Goal: Task Accomplishment & Management: Manage account settings

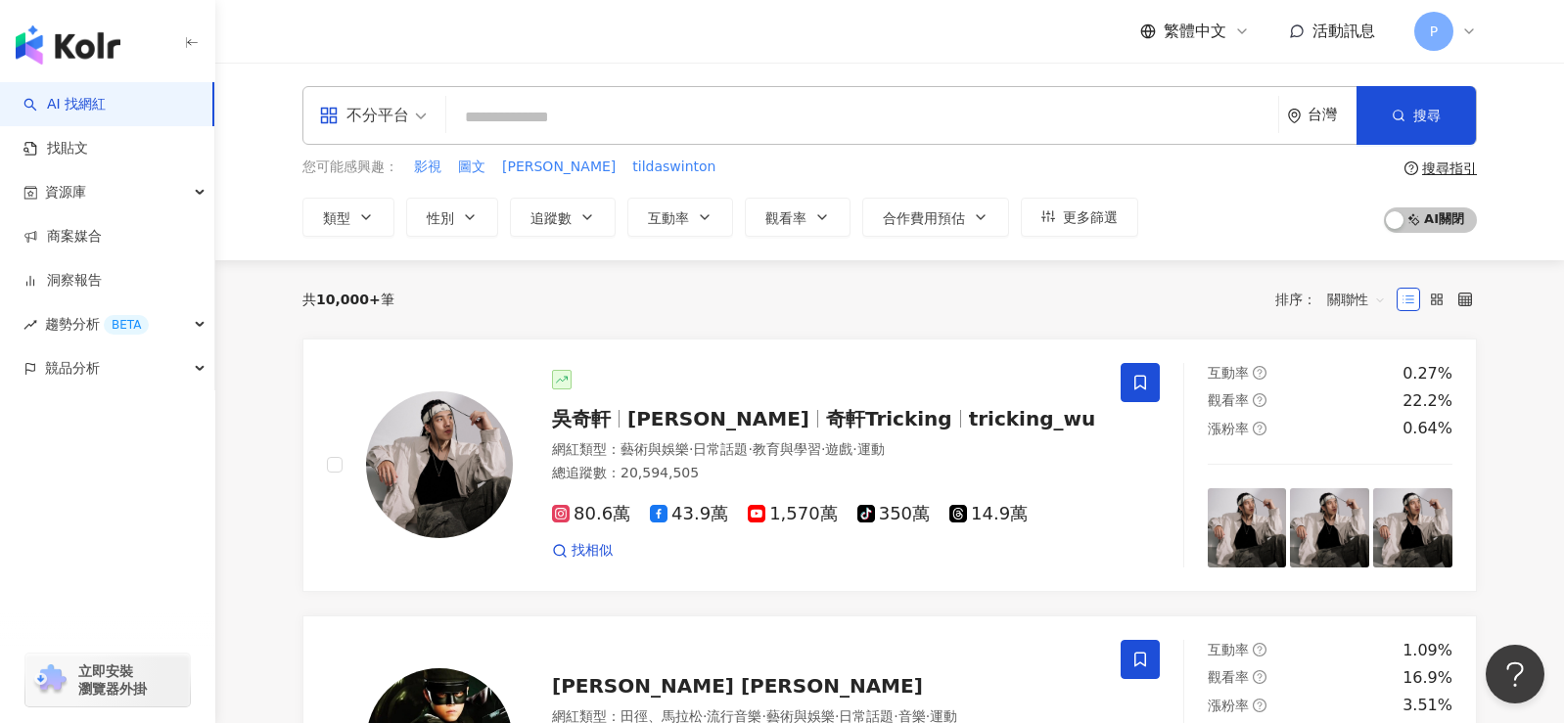
drag, startPoint x: 561, startPoint y: 171, endPoint x: 355, endPoint y: 153, distance: 206.3
click at [355, 154] on div "不分平台 台灣 搜尋 您可能感興趣： 影視 圖文 姚愛寗 tildaswinton 類型 性別 追蹤數 互動率 觀看率 合作費用預估 更多篩選 搜尋指引 AI…" at bounding box center [889, 161] width 1252 height 151
click at [1427, 36] on span "P" at bounding box center [1433, 31] width 39 height 39
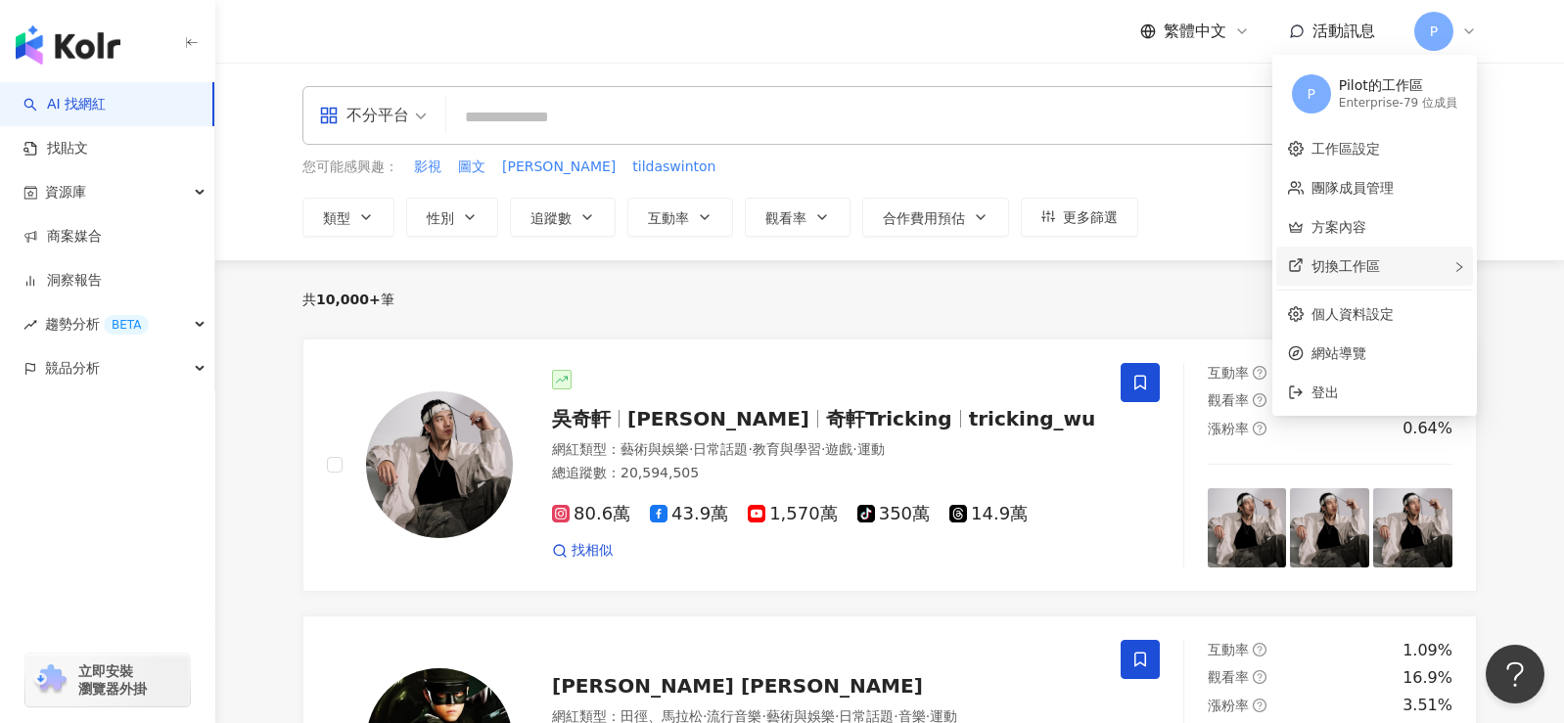
click at [1371, 269] on span "切換工作區" at bounding box center [1345, 266] width 68 height 16
click at [1222, 276] on div "TiffChou 的工作區" at bounding box center [1196, 278] width 115 height 20
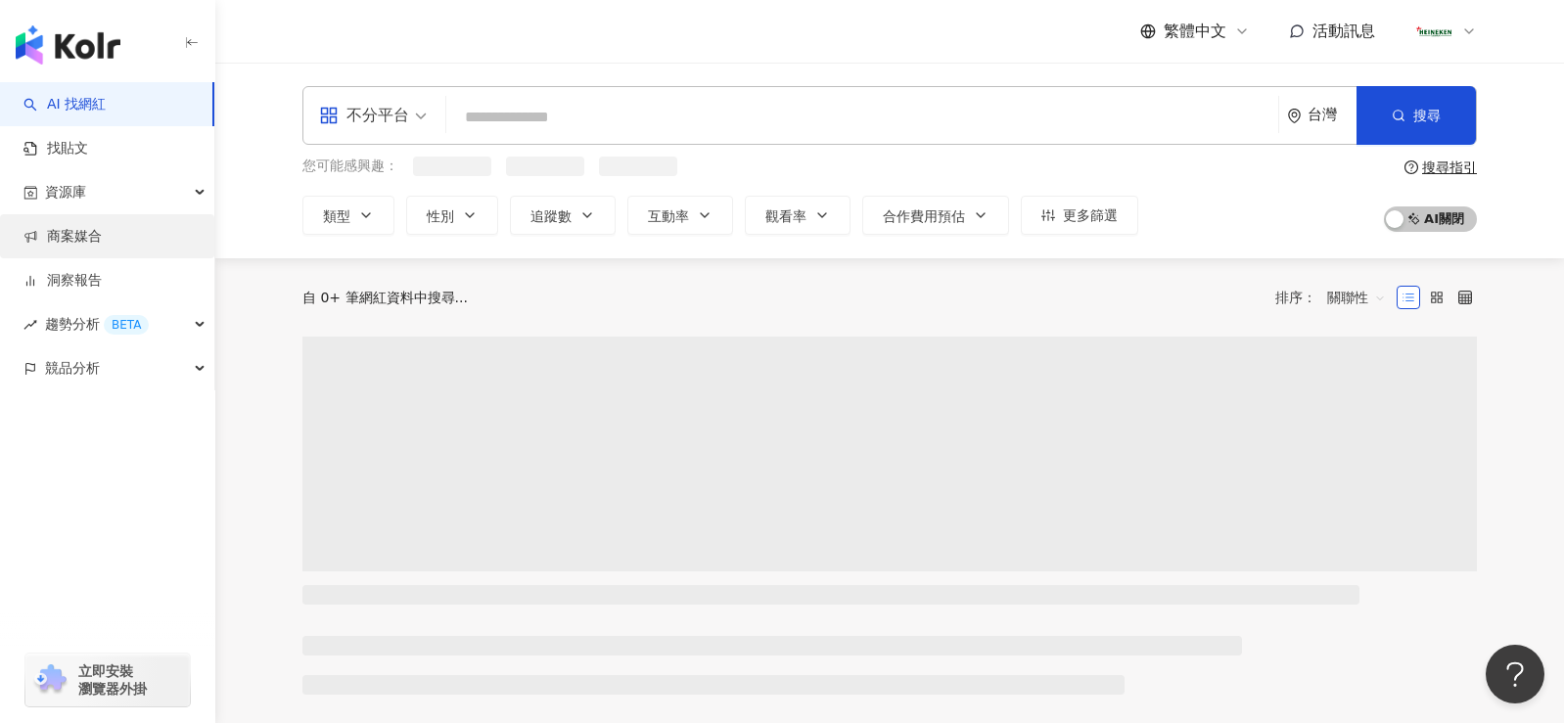
drag, startPoint x: 88, startPoint y: 189, endPoint x: 99, endPoint y: 250, distance: 61.6
click at [89, 189] on div "資源庫" at bounding box center [107, 192] width 214 height 44
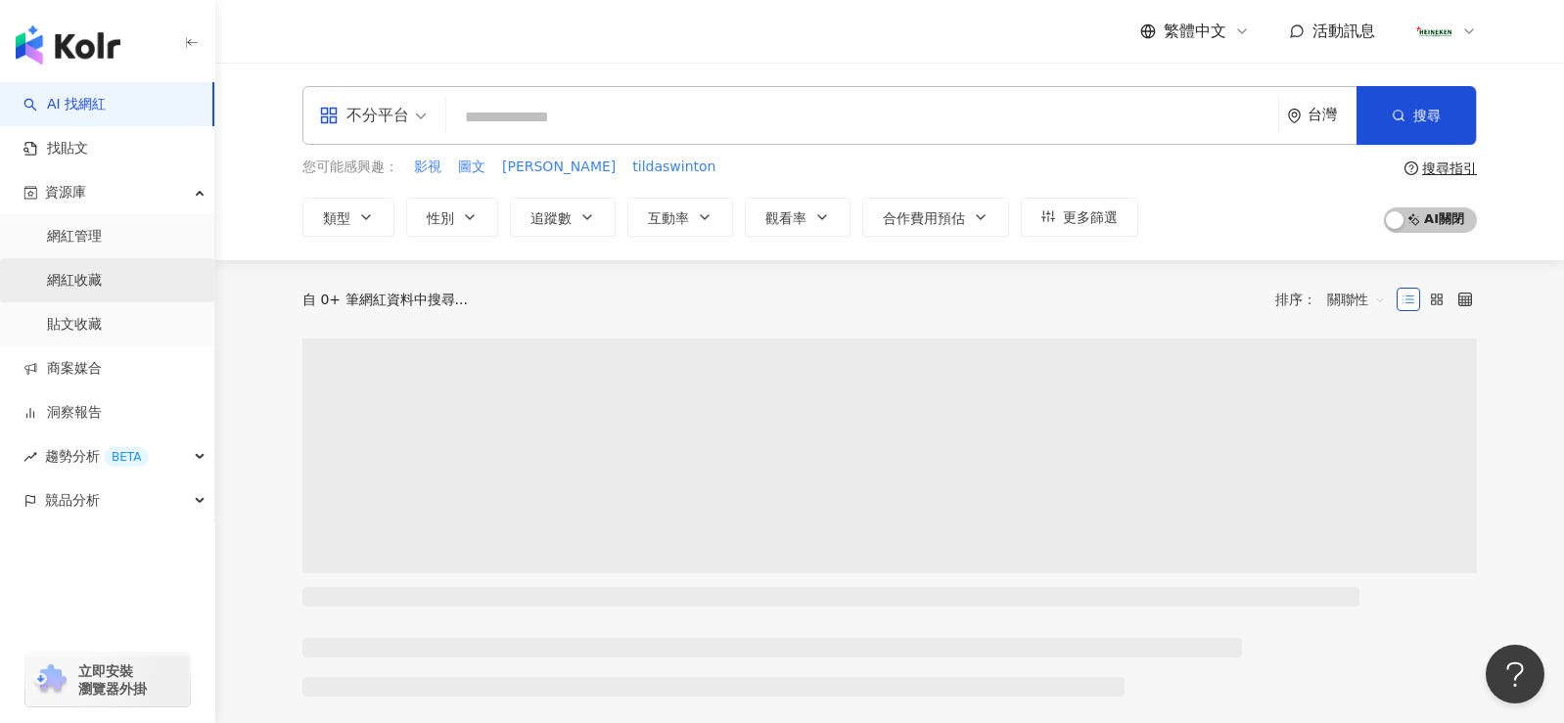
click at [102, 287] on link "網紅收藏" at bounding box center [74, 281] width 55 height 20
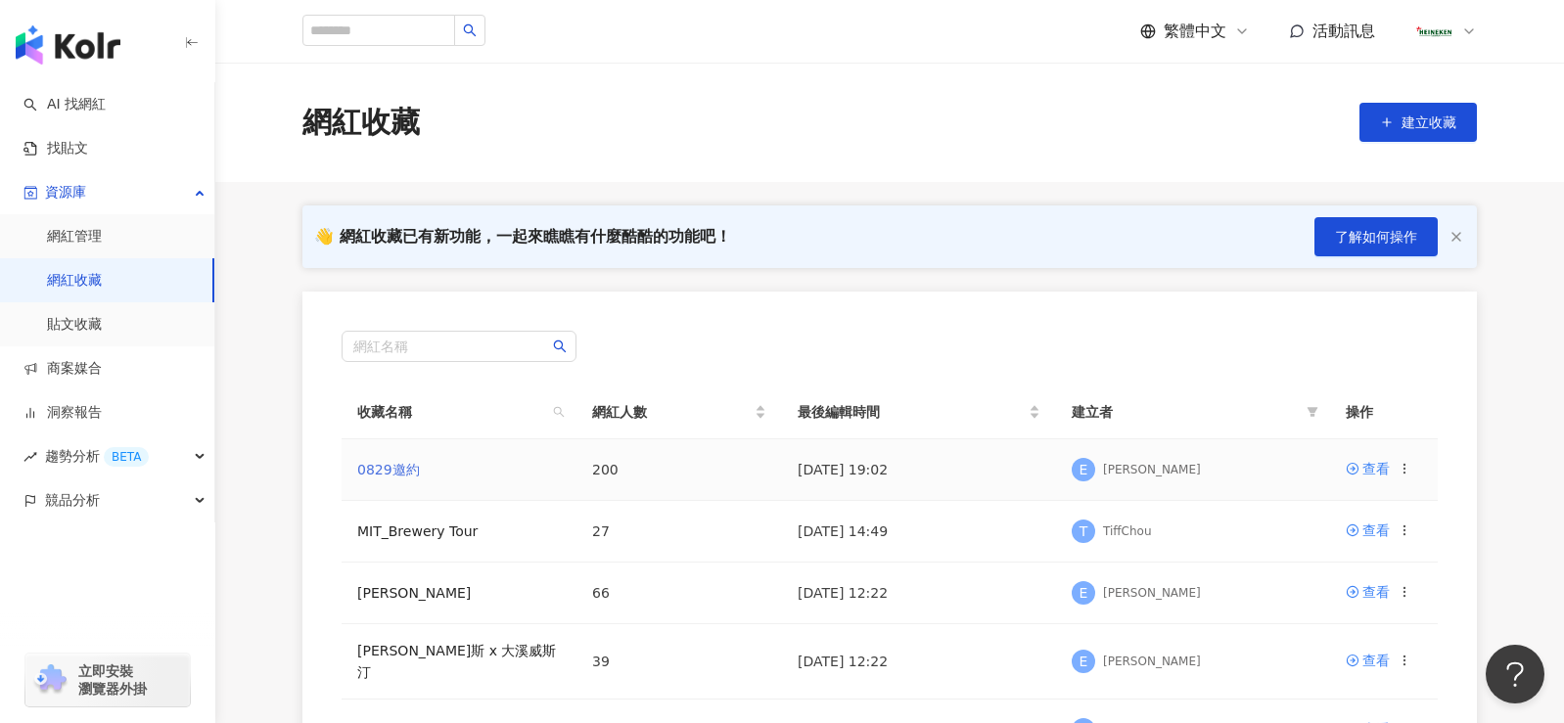
click at [380, 471] on link "0829邀約" at bounding box center [388, 470] width 63 height 16
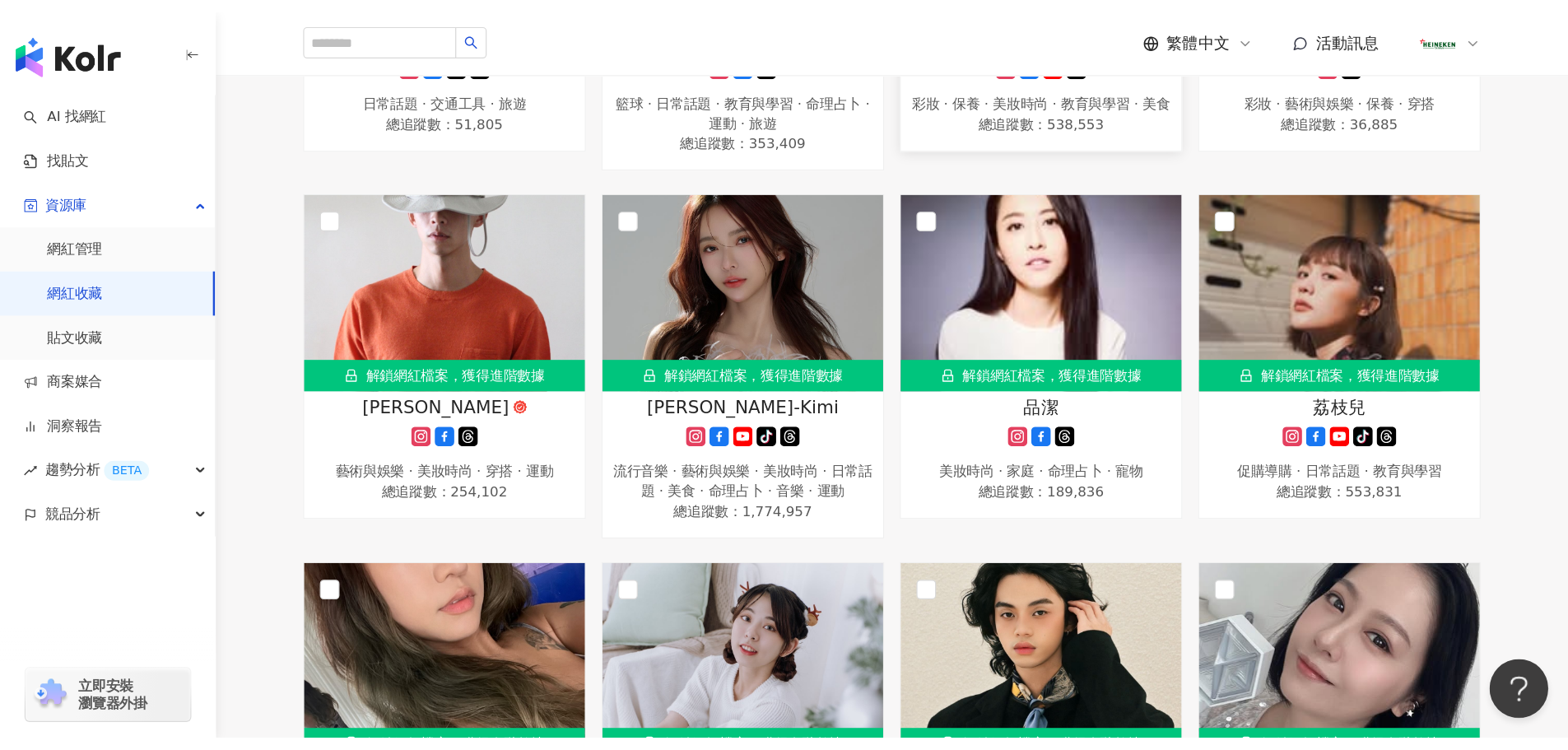
scroll to position [8401, 0]
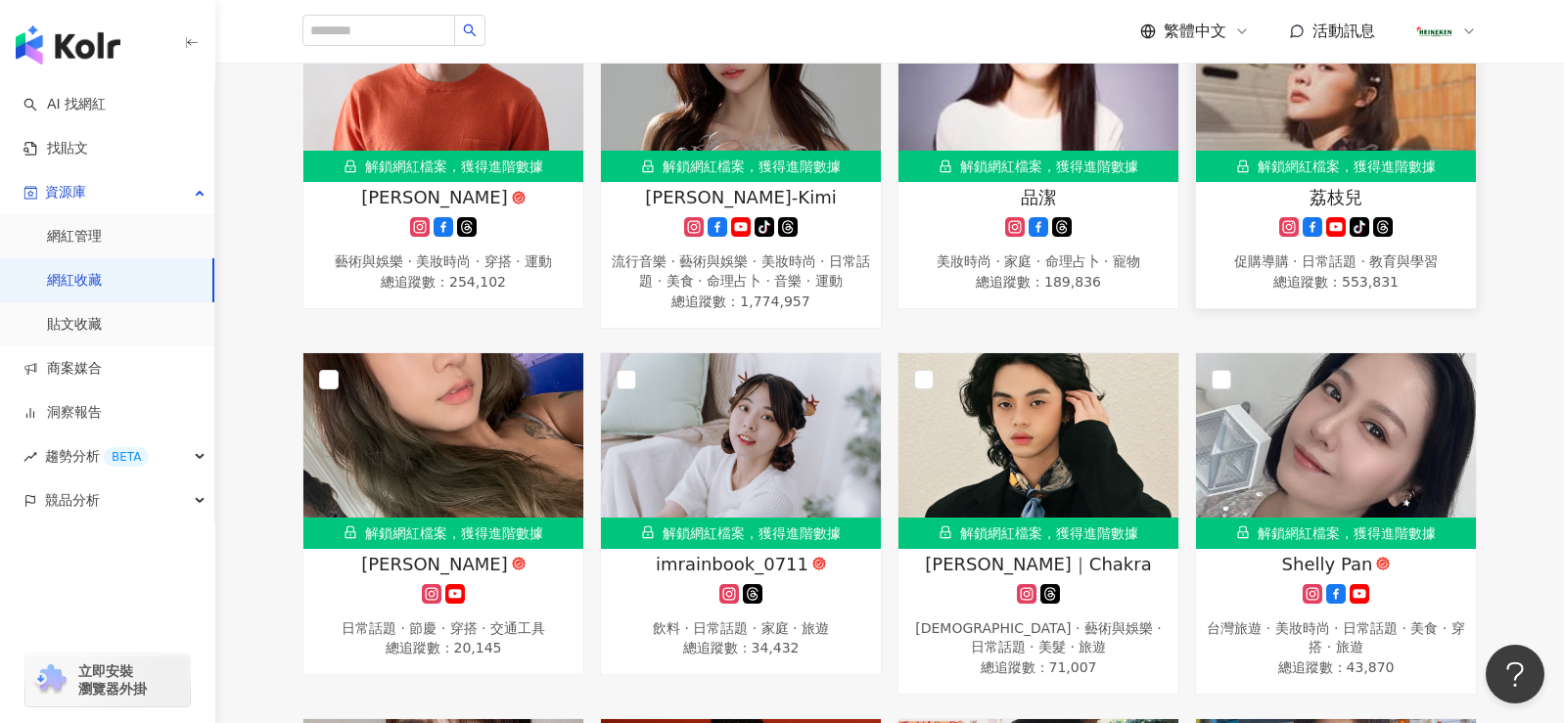
click at [1459, 33] on button "button" at bounding box center [1448, 13] width 39 height 39
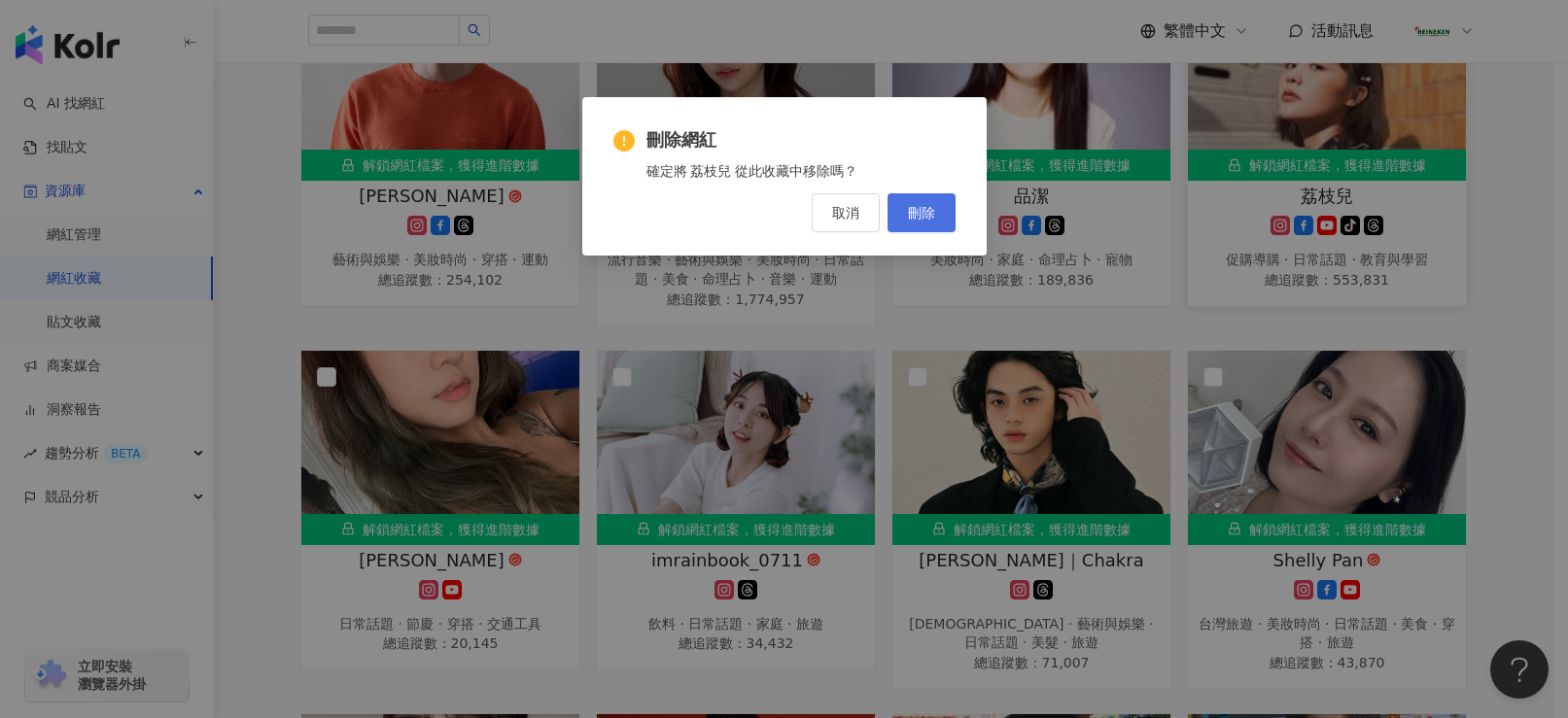
click at [937, 215] on button "刪除" at bounding box center [921, 213] width 68 height 39
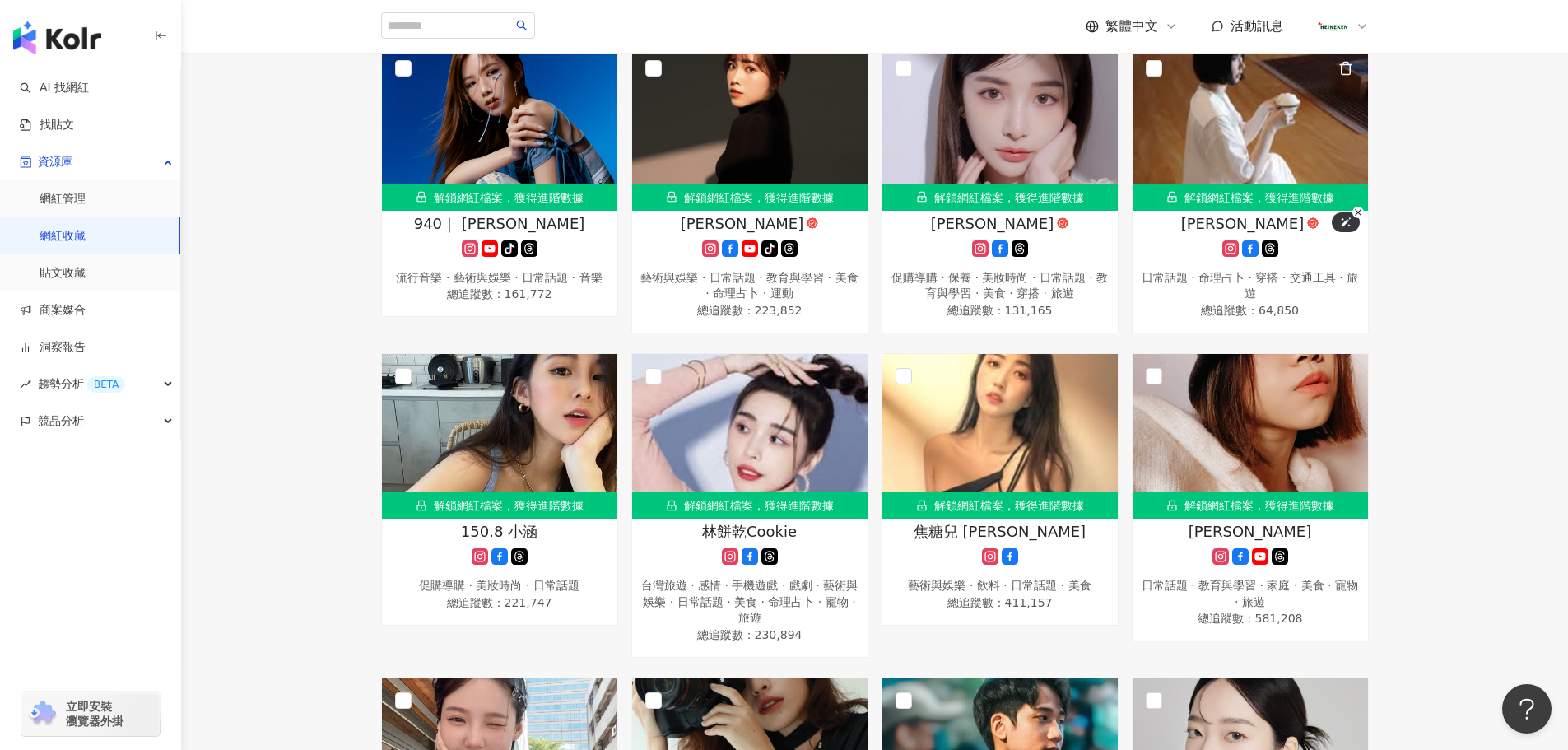
scroll to position [2471, 0]
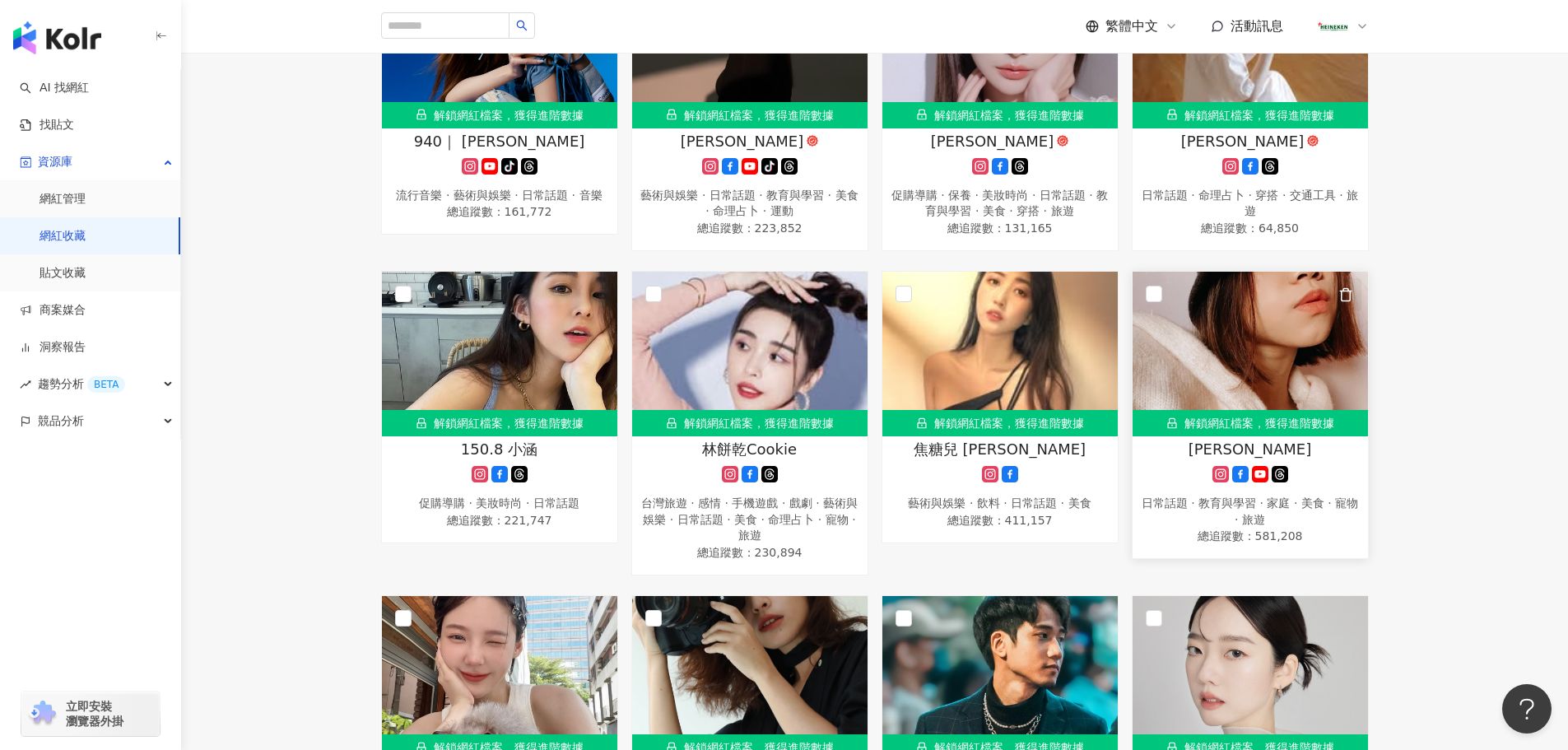
click at [1315, 302] on icon "button" at bounding box center [1346, 295] width 15 height 15
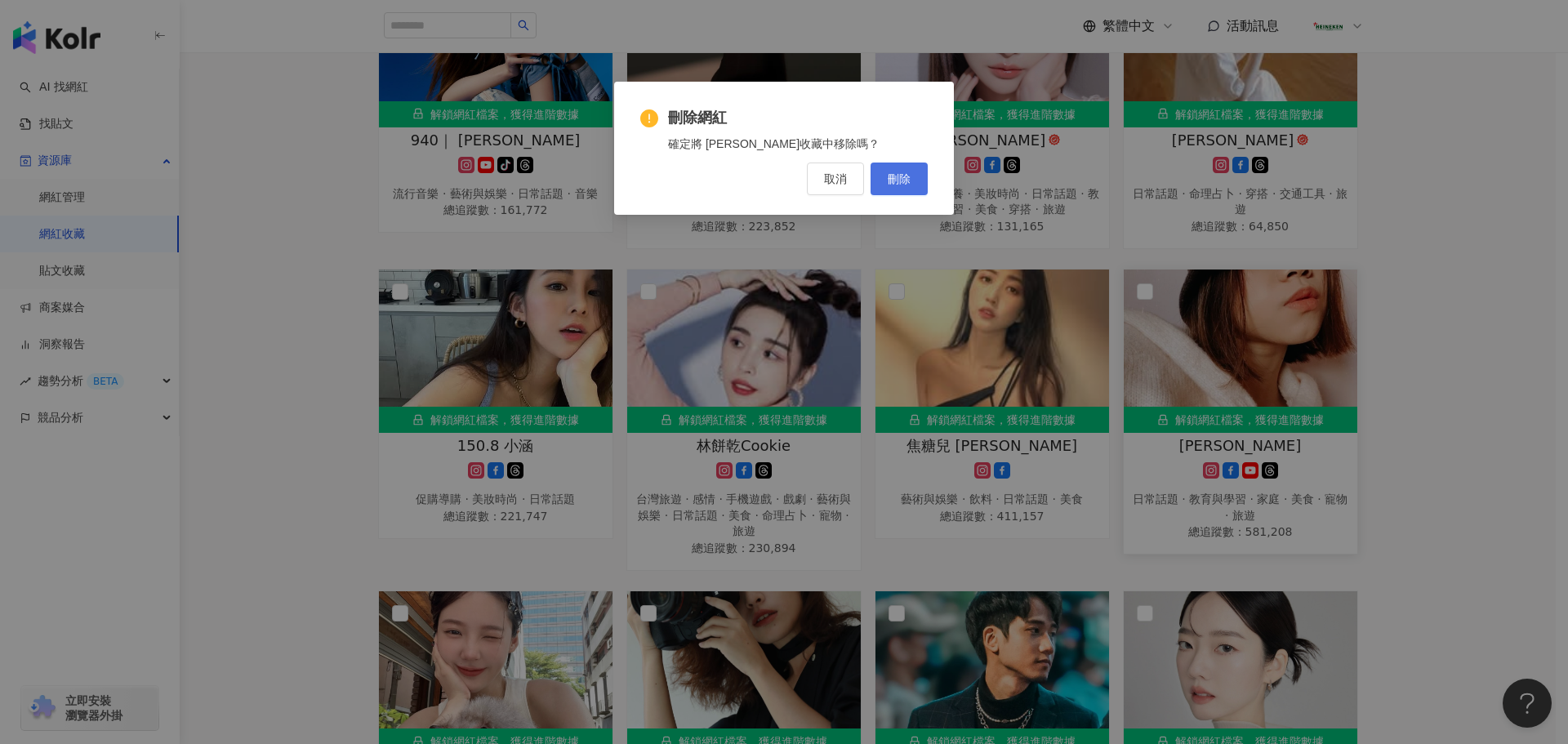
drag, startPoint x: 898, startPoint y: 182, endPoint x: 892, endPoint y: 200, distance: 19.0
click at [897, 182] on span "刪除" at bounding box center [899, 179] width 23 height 13
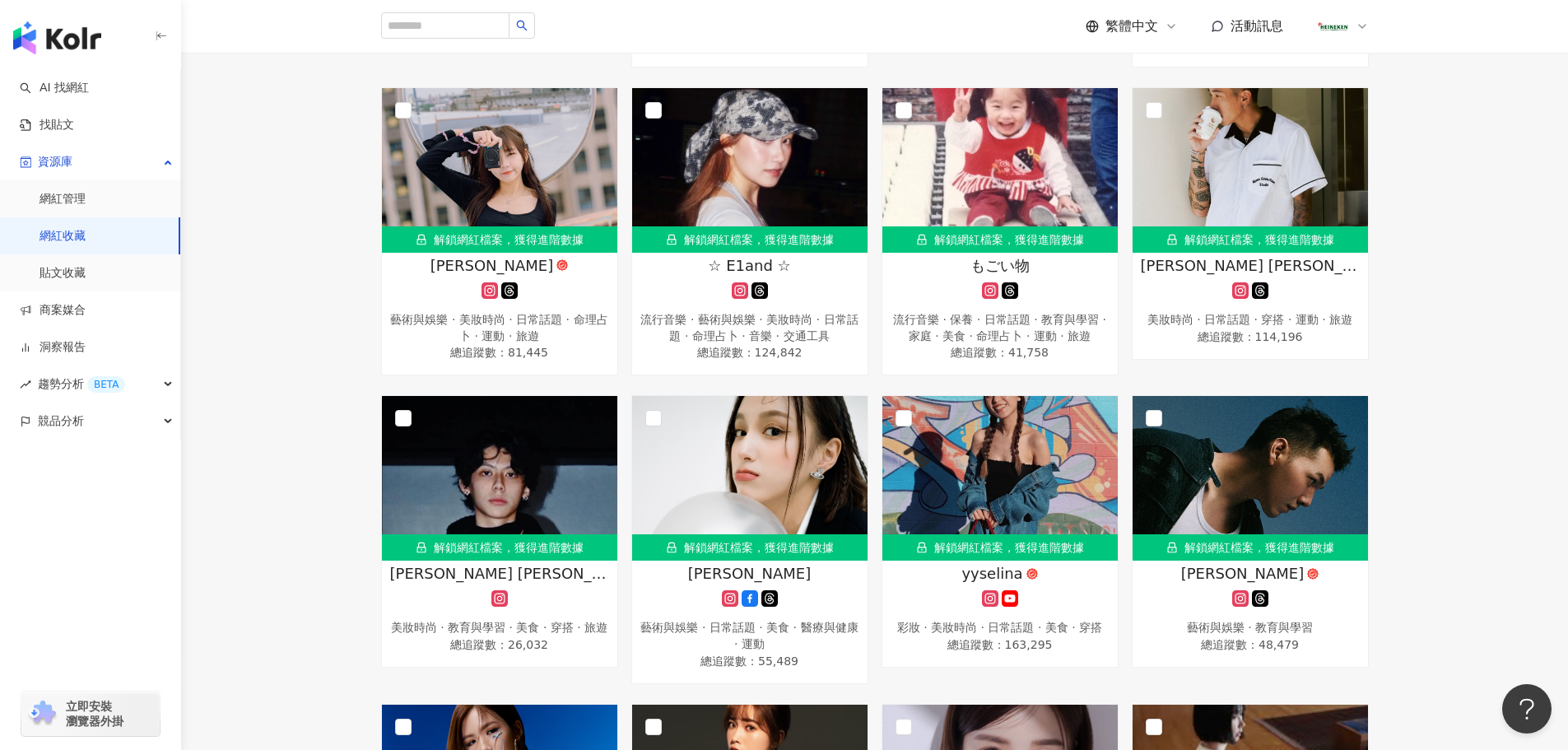
scroll to position [1482, 0]
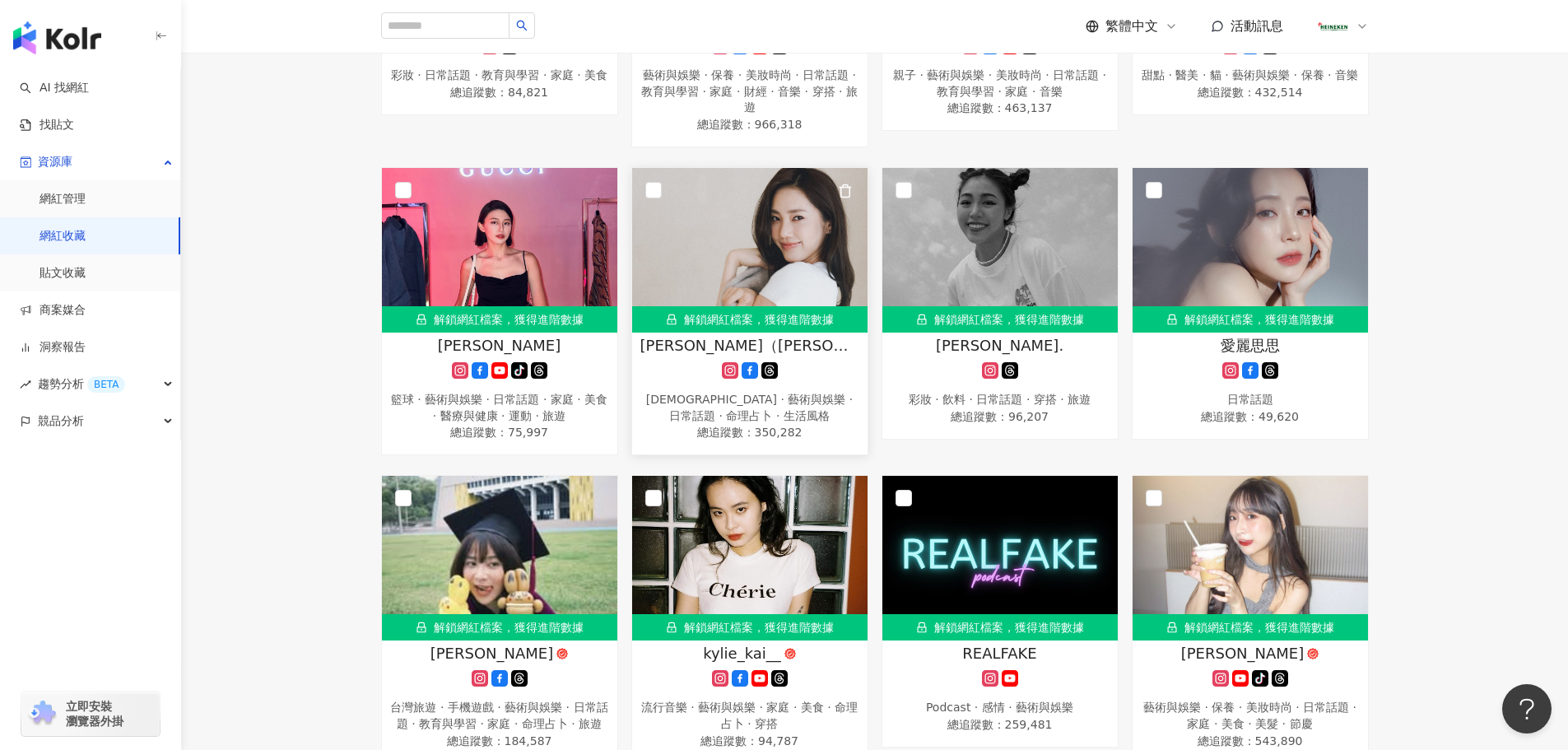
click at [726, 377] on rect at bounding box center [730, 370] width 13 height 13
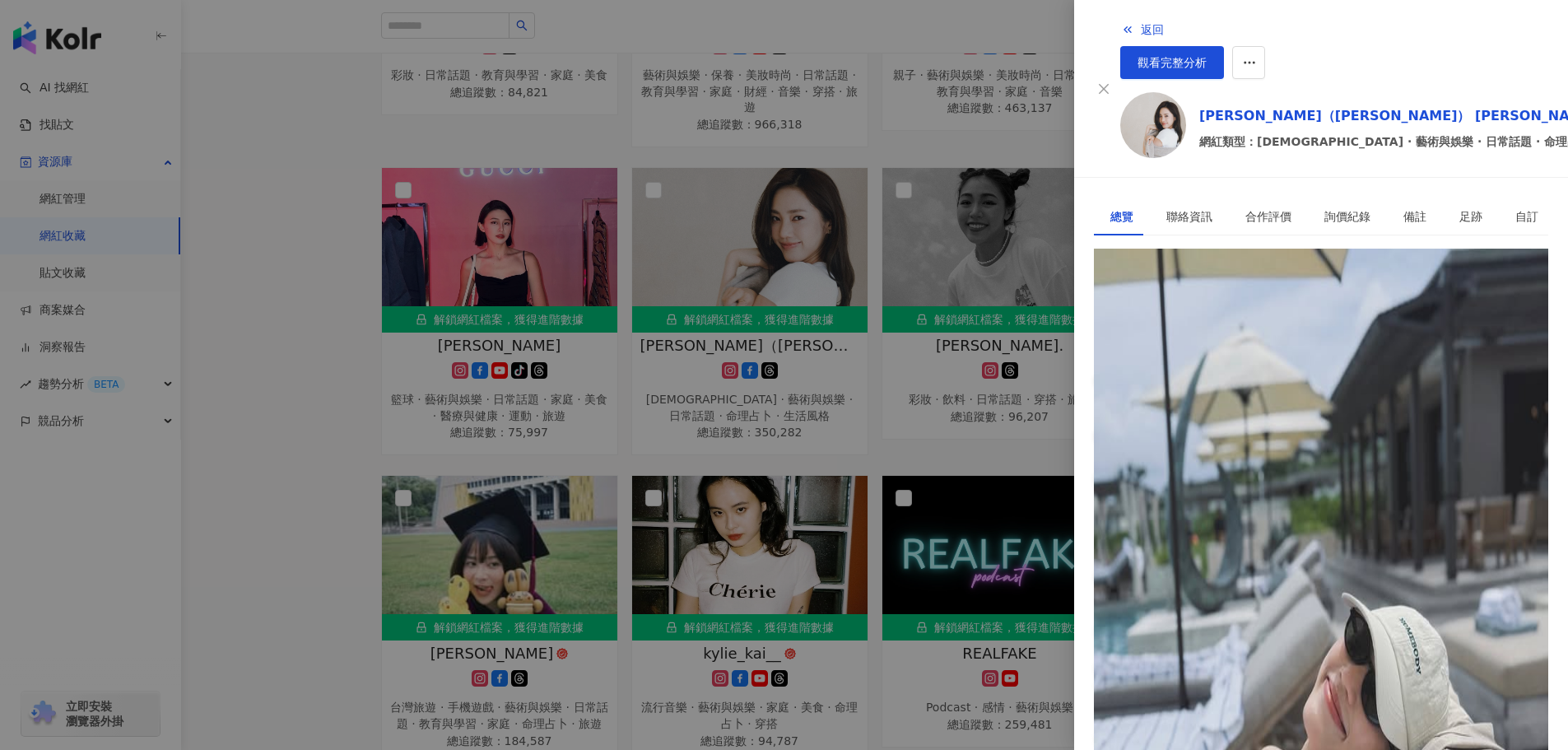
click at [1227, 315] on div "https://www.instagram.com/sarah9_23/" at bounding box center [1174, 324] width 129 height 19
click at [1141, 28] on span "返回" at bounding box center [1152, 29] width 23 height 13
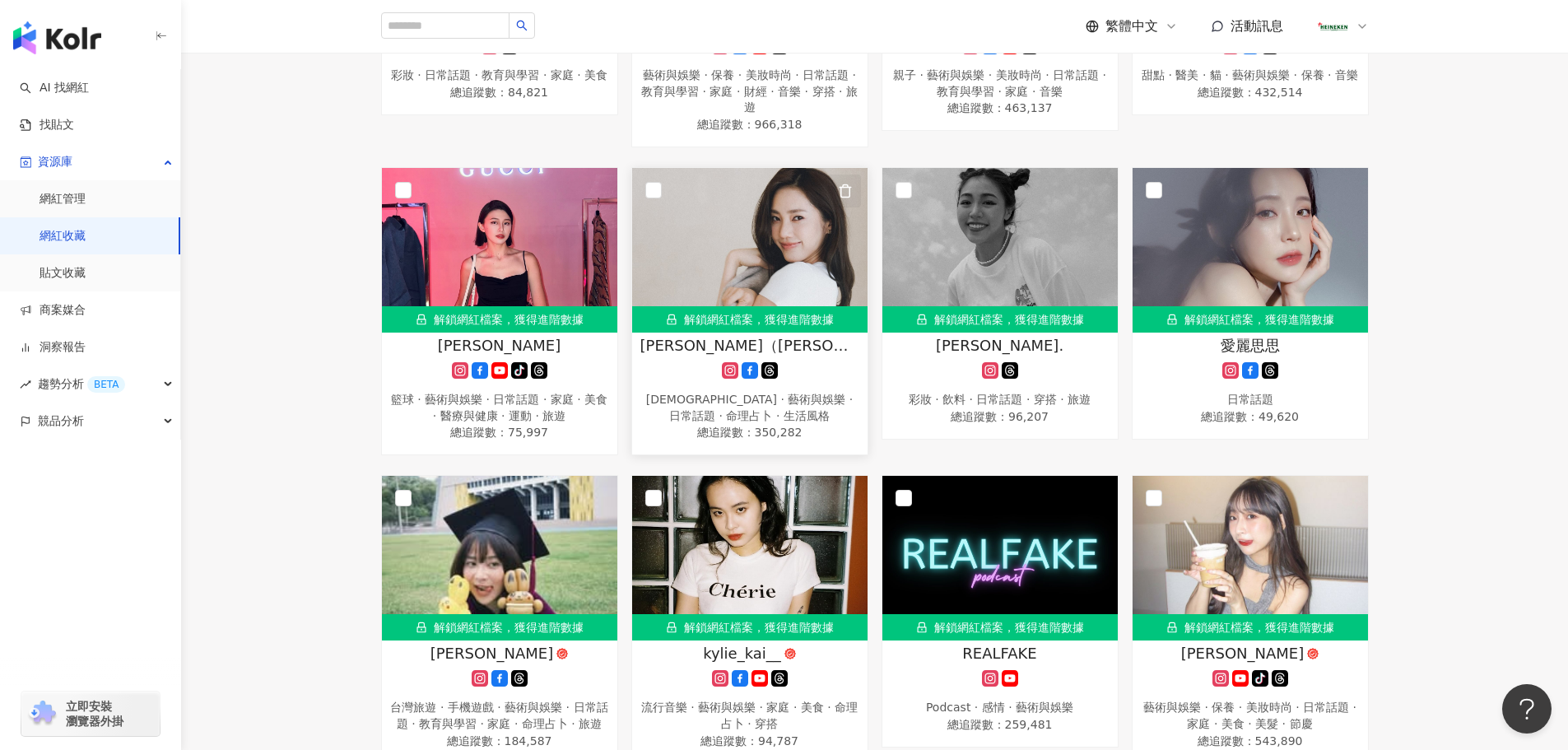
click at [843, 199] on icon "button" at bounding box center [845, 191] width 15 height 15
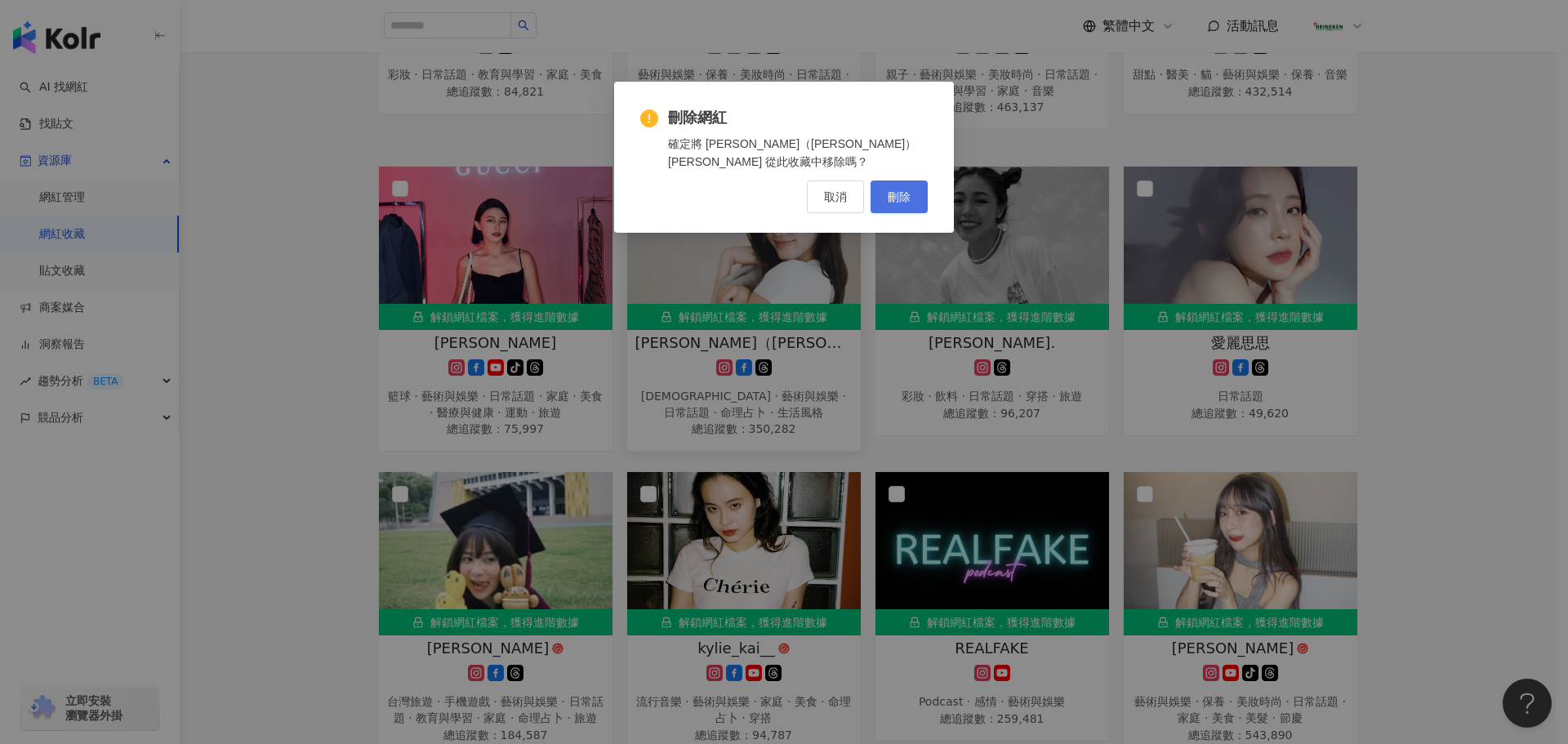
click at [899, 188] on button "刪除" at bounding box center [899, 196] width 57 height 33
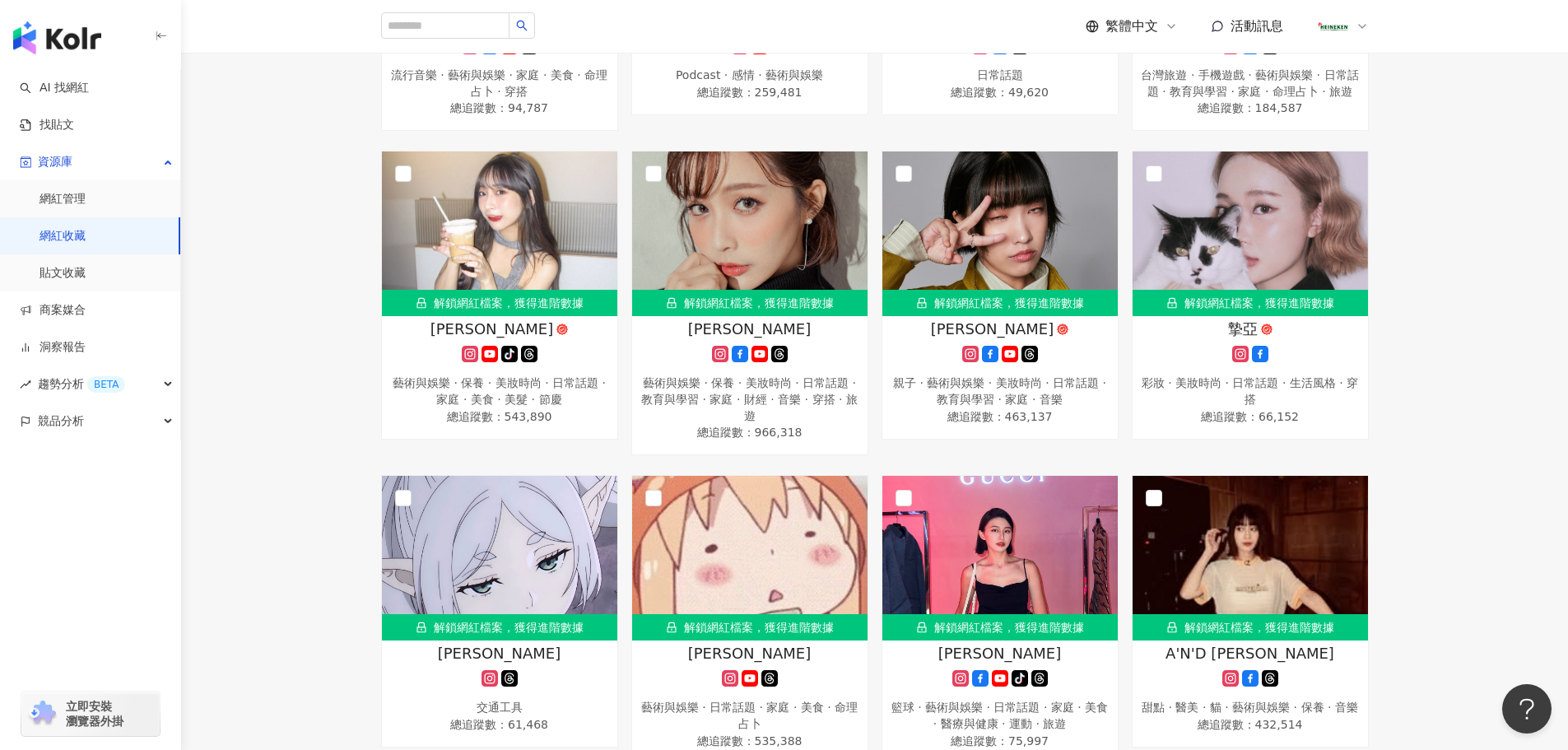
scroll to position [2919, 0]
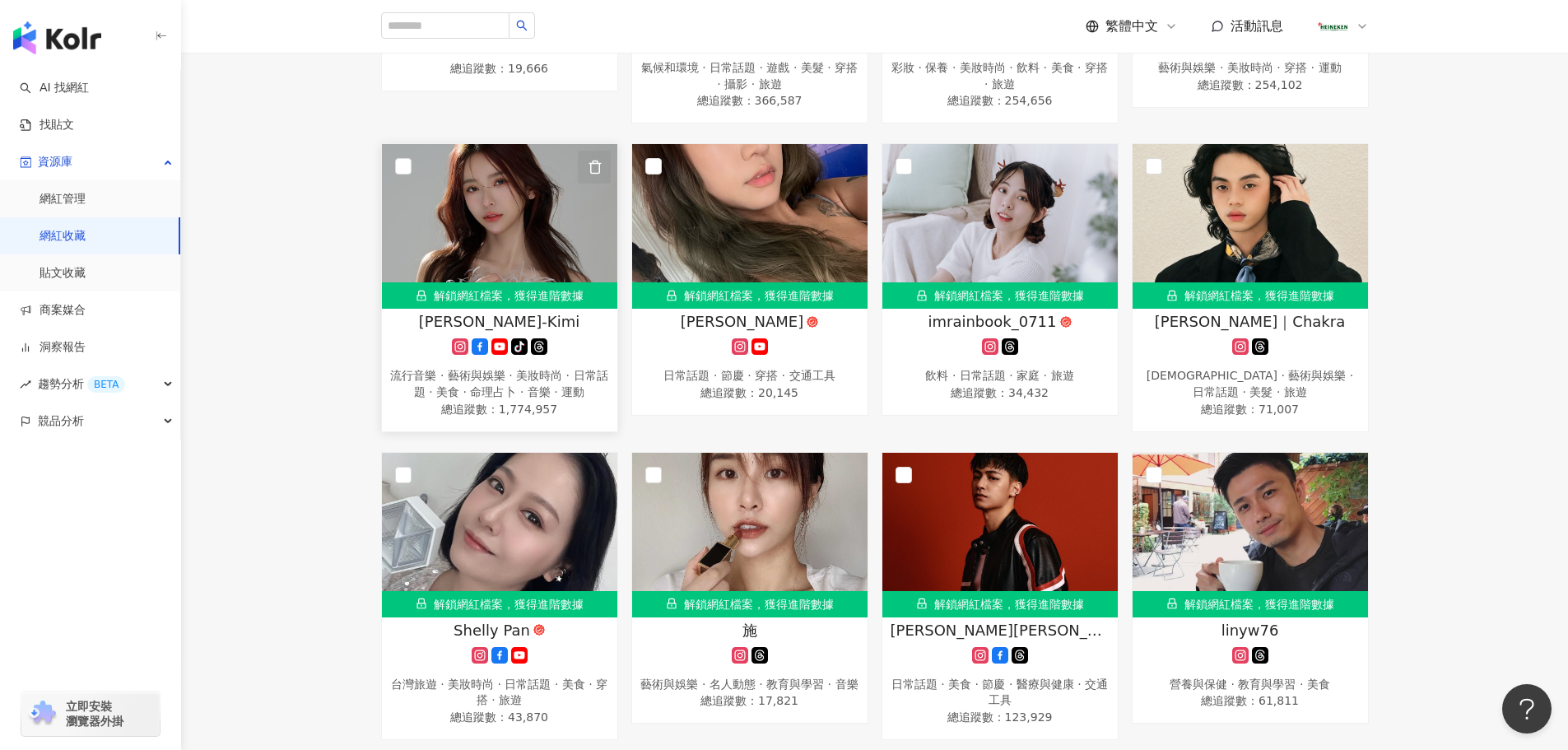
click at [585, 184] on button "button" at bounding box center [594, 167] width 33 height 33
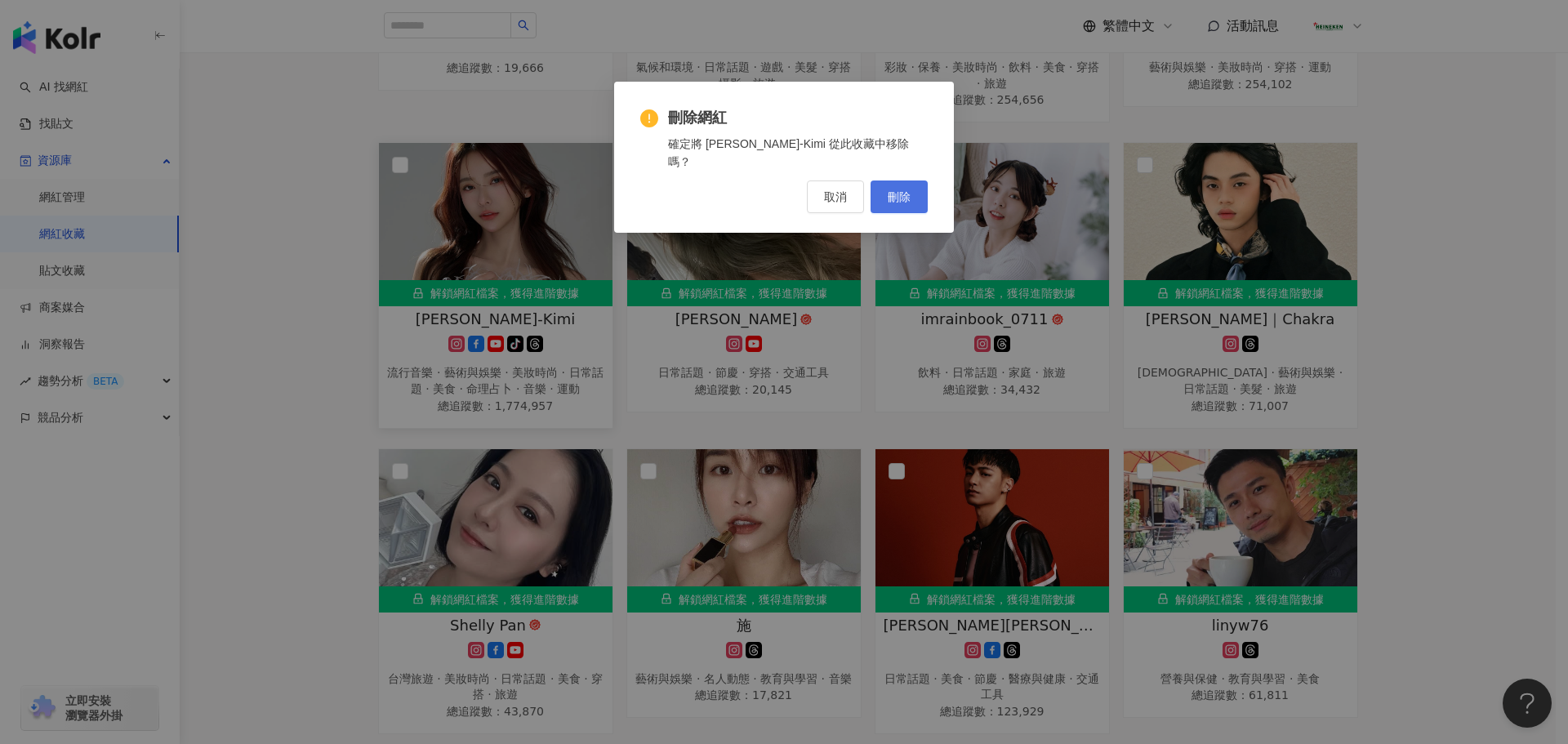
click at [903, 190] on span "刪除" at bounding box center [899, 197] width 23 height 13
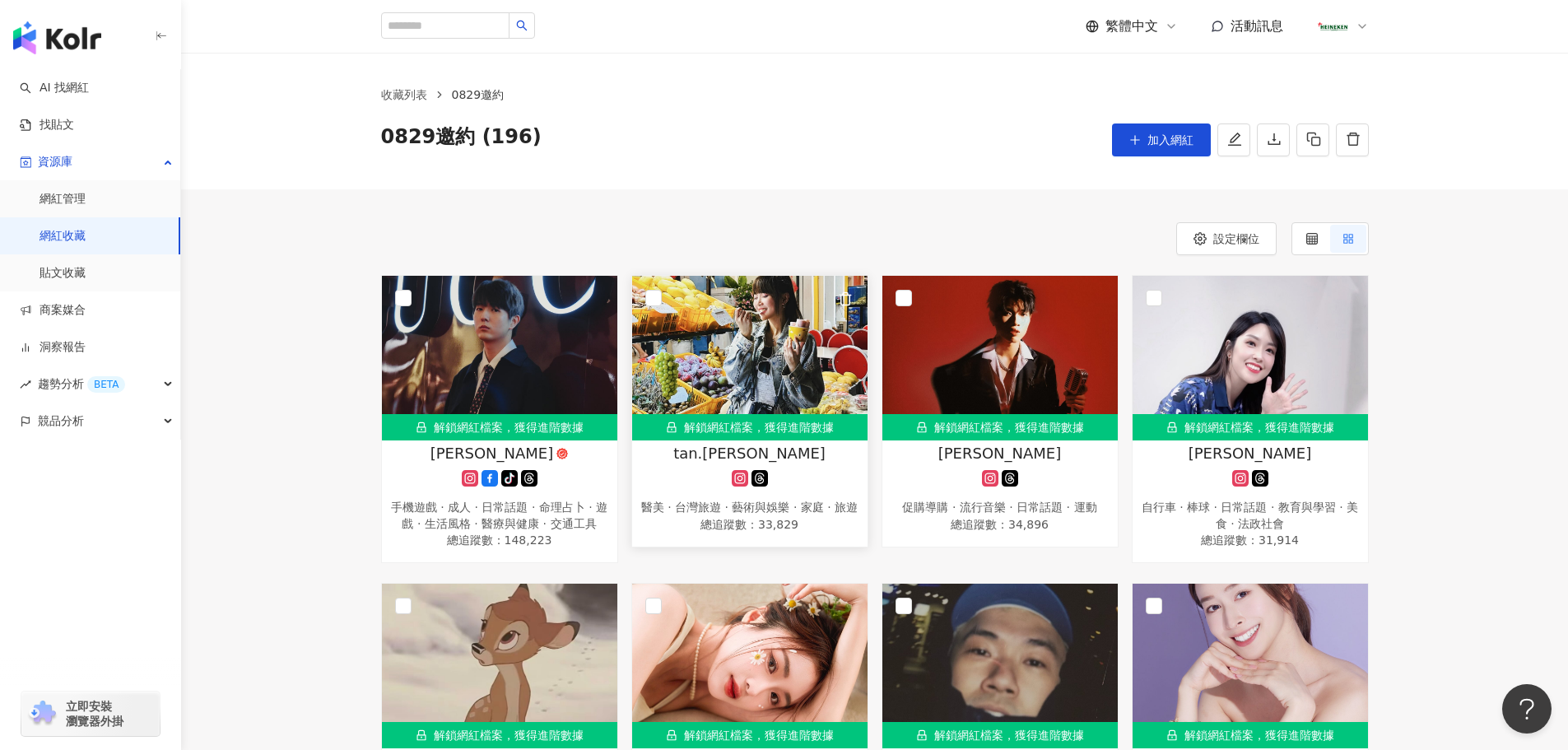
scroll to position [82, 0]
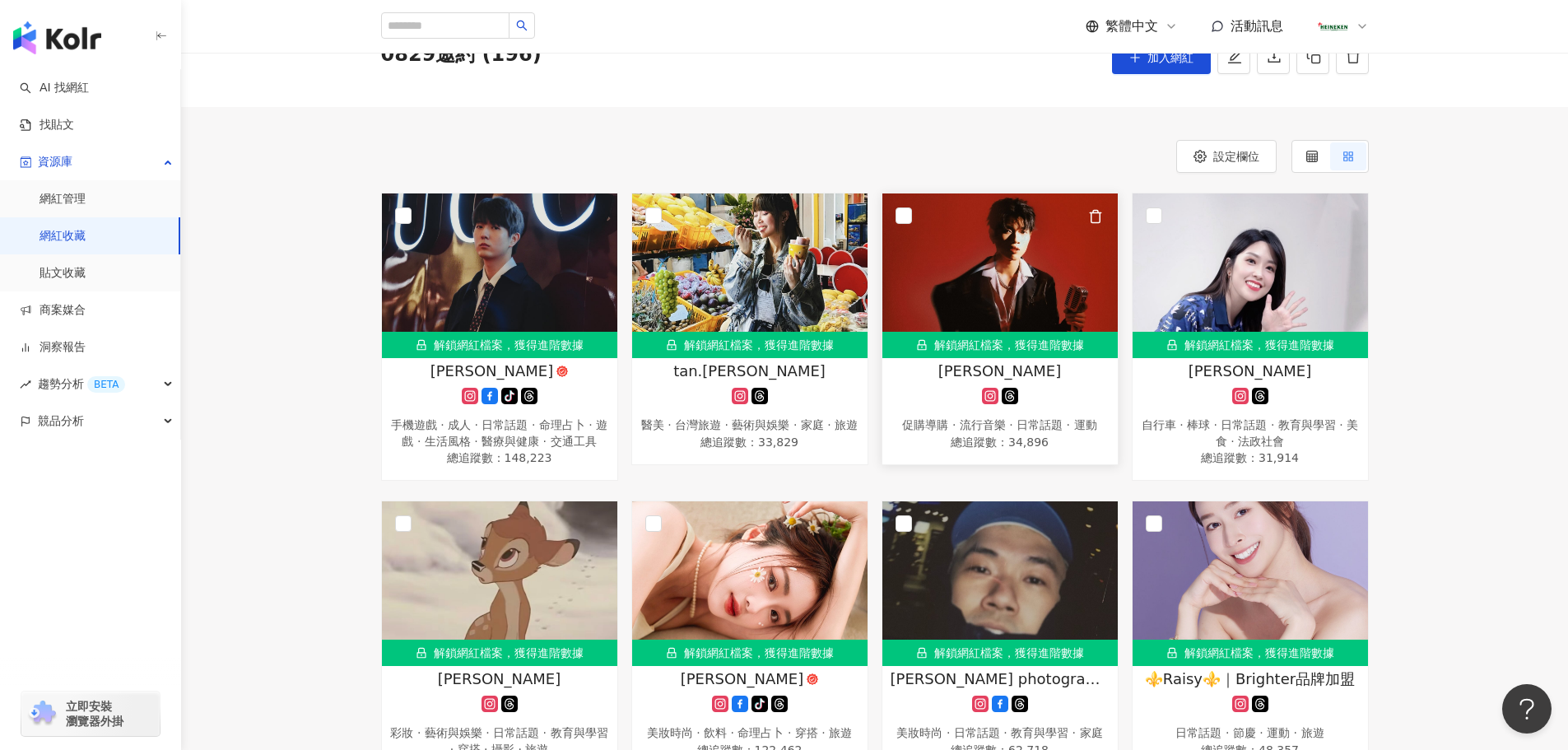
click at [988, 397] on rect at bounding box center [990, 396] width 13 height 13
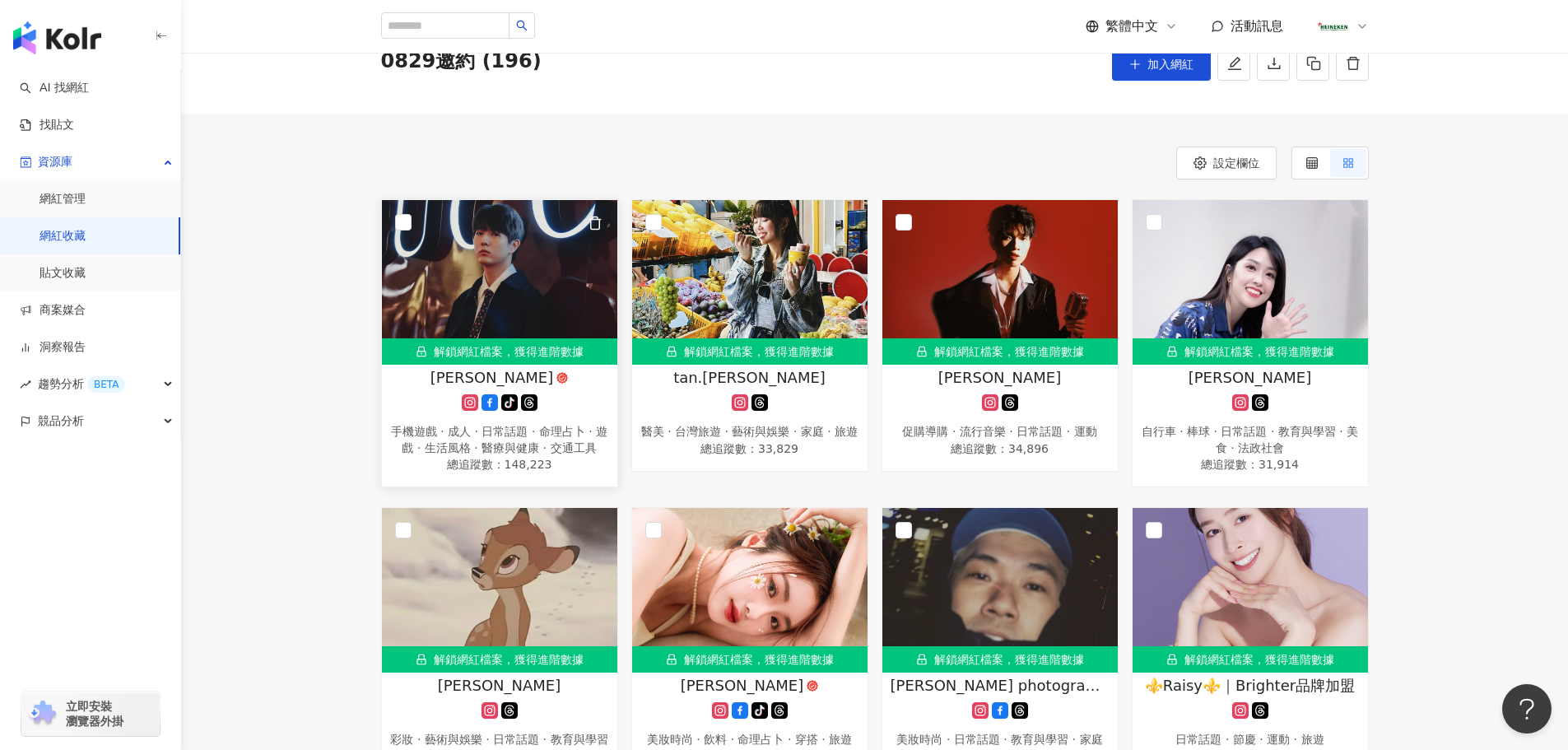
click at [466, 401] on icon at bounding box center [469, 403] width 9 height 9
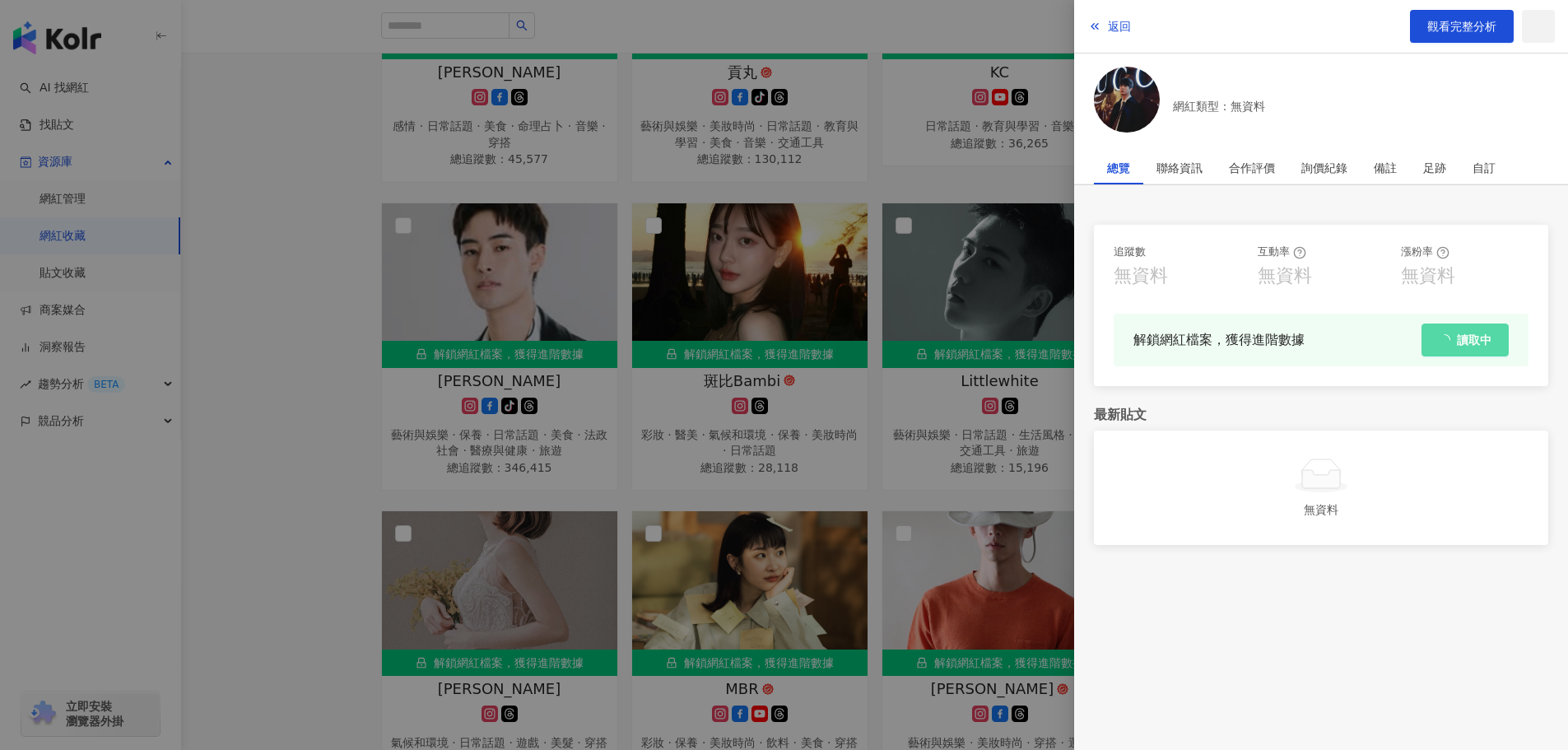
scroll to position [7571, 0]
click at [1187, 162] on div "聯絡資訊" at bounding box center [1179, 168] width 46 height 33
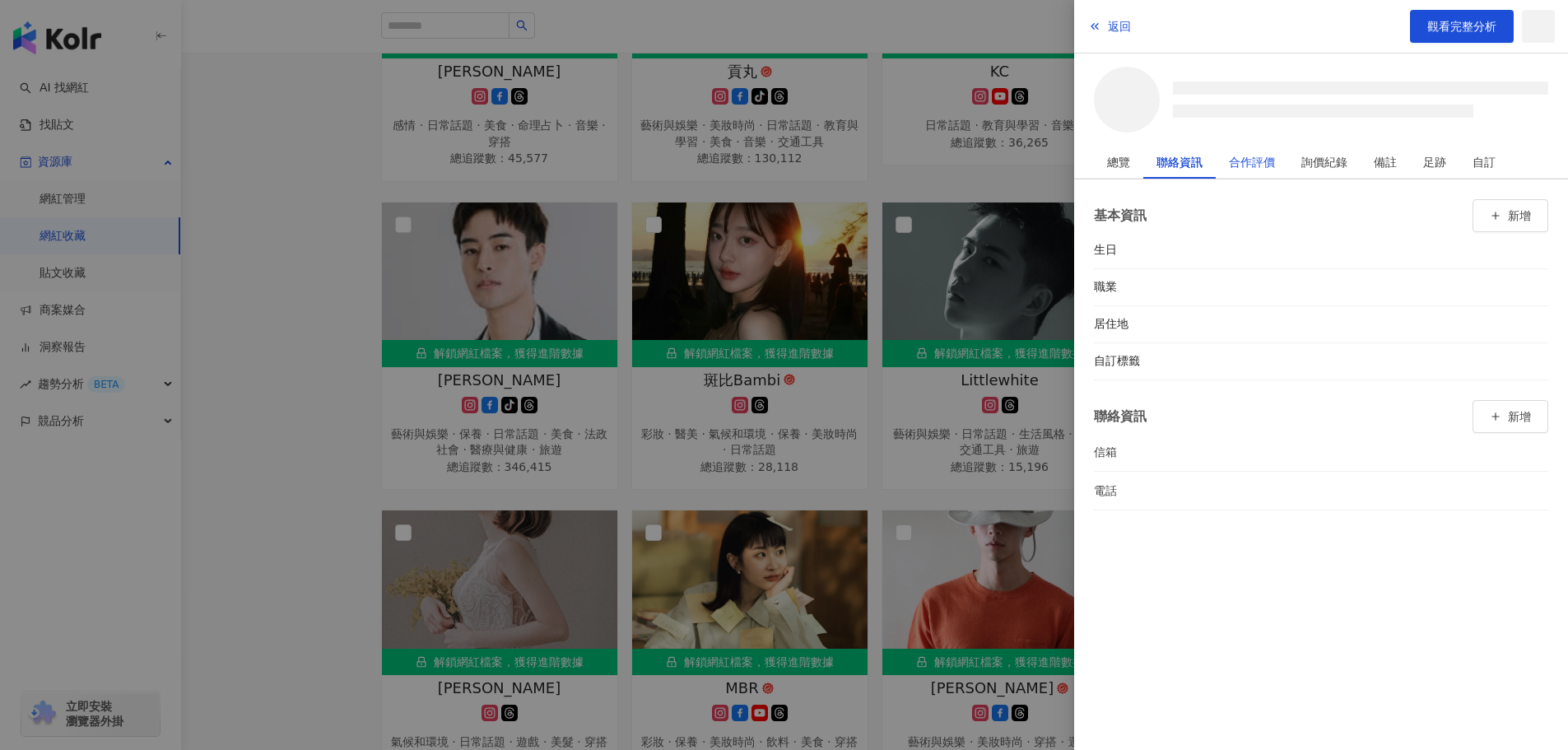
click at [1260, 169] on div "合作評價" at bounding box center [1252, 162] width 46 height 33
click at [1332, 171] on div "詢價紀錄" at bounding box center [1324, 162] width 46 height 33
drag, startPoint x: 1372, startPoint y: 163, endPoint x: 1433, endPoint y: 155, distance: 61.5
click at [1370, 163] on div "備註" at bounding box center [1385, 162] width 50 height 33
drag, startPoint x: 1417, startPoint y: 162, endPoint x: 1530, endPoint y: 155, distance: 113.2
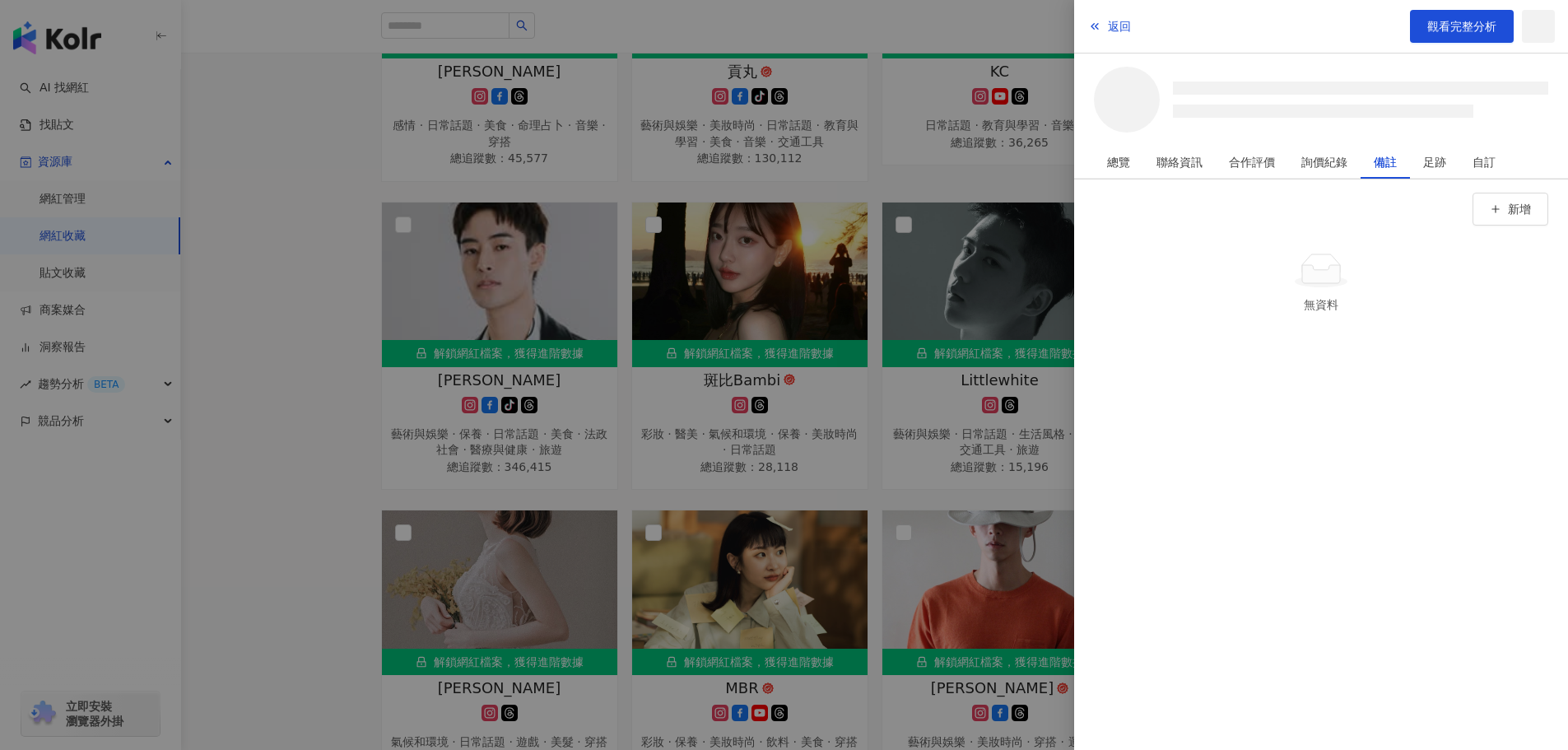
click at [1417, 162] on div "足跡" at bounding box center [1434, 162] width 50 height 33
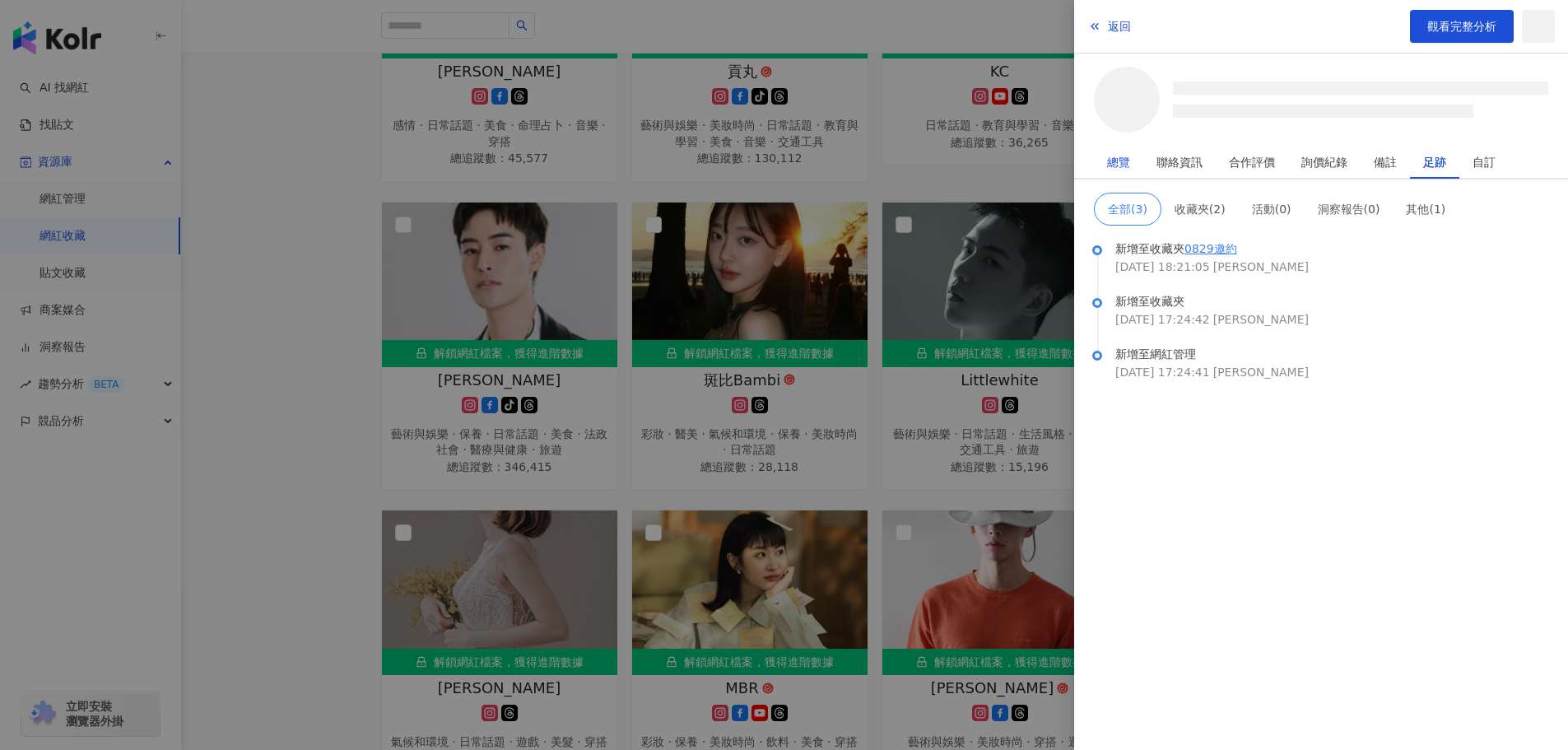
click at [1115, 166] on div "總覽" at bounding box center [1118, 162] width 23 height 33
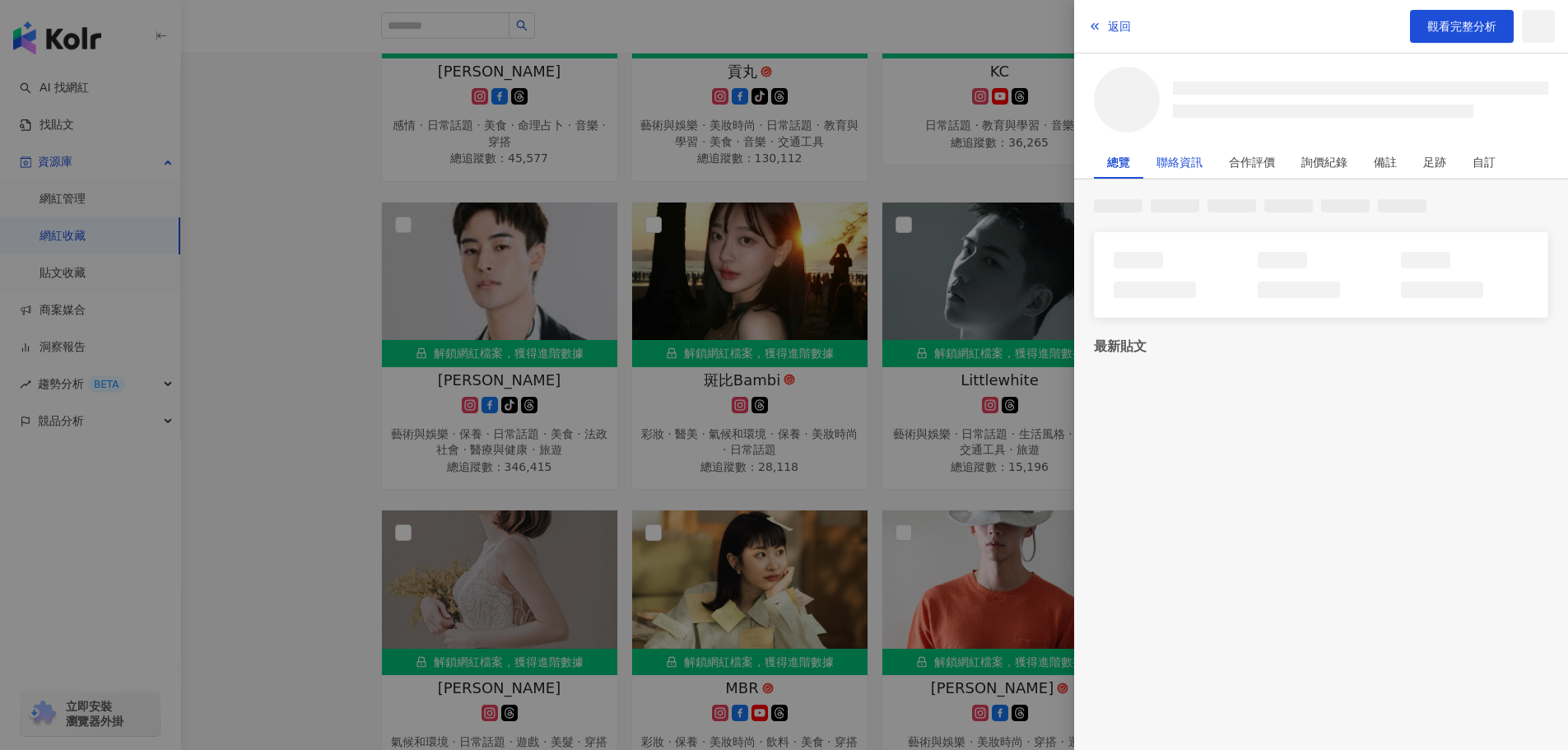
click at [1195, 166] on div "聯絡資訊" at bounding box center [1179, 162] width 46 height 33
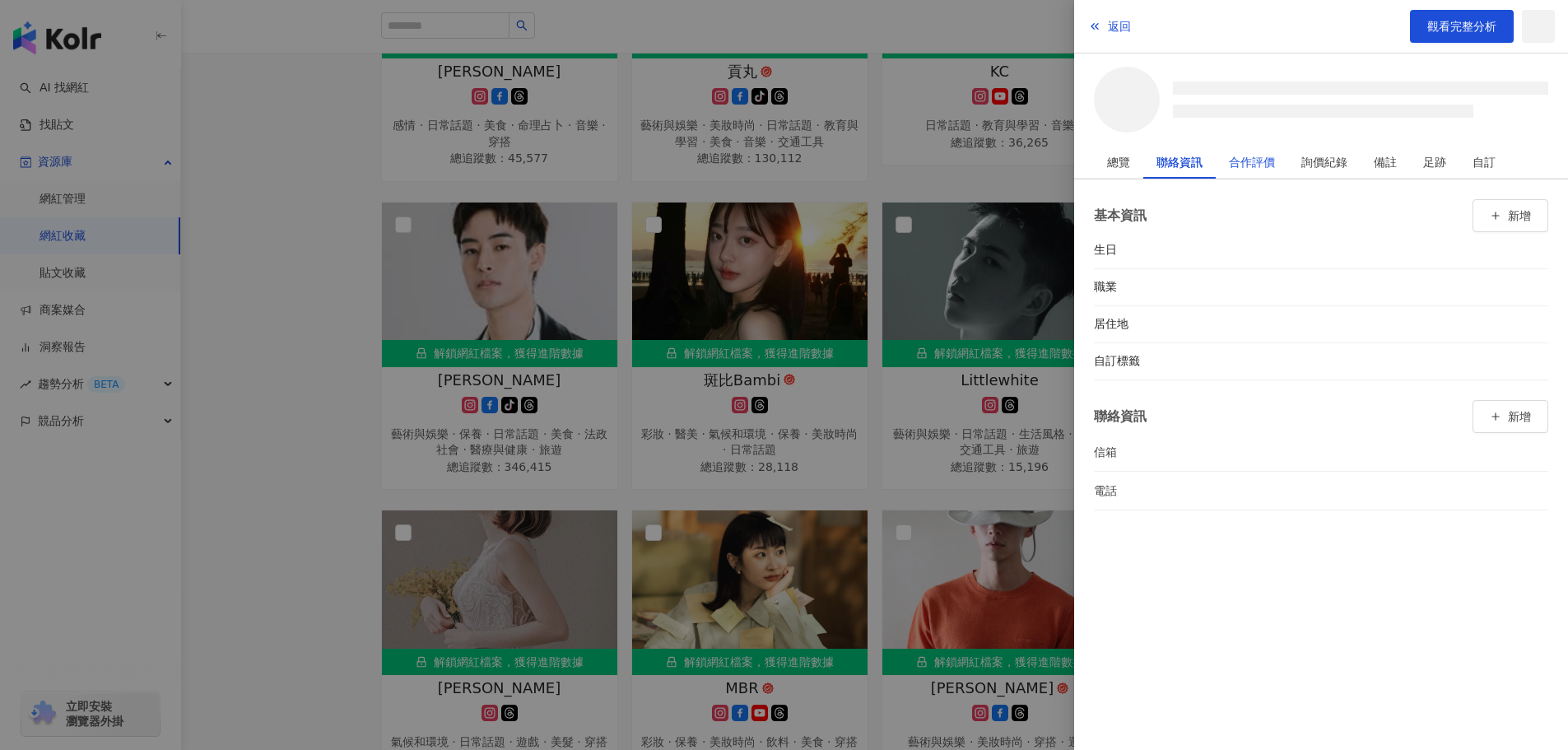
click at [1266, 166] on div "合作評價" at bounding box center [1252, 162] width 46 height 33
drag, startPoint x: 1328, startPoint y: 168, endPoint x: 1345, endPoint y: 166, distance: 17.1
click at [1329, 168] on div "詢價紀錄" at bounding box center [1324, 162] width 46 height 33
click at [1388, 168] on div "備註" at bounding box center [1385, 162] width 23 height 33
click at [1435, 164] on div "足跡" at bounding box center [1434, 162] width 23 height 33
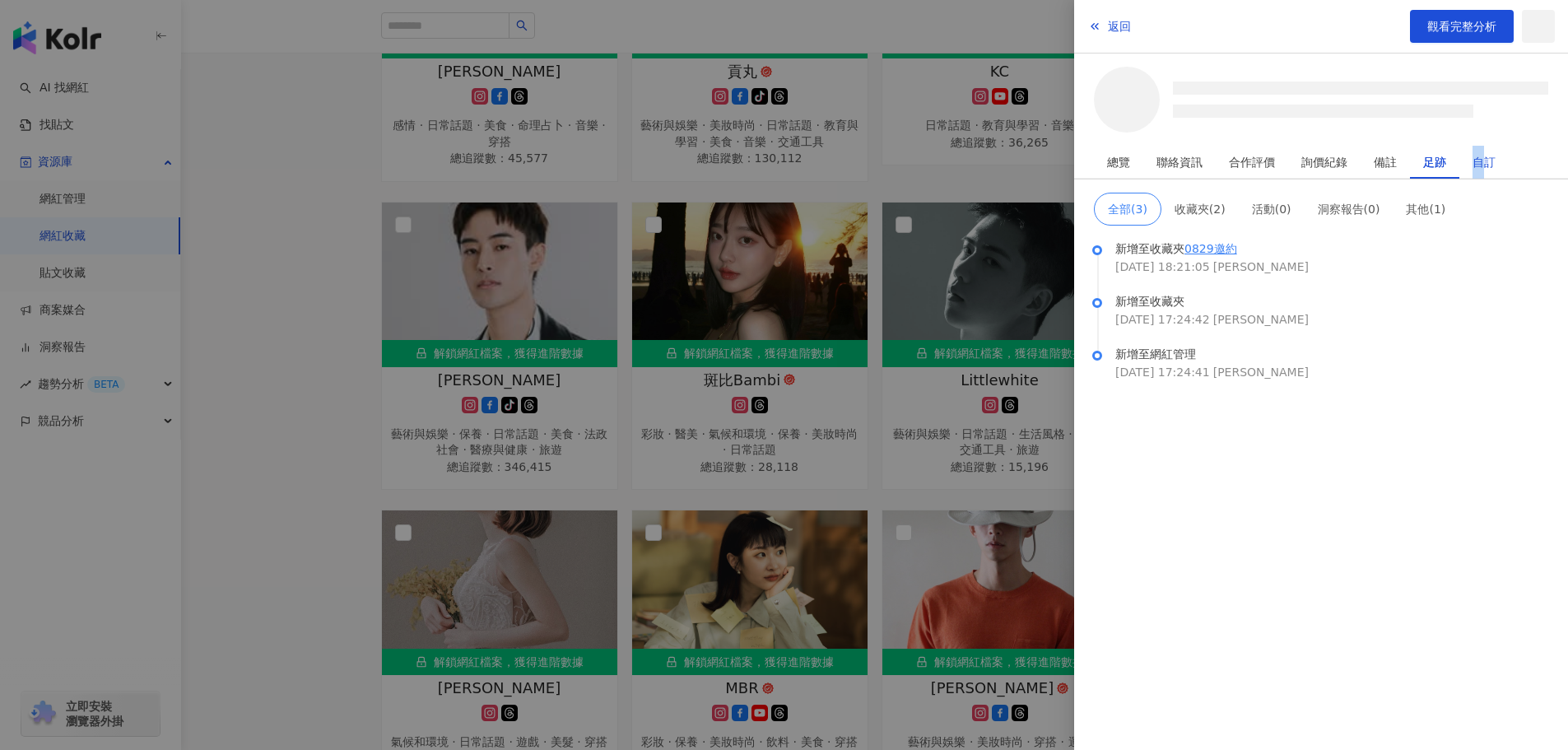
click at [1480, 160] on div "自訂" at bounding box center [1483, 162] width 23 height 33
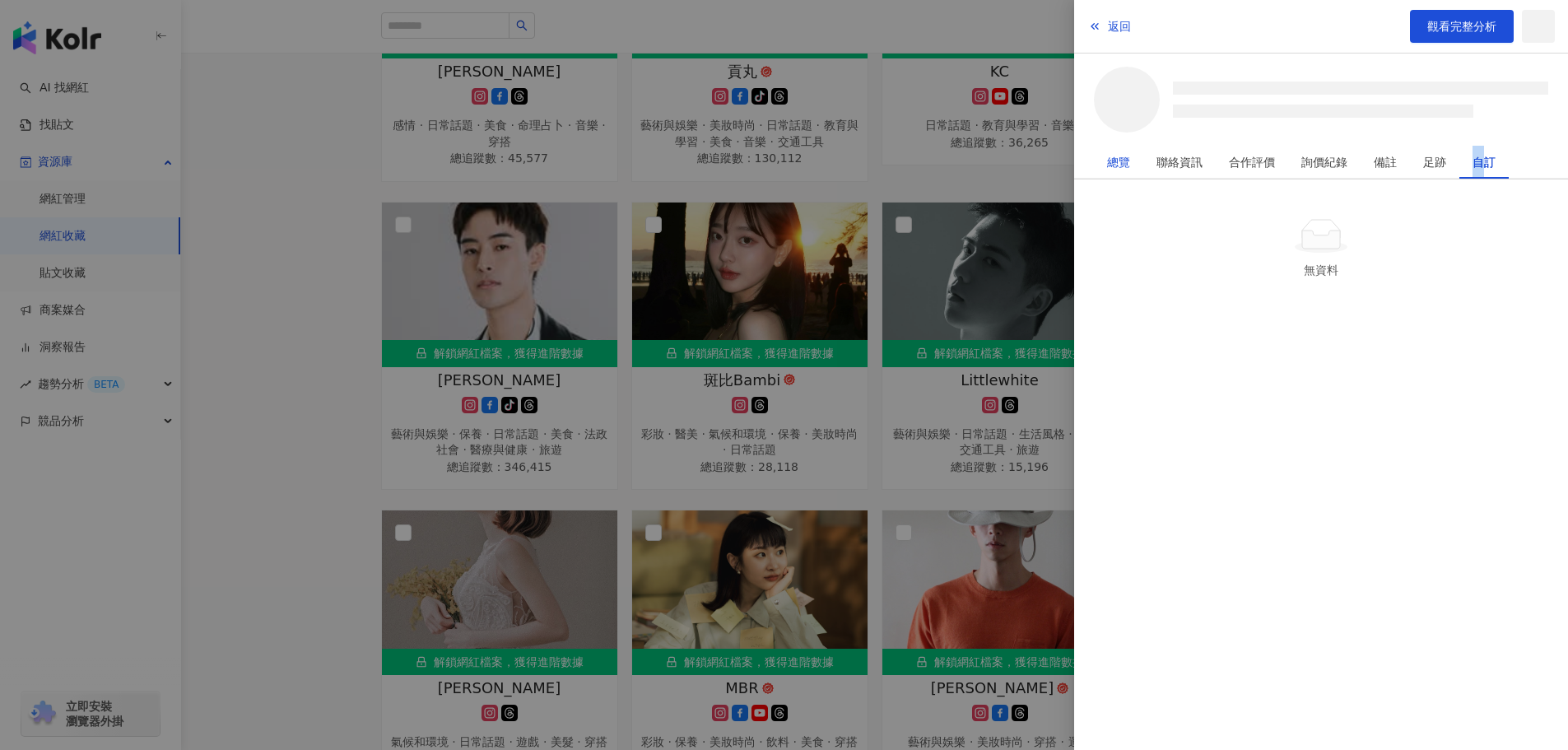
click at [1119, 157] on div "總覽" at bounding box center [1118, 162] width 23 height 33
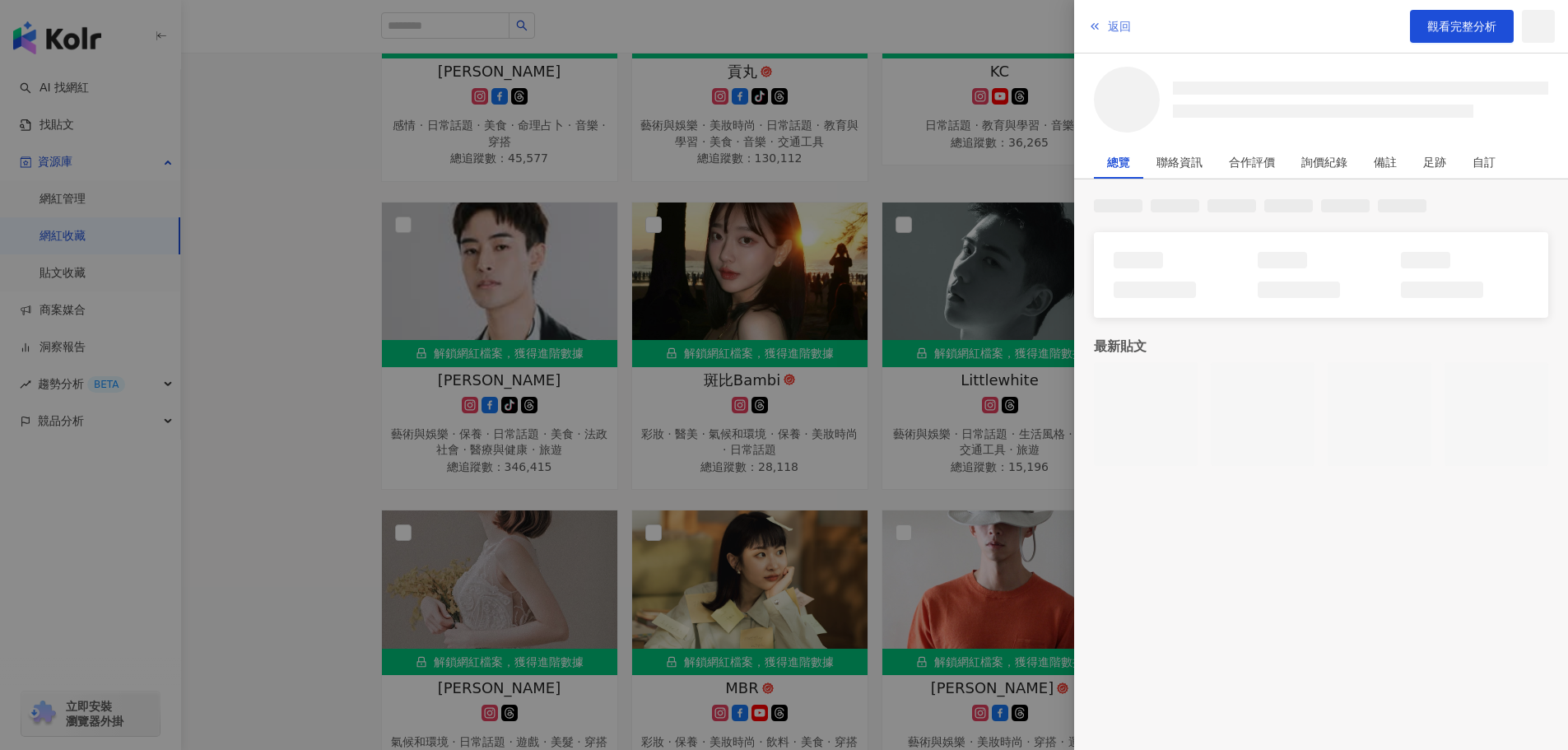
click at [1122, 28] on span "返回" at bounding box center [1119, 26] width 23 height 13
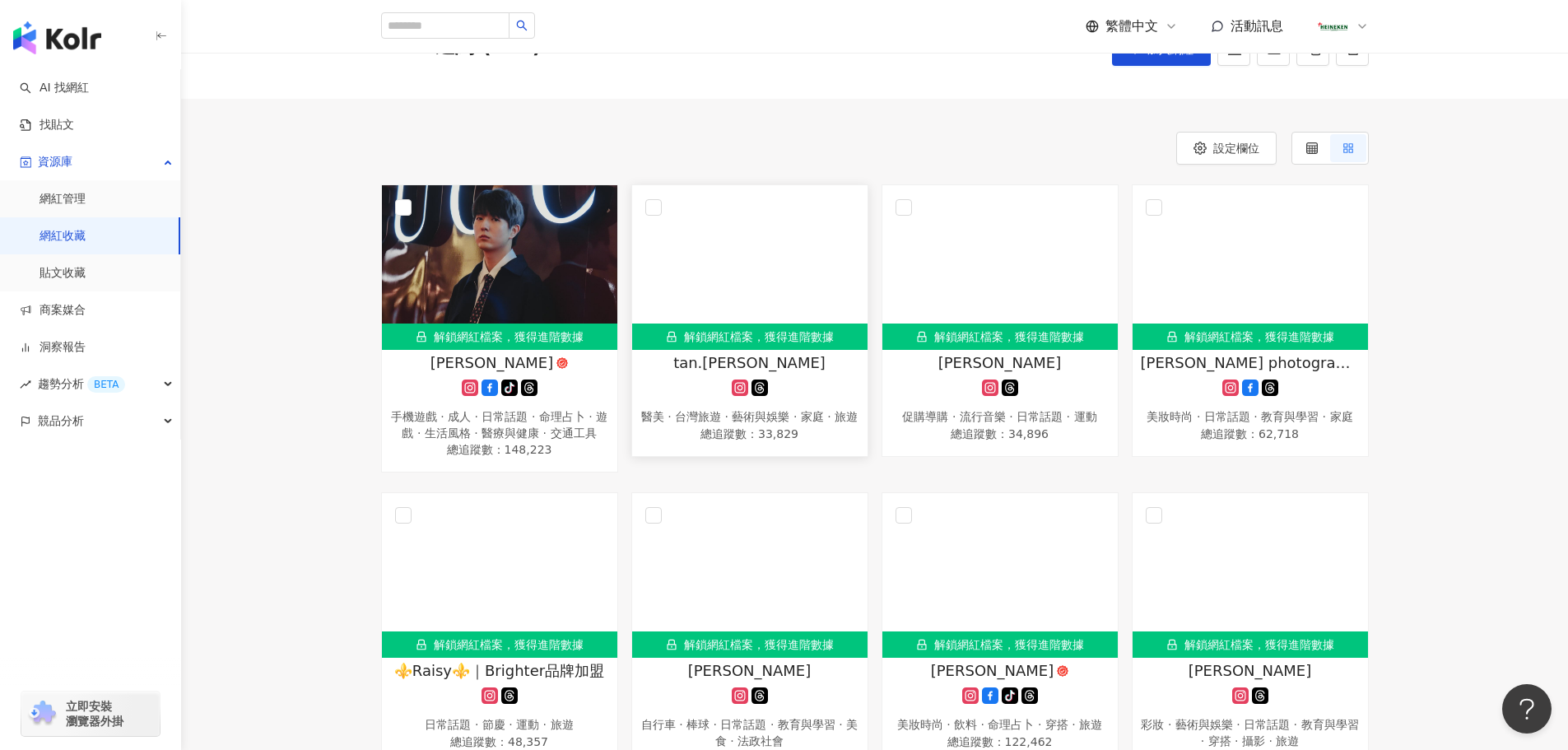
scroll to position [82, 0]
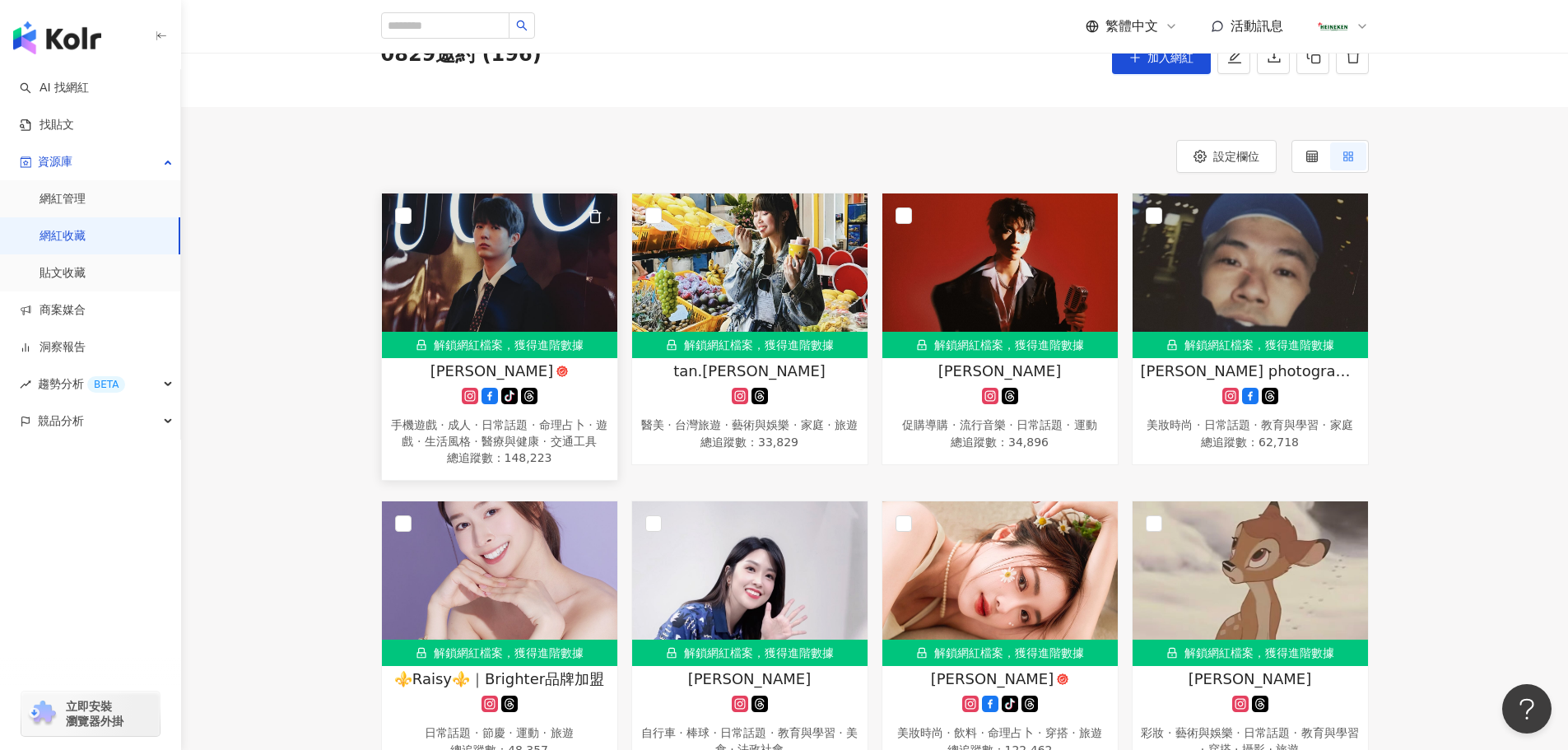
click at [462, 399] on icon at bounding box center [470, 396] width 17 height 17
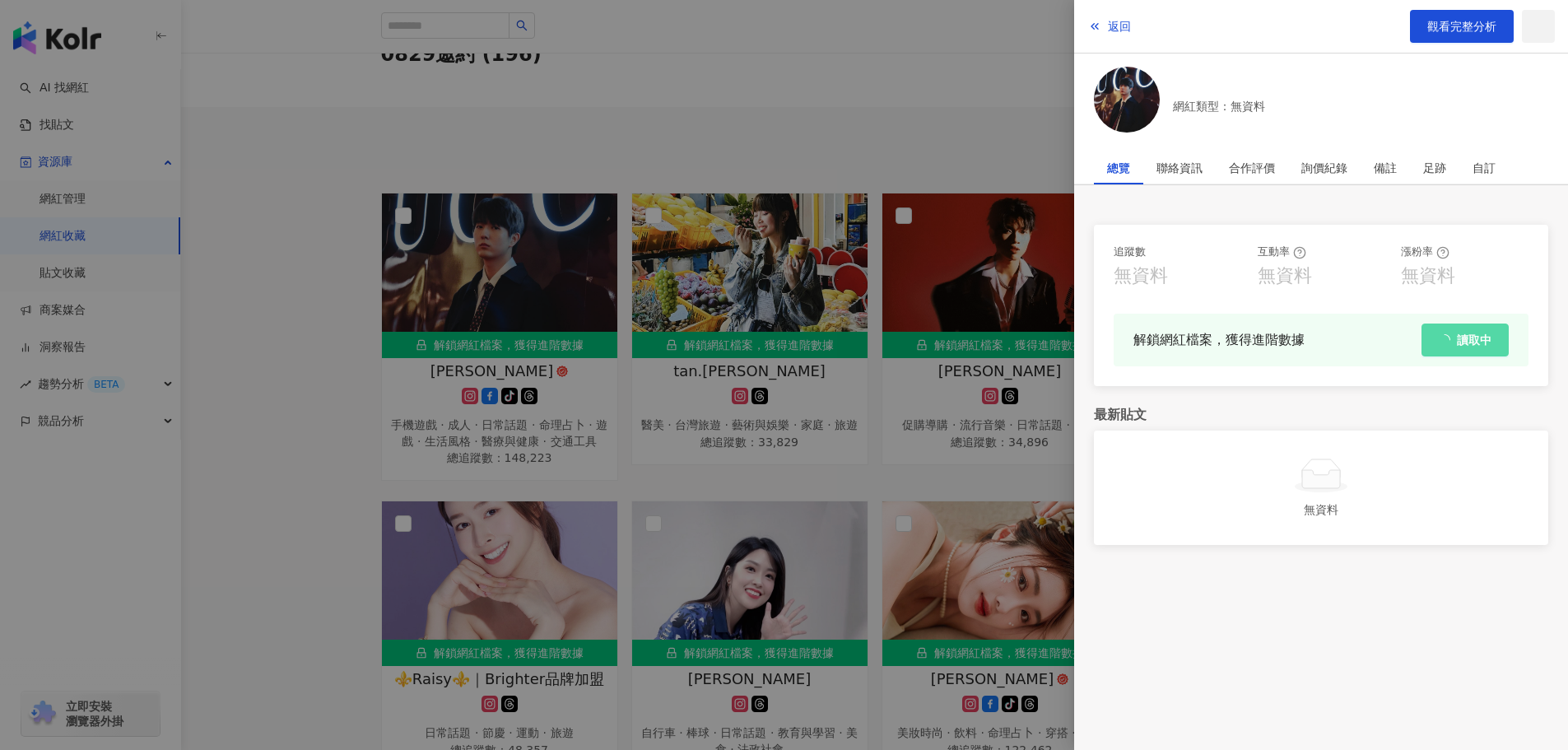
click at [1120, 29] on span "返回" at bounding box center [1119, 26] width 23 height 13
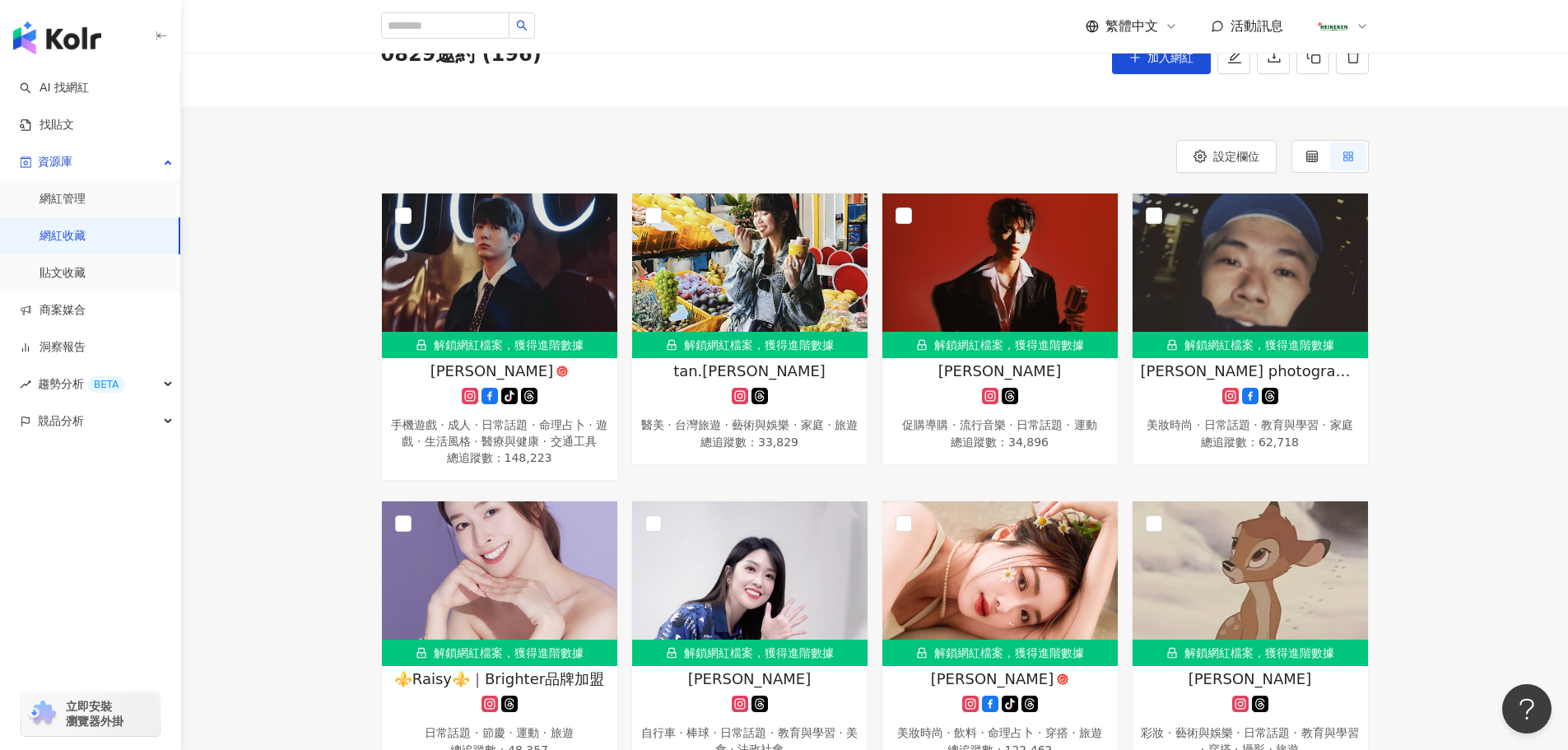
click at [950, 165] on div "設定欄位" at bounding box center [875, 156] width 988 height 33
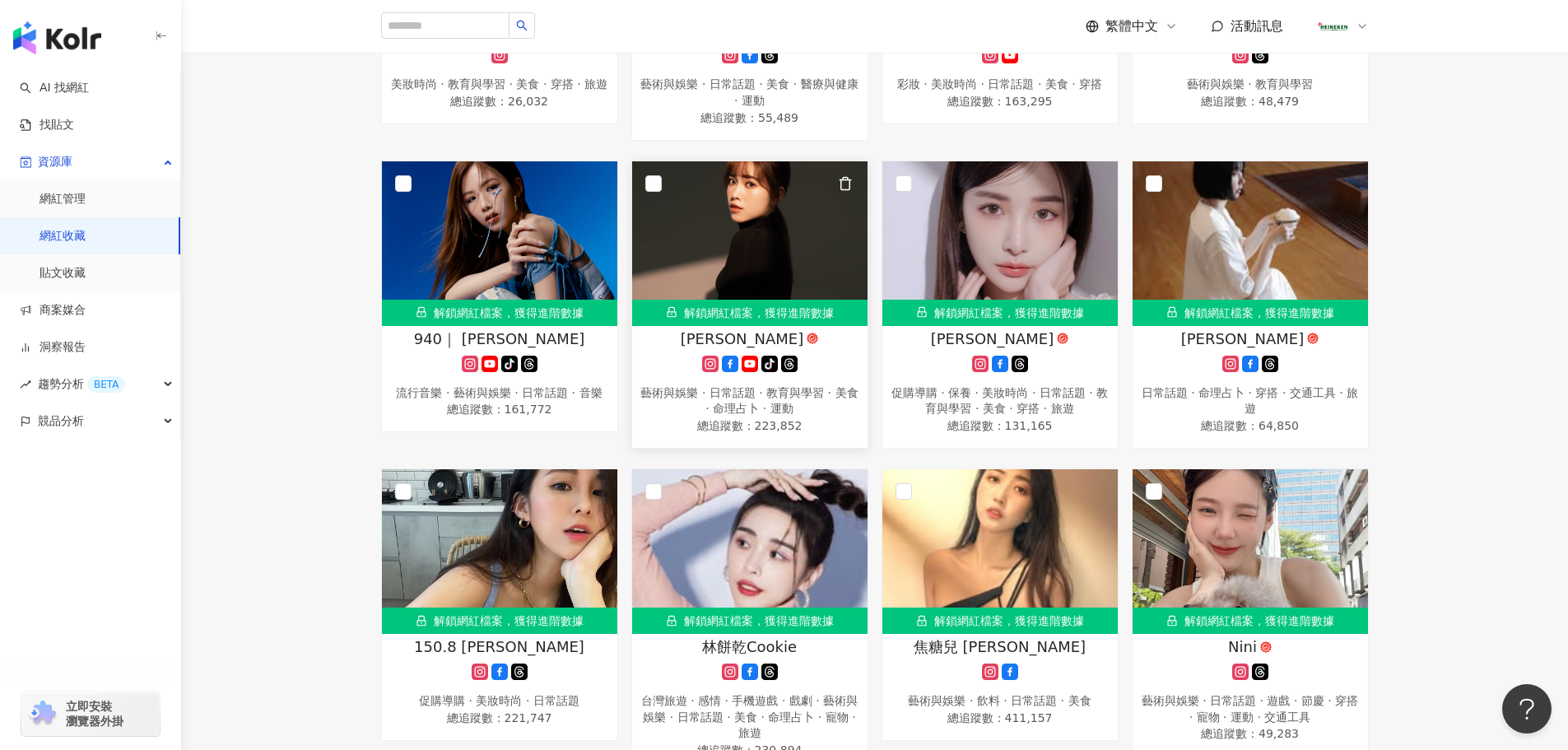
click at [844, 191] on icon "button" at bounding box center [845, 184] width 15 height 15
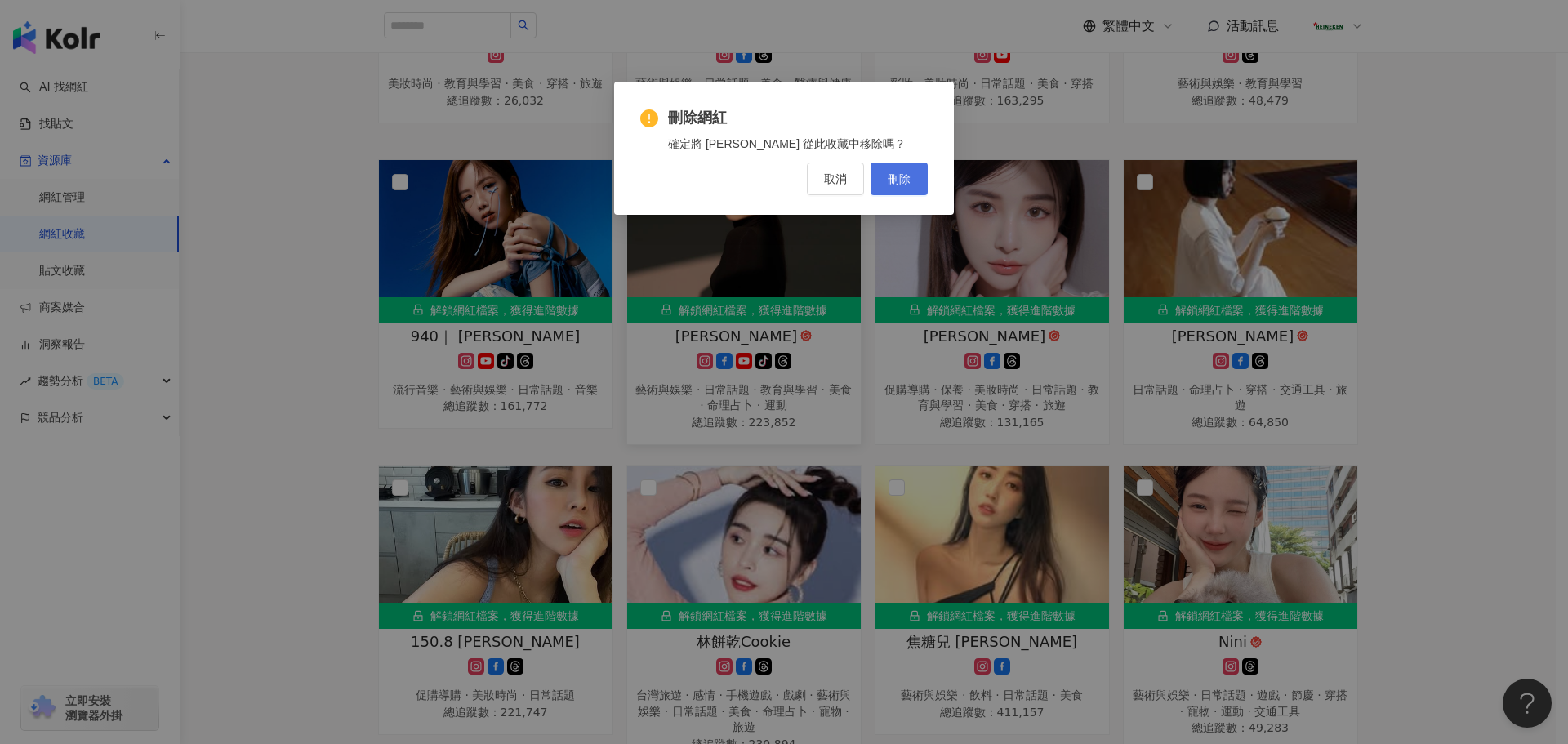
click at [885, 180] on button "刪除" at bounding box center [899, 179] width 57 height 33
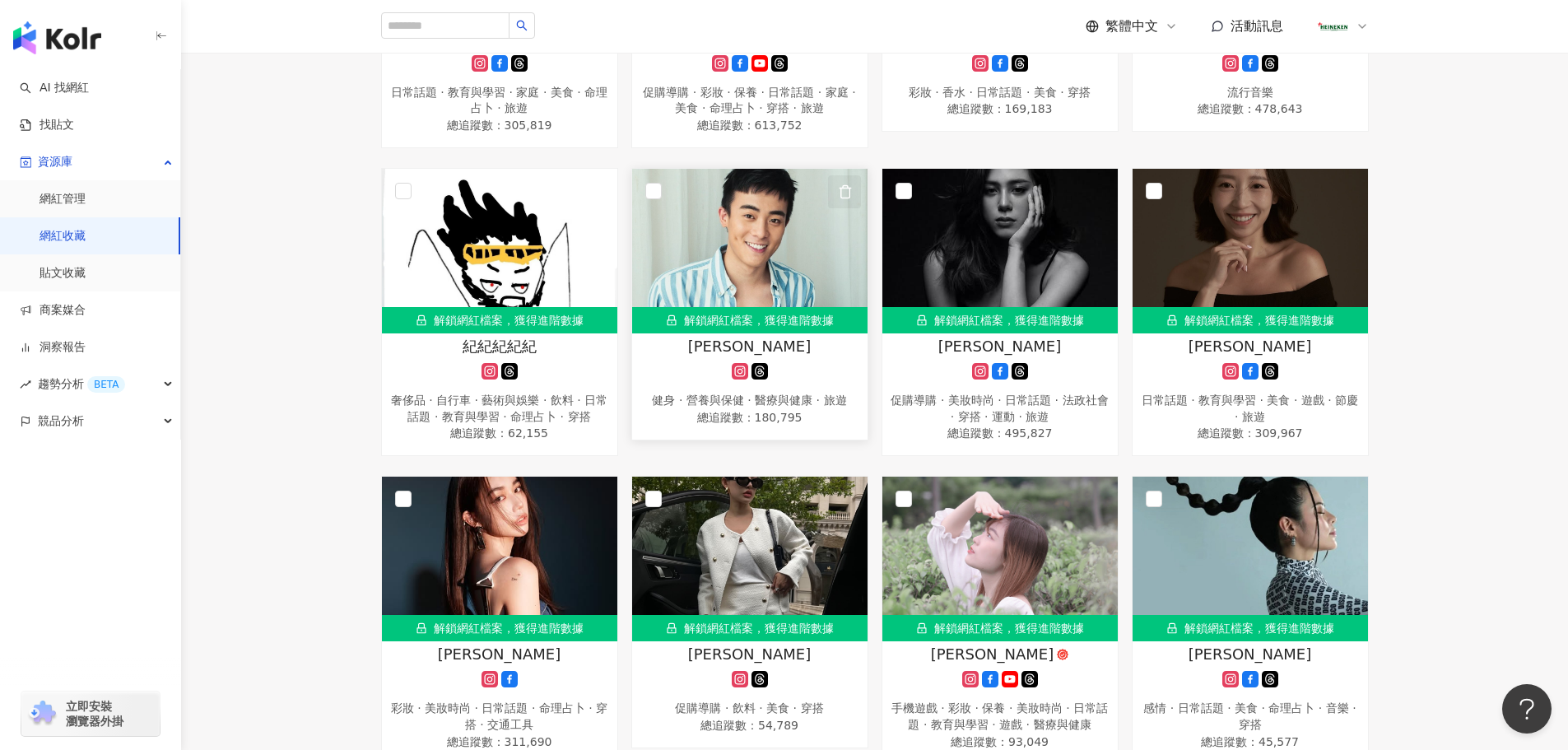
click at [845, 198] on icon "button" at bounding box center [845, 191] width 9 height 13
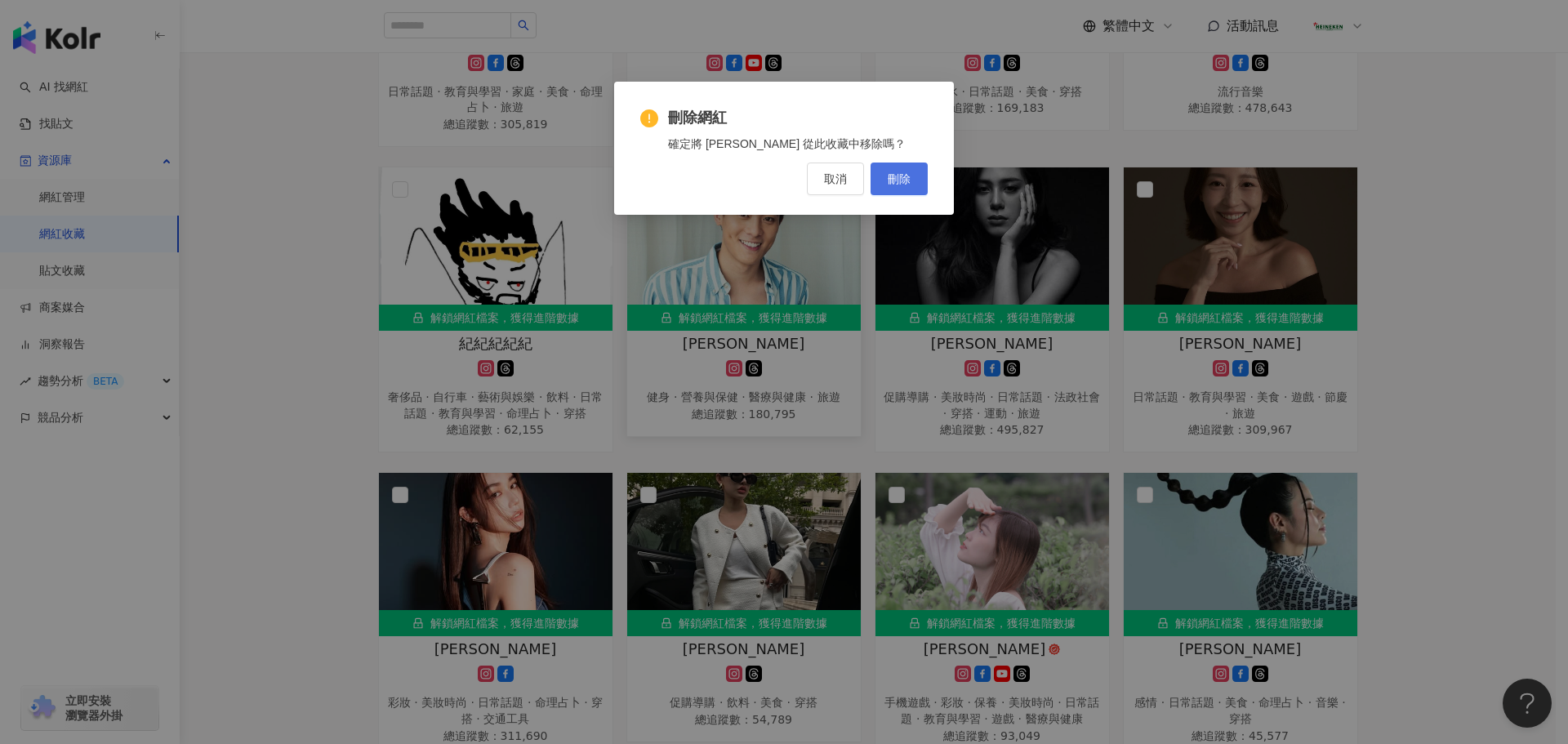
click at [894, 185] on span "刪除" at bounding box center [899, 179] width 23 height 13
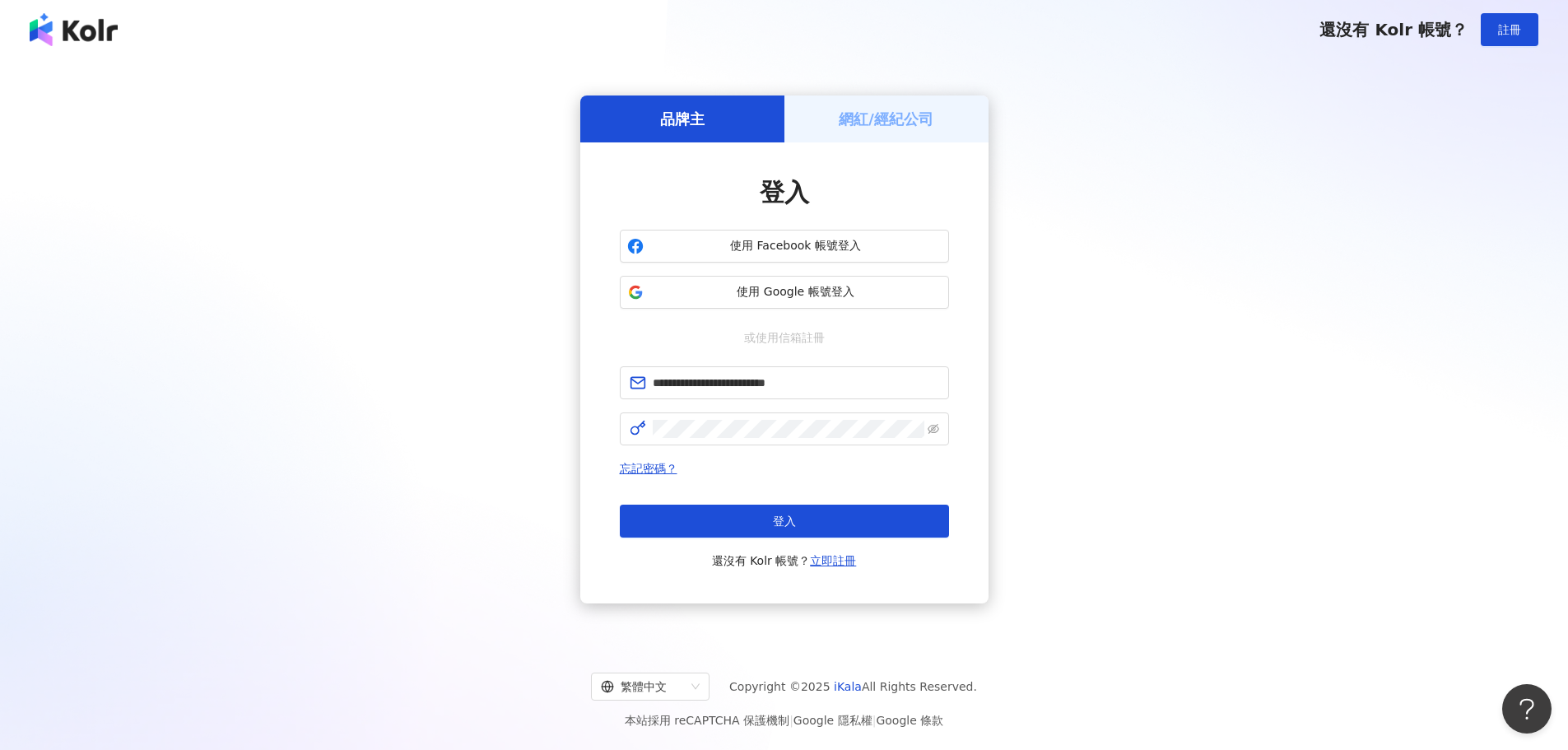
click at [833, 516] on button "登入" at bounding box center [784, 521] width 329 height 33
type input "**********"
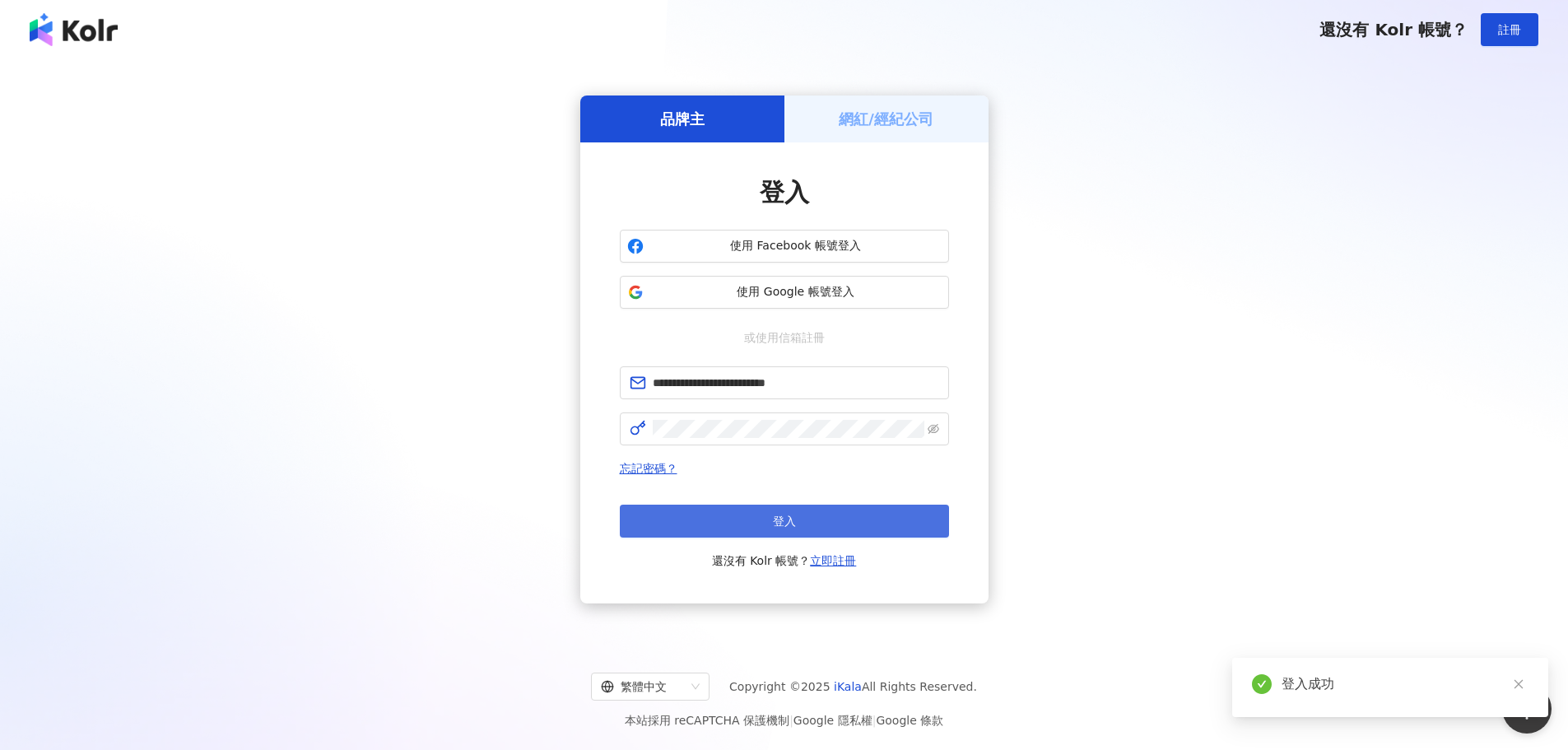
click at [821, 525] on button "登入" at bounding box center [784, 521] width 329 height 33
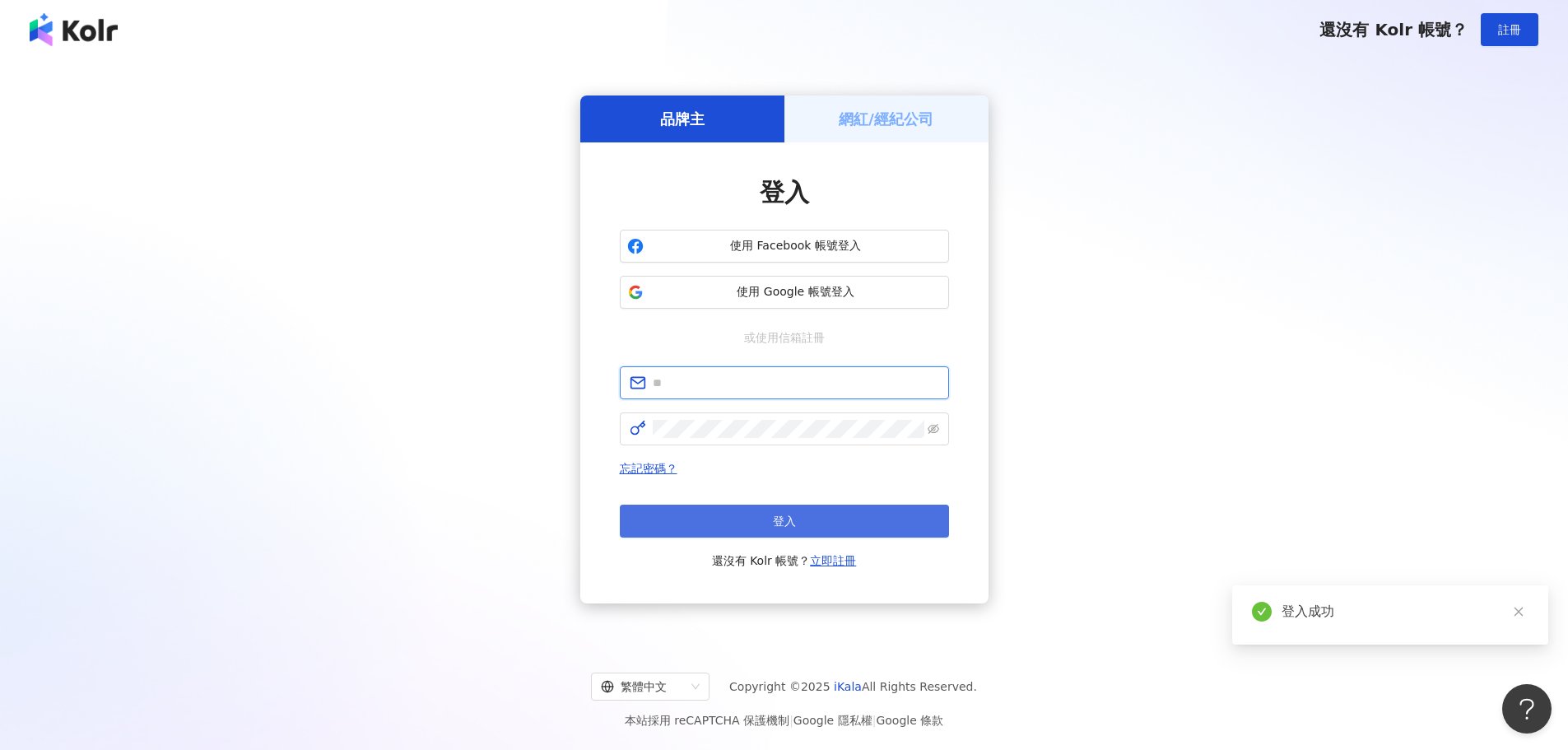
type input "**********"
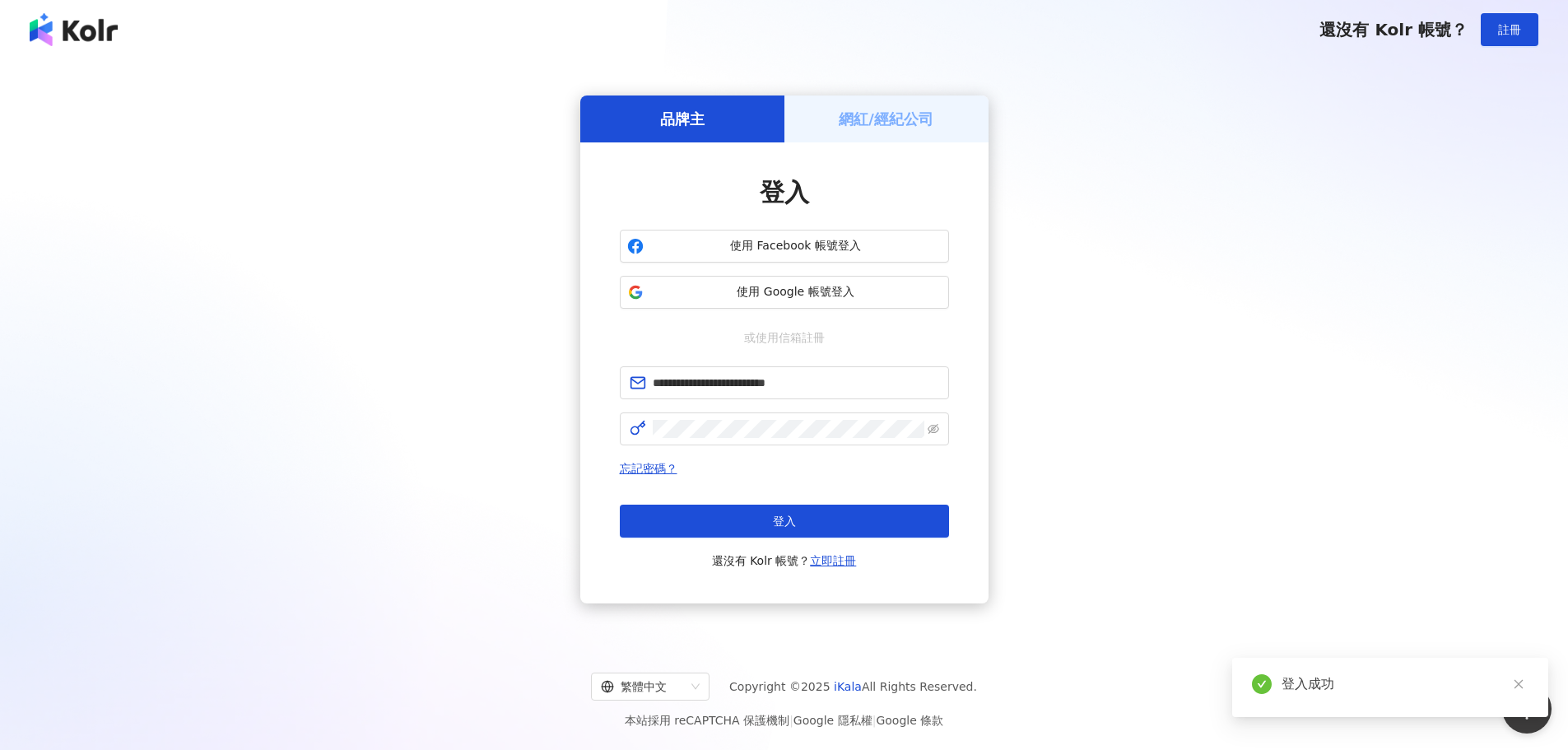
drag, startPoint x: 918, startPoint y: 112, endPoint x: 909, endPoint y: 114, distance: 9.2
click at [916, 113] on h5 "網紅/經紀公司" at bounding box center [886, 119] width 95 height 20
click at [723, 116] on div "品牌主" at bounding box center [682, 119] width 204 height 47
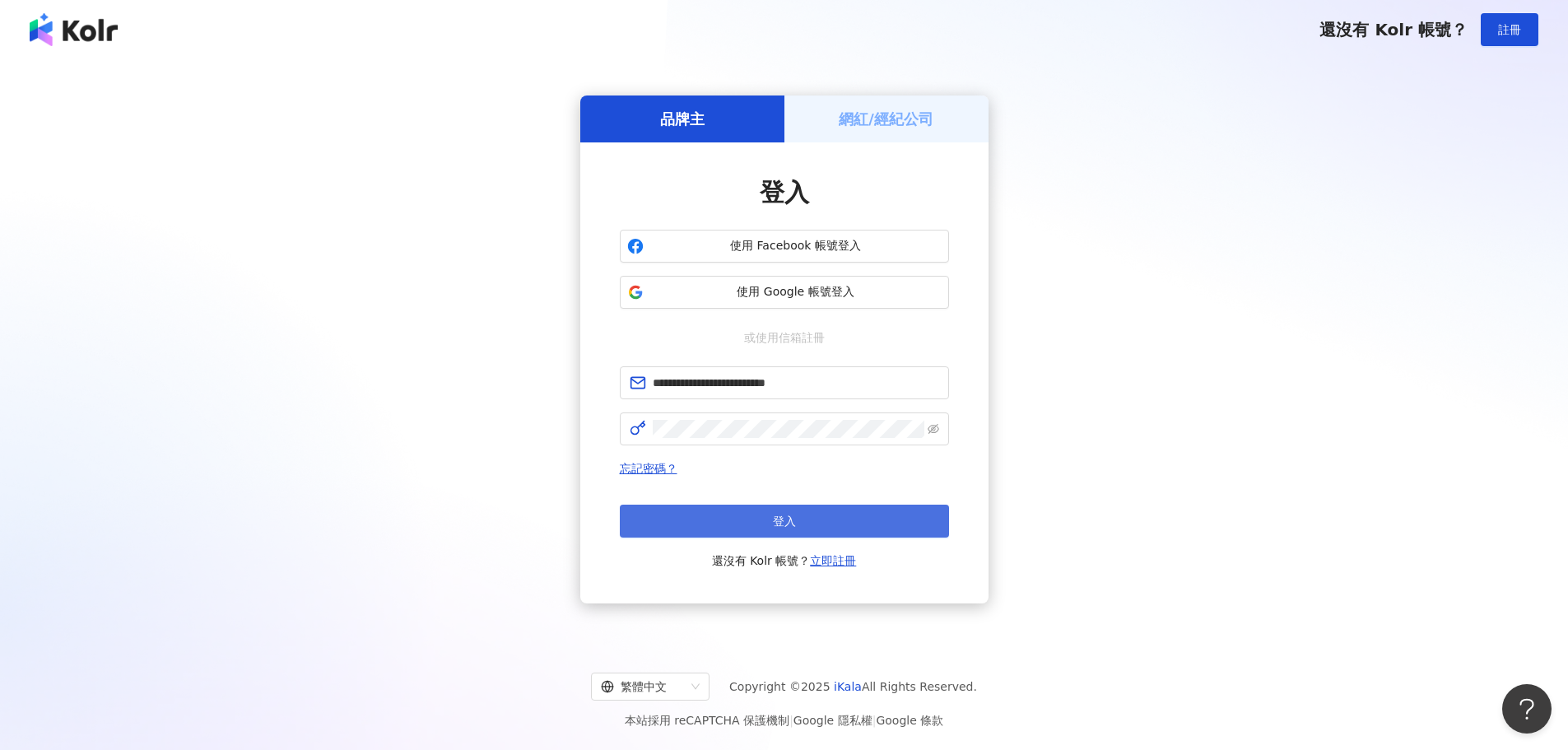
click at [778, 517] on span "登入" at bounding box center [784, 522] width 23 height 13
type input "**********"
click at [716, 528] on button "登入" at bounding box center [784, 521] width 329 height 33
type input "**********"
click at [815, 524] on button "登入" at bounding box center [784, 521] width 329 height 33
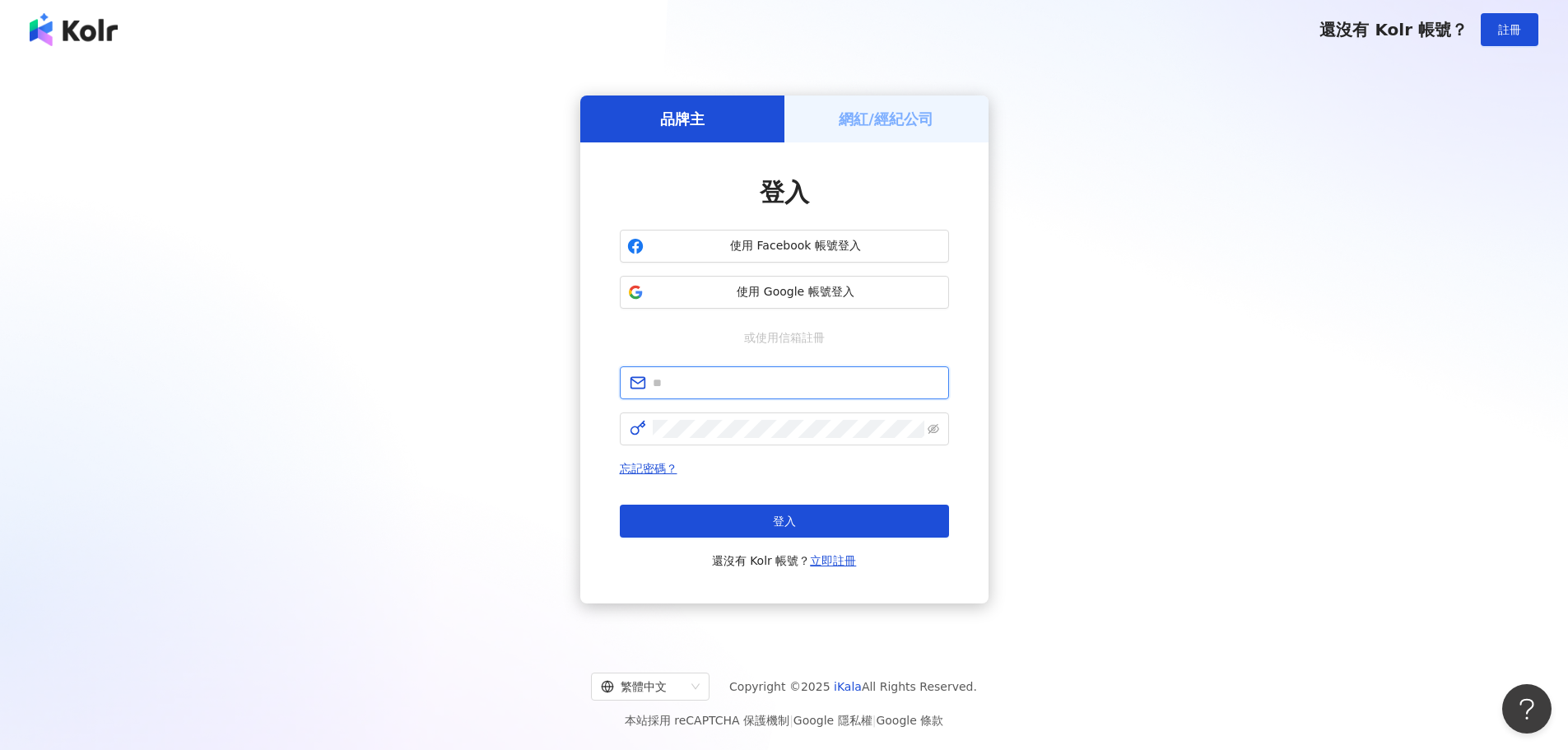
type input "**********"
drag, startPoint x: 735, startPoint y: 527, endPoint x: 40, endPoint y: 503, distance: 695.4
click at [735, 524] on button "登入" at bounding box center [784, 521] width 329 height 33
click at [821, 516] on button "登入" at bounding box center [784, 521] width 329 height 33
type input "**********"
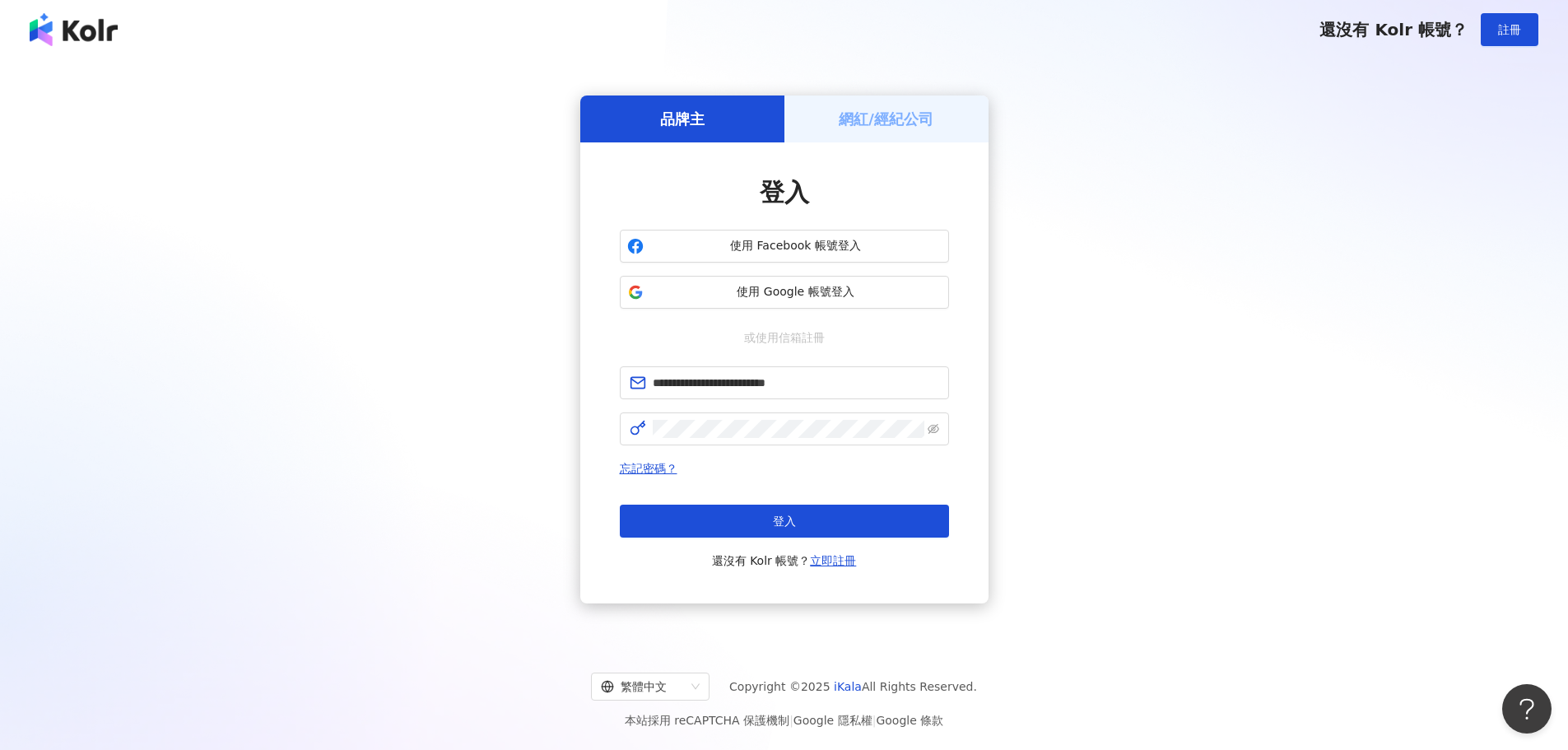
drag, startPoint x: 1233, startPoint y: 294, endPoint x: 834, endPoint y: 585, distance: 493.8
click at [1233, 294] on div "**********" at bounding box center [783, 349] width 1528 height 554
click at [801, 522] on button "登入" at bounding box center [784, 521] width 329 height 33
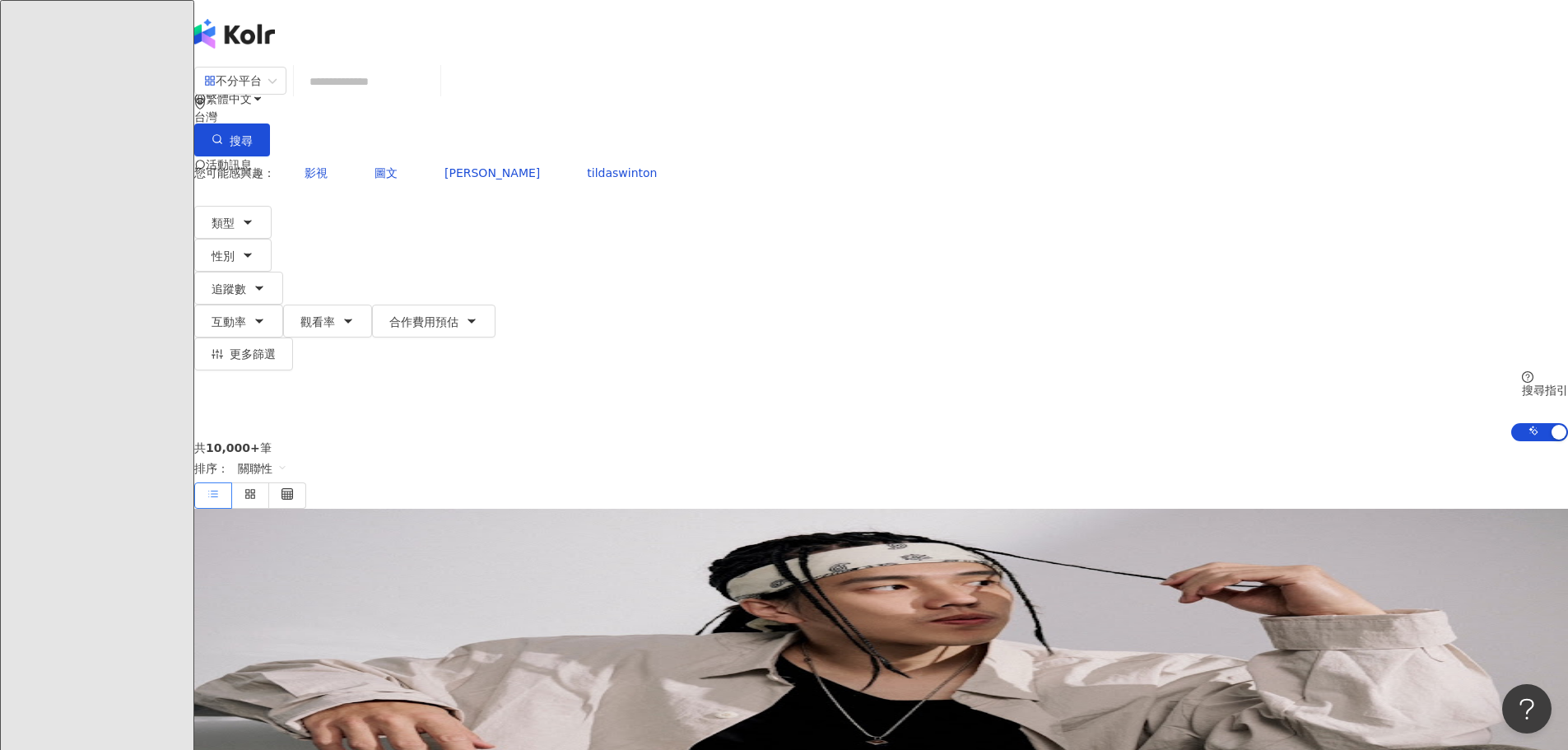
drag, startPoint x: 99, startPoint y: 157, endPoint x: 115, endPoint y: 143, distance: 21.3
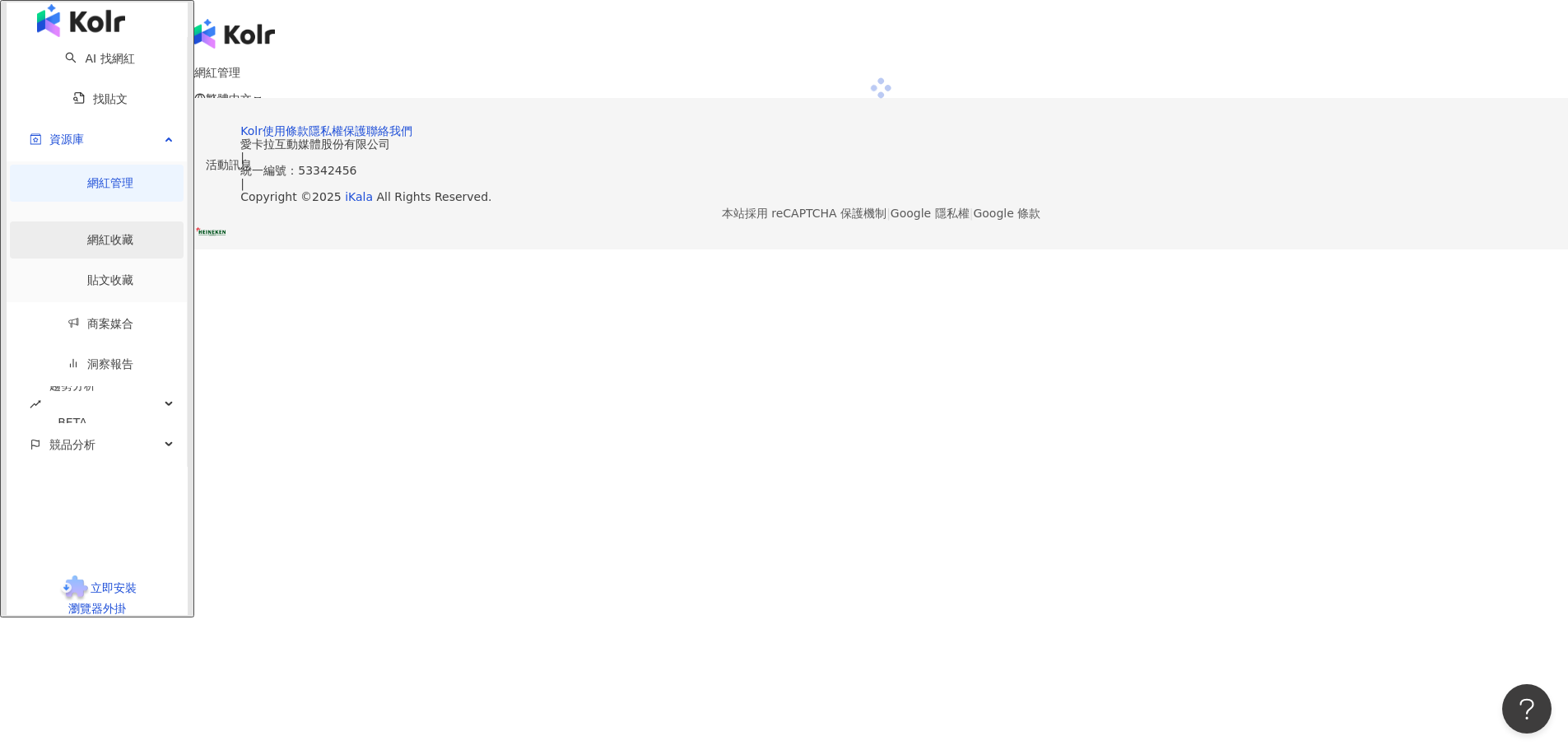
click at [103, 233] on link "網紅收藏" at bounding box center [110, 240] width 46 height 13
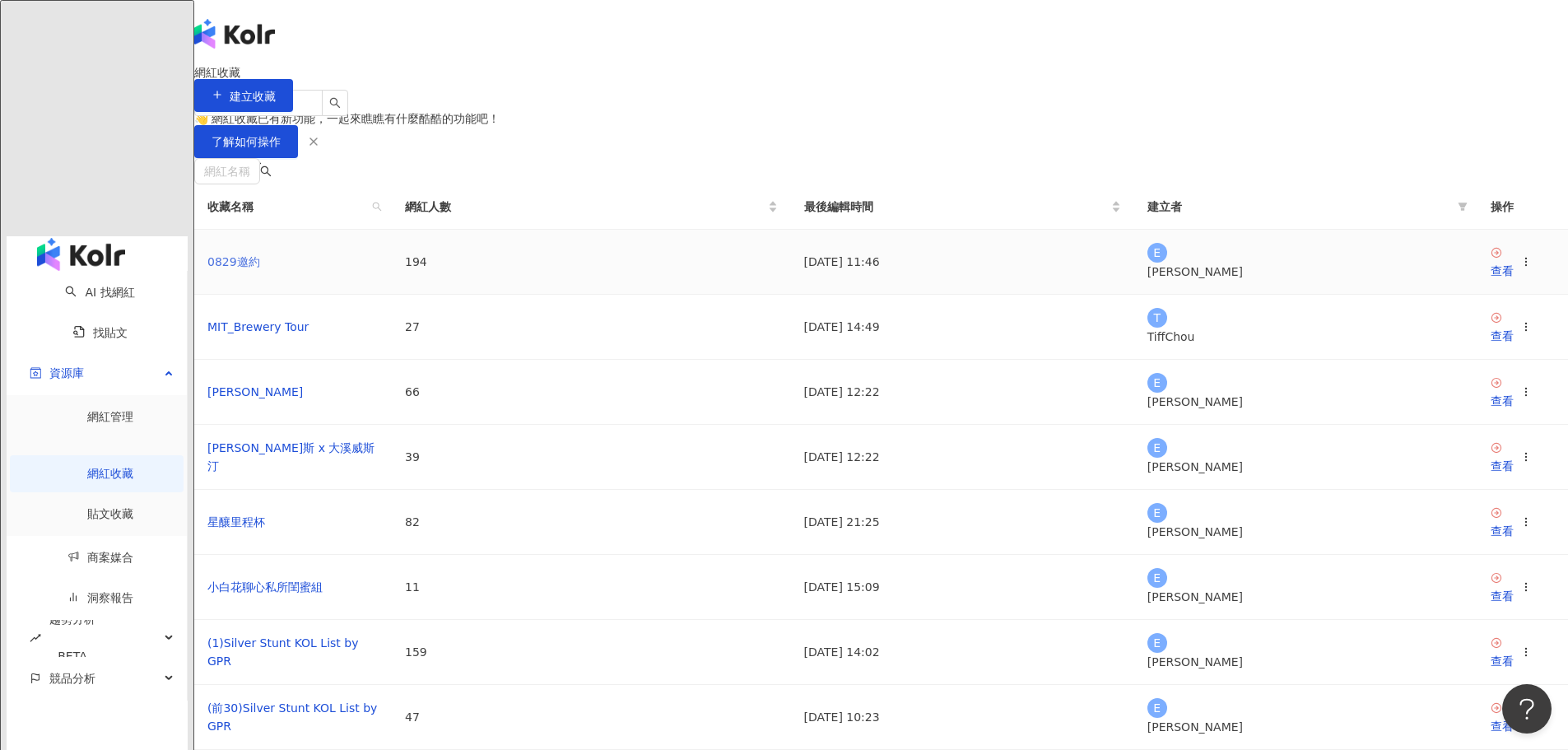
click at [260, 269] on link "0829邀約" at bounding box center [234, 262] width 53 height 13
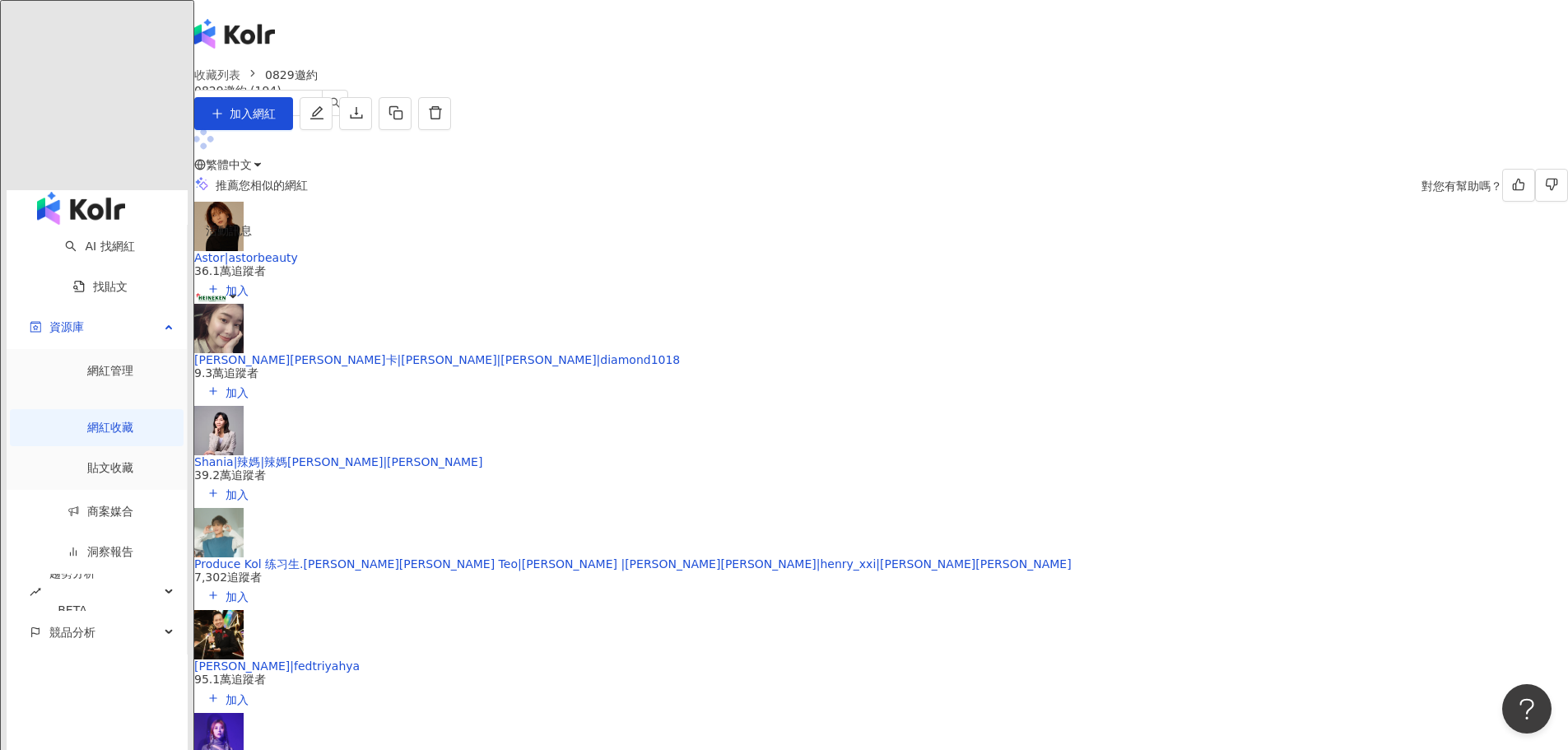
click at [1449, 292] on div "推薦您相似的網紅 對您有幫助嗎？ Astor|astorbeauty 36.1萬追蹤者 加入 [PERSON_NAME][PERSON_NAME]卡|[PER…" at bounding box center [881, 486] width 1374 height 711
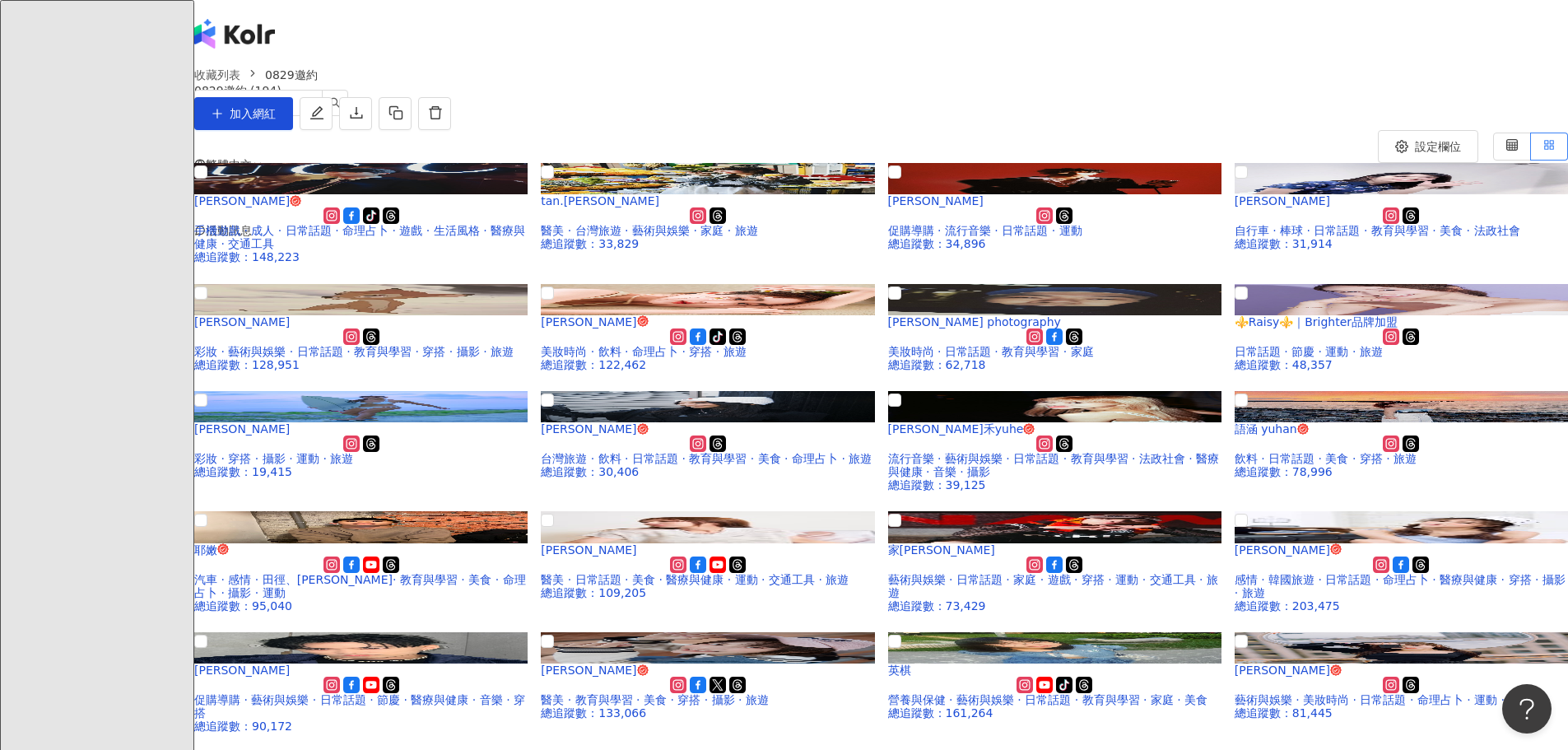
scroll to position [3209, 0]
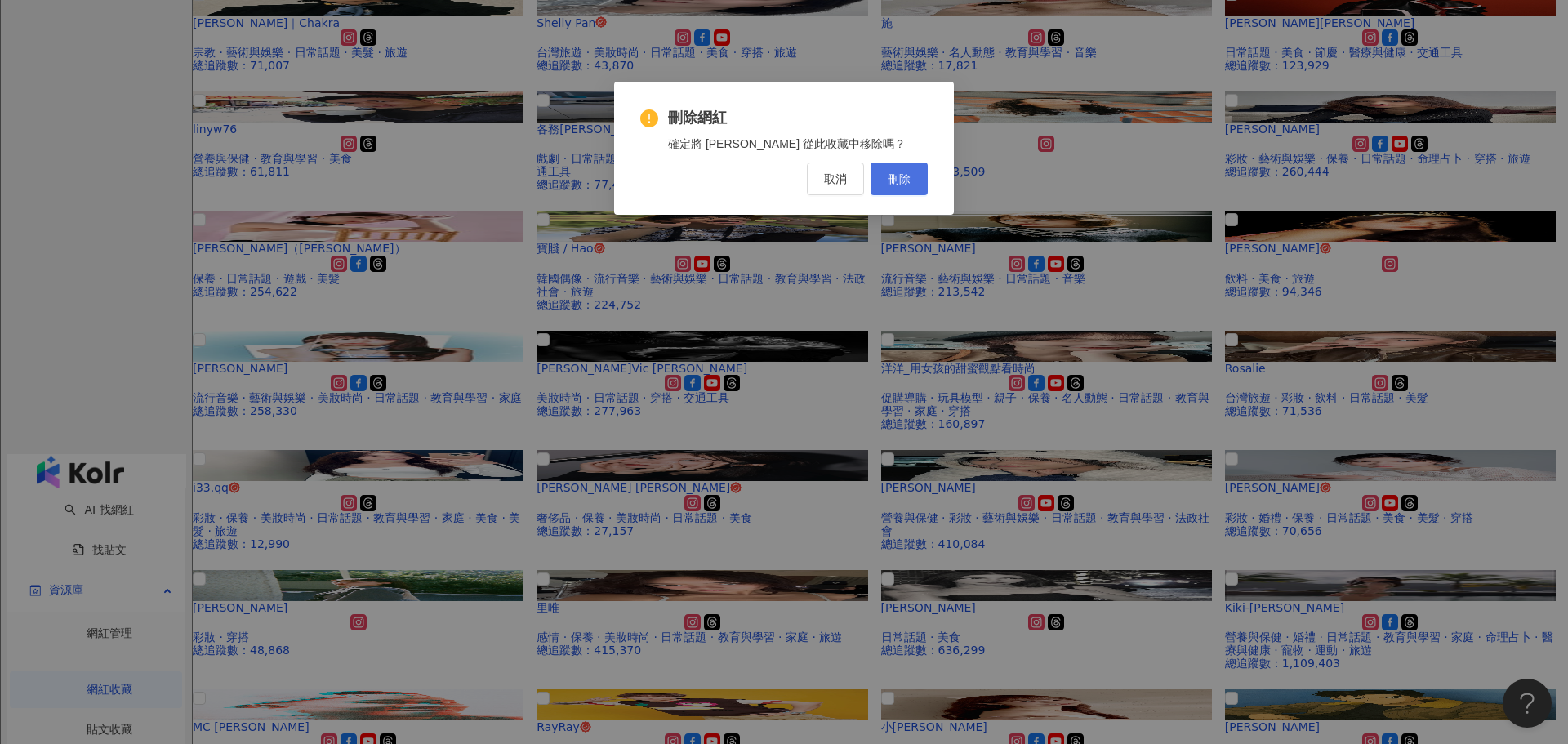
click at [892, 181] on span "刪除" at bounding box center [899, 179] width 23 height 13
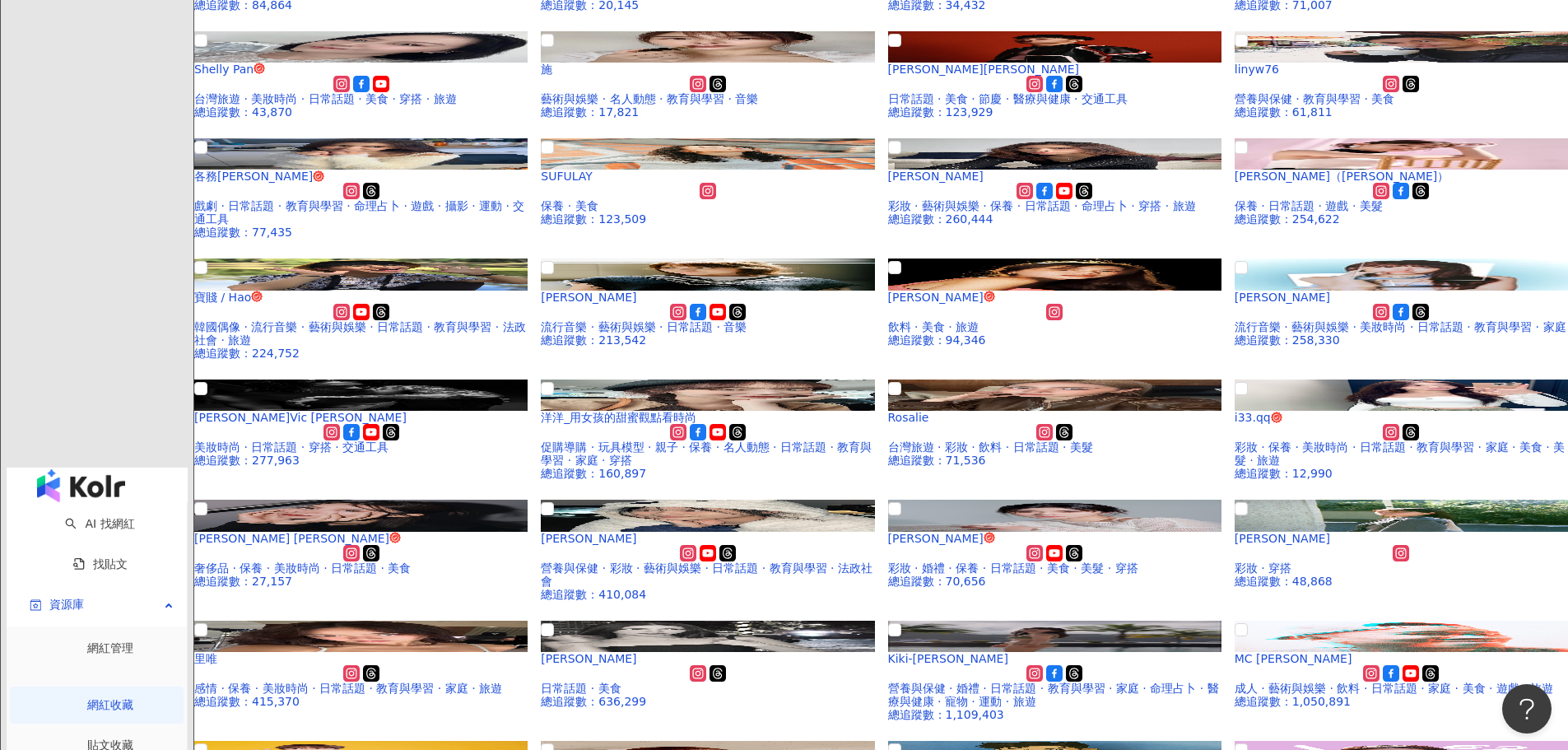
scroll to position [6017, 0]
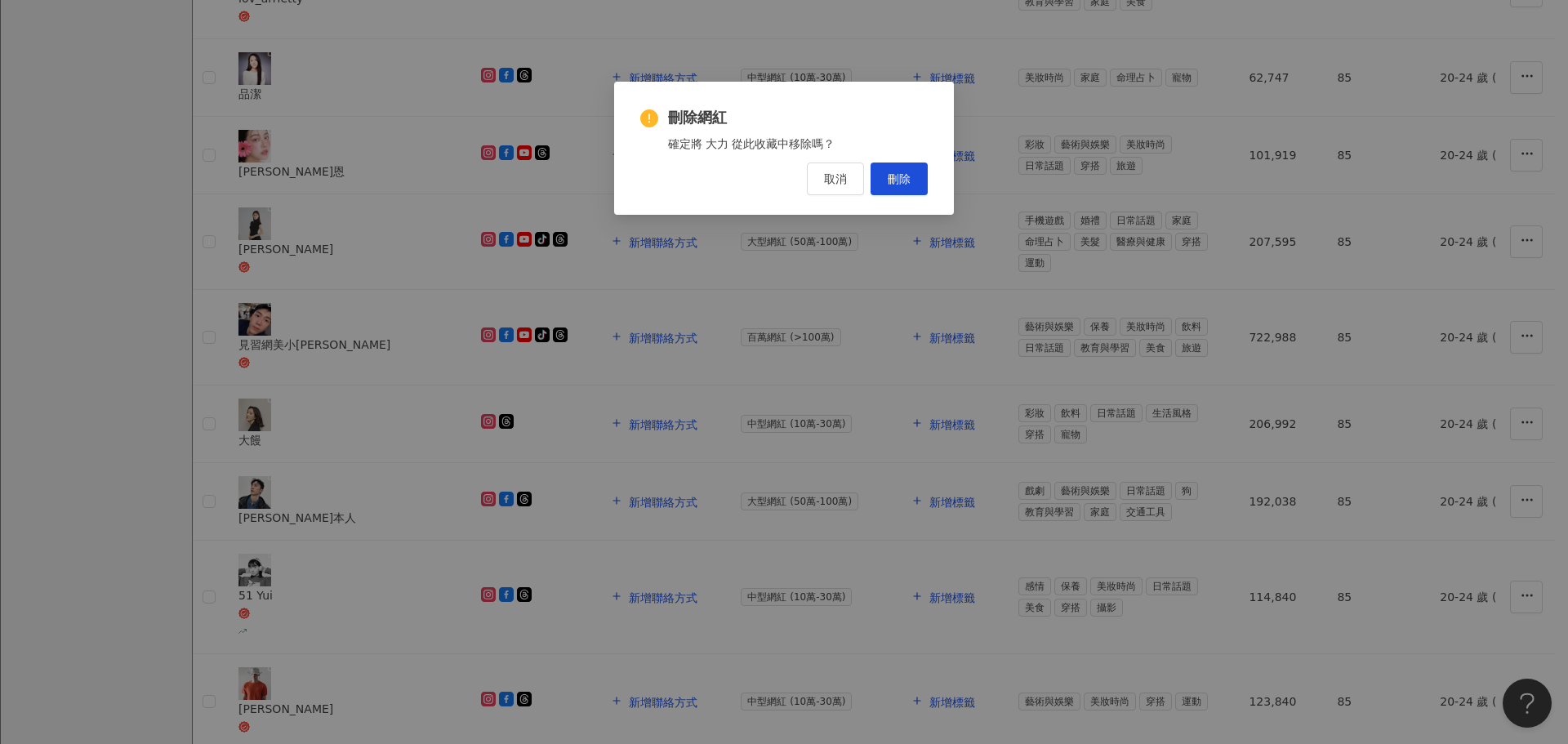
drag, startPoint x: 894, startPoint y: 175, endPoint x: 876, endPoint y: 205, distance: 35.0
click at [894, 178] on span "刪除" at bounding box center [899, 179] width 23 height 13
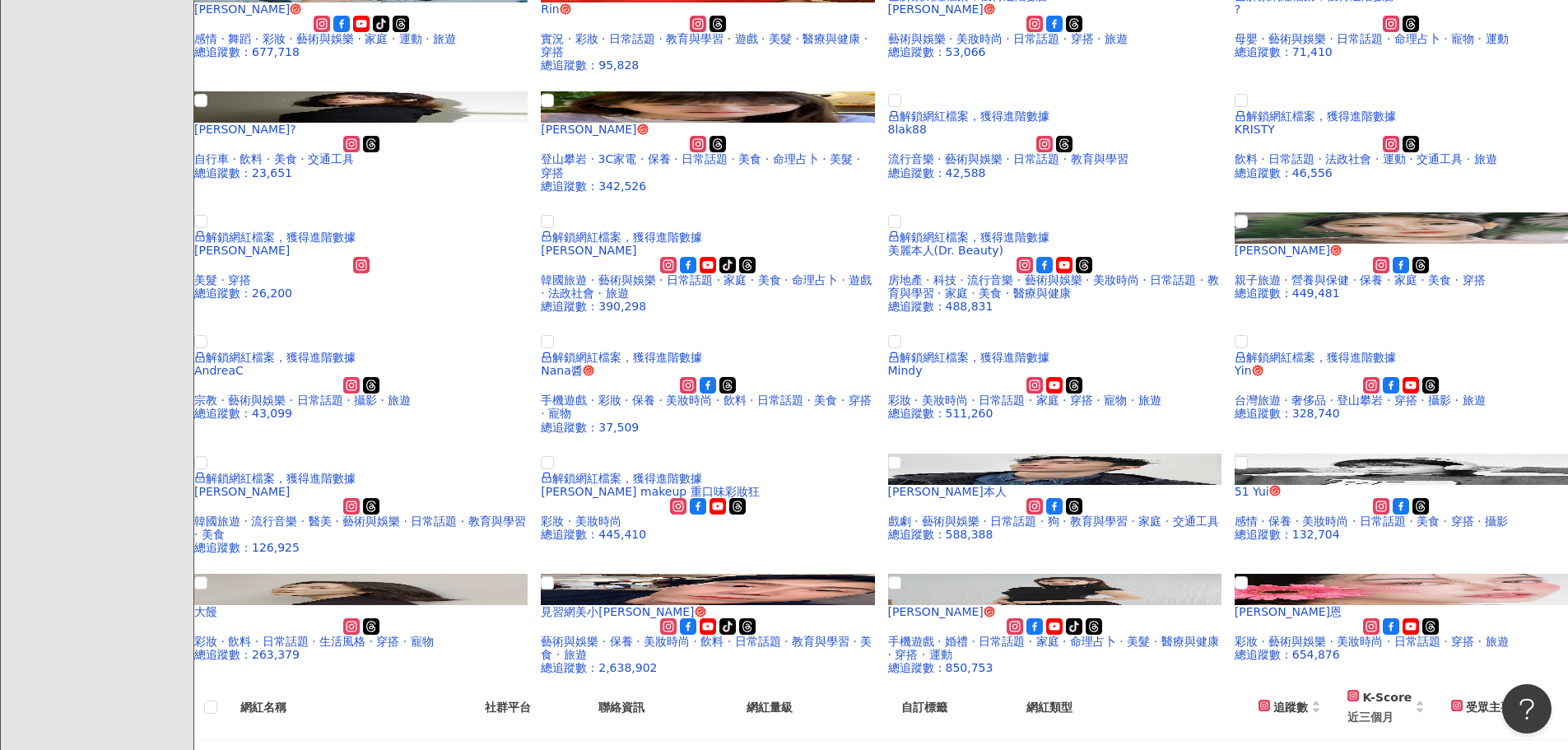
scroll to position [14750, 0]
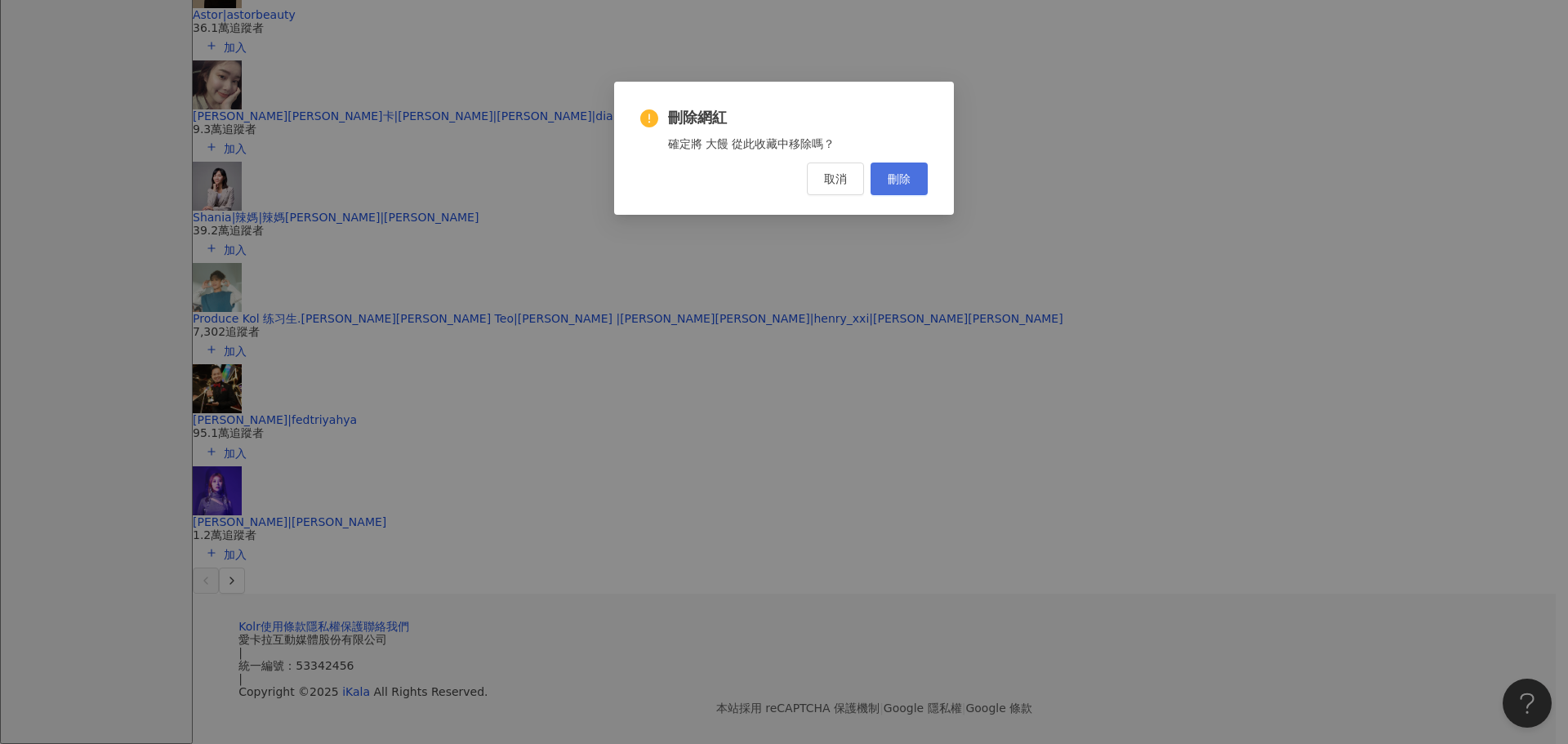
click at [917, 175] on button "刪除" at bounding box center [899, 179] width 57 height 33
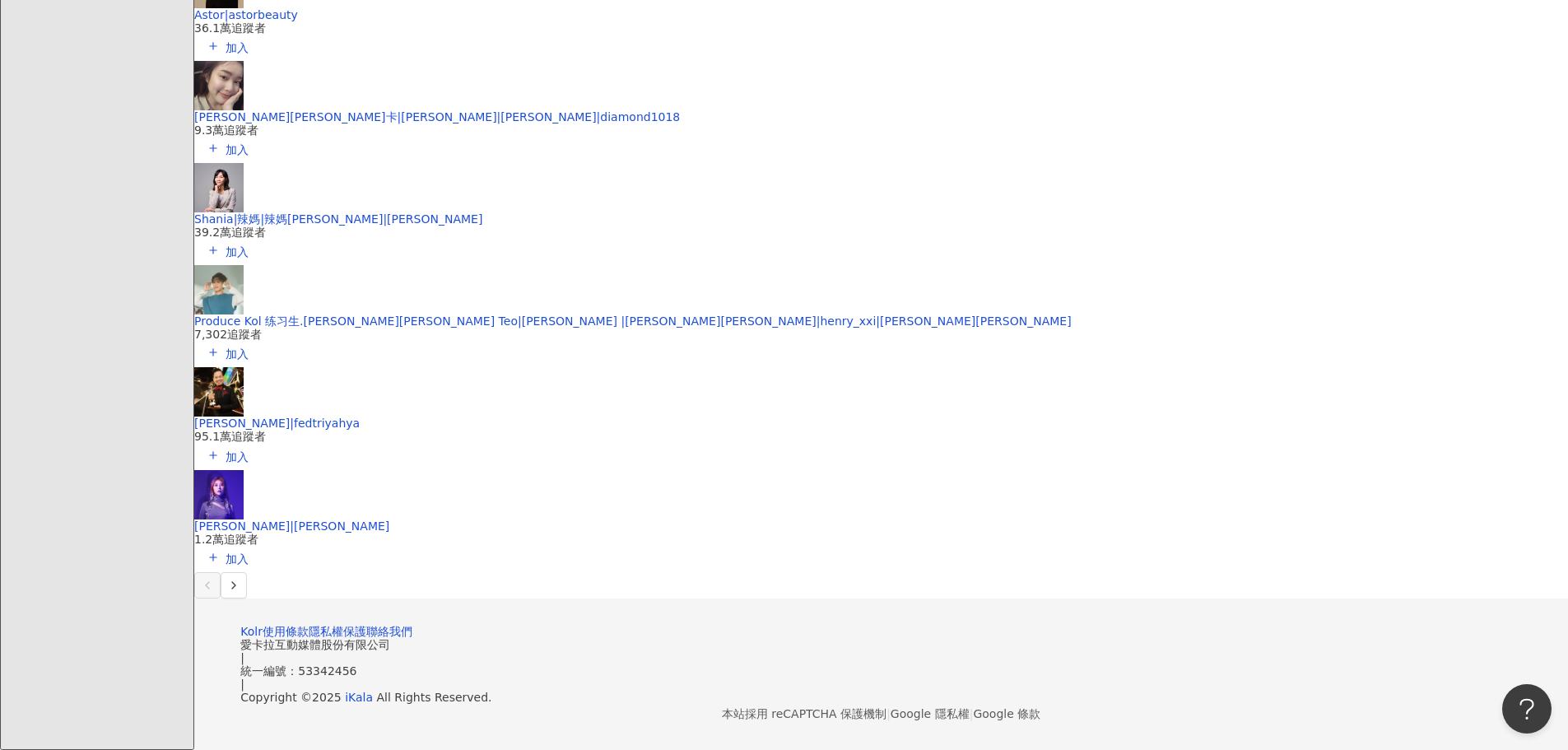
scroll to position [9762, 0]
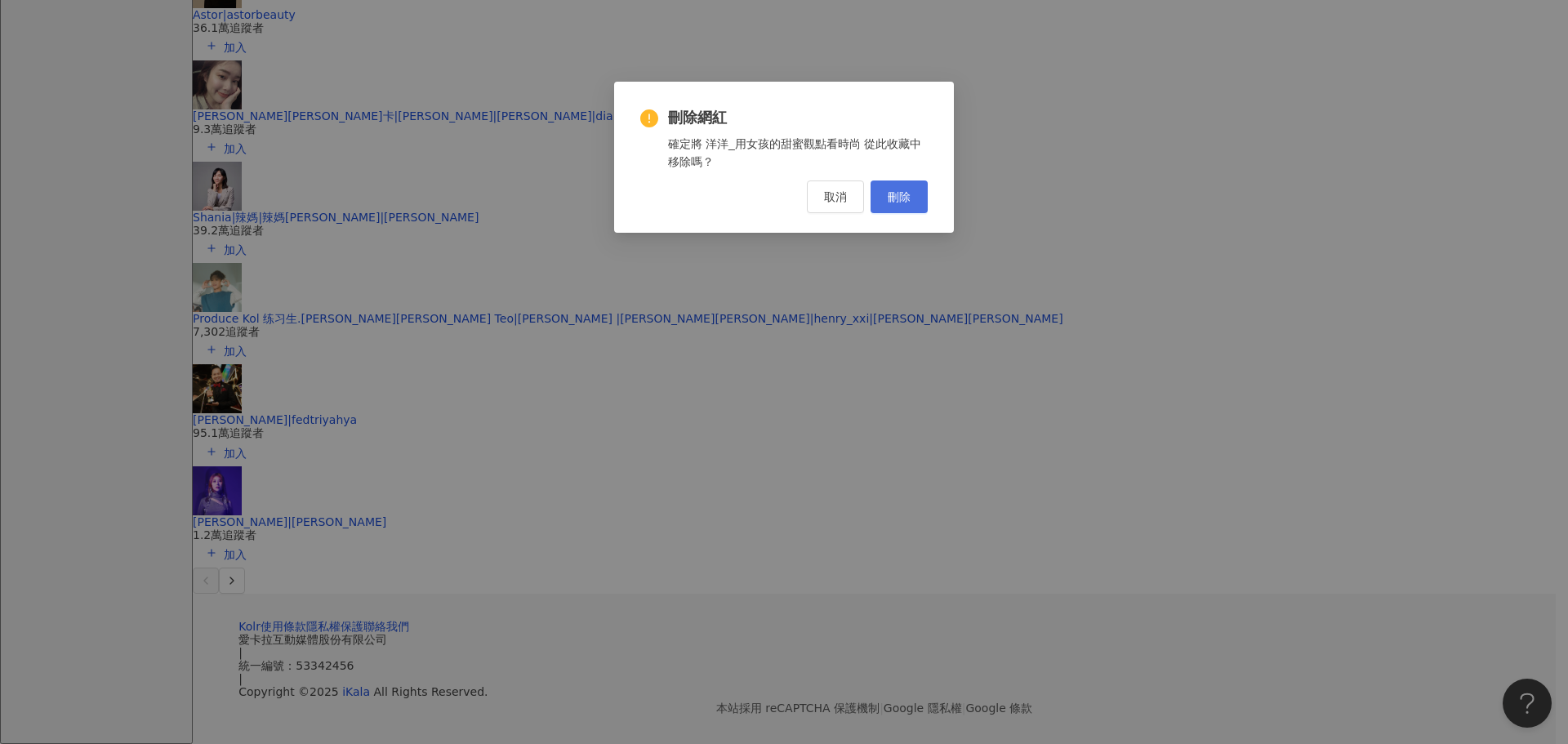
click at [907, 186] on button "刪除" at bounding box center [899, 196] width 57 height 33
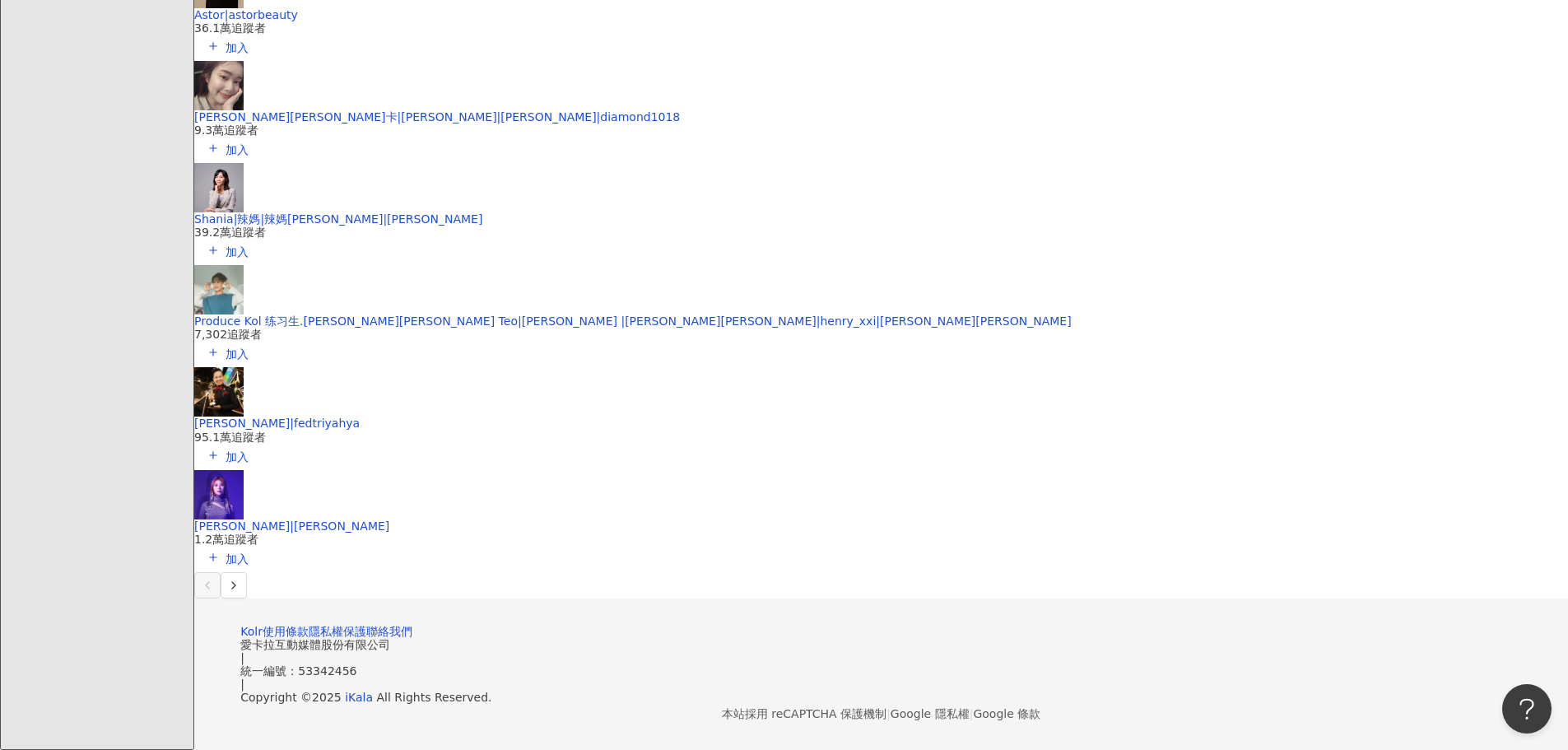
scroll to position [4468, 0]
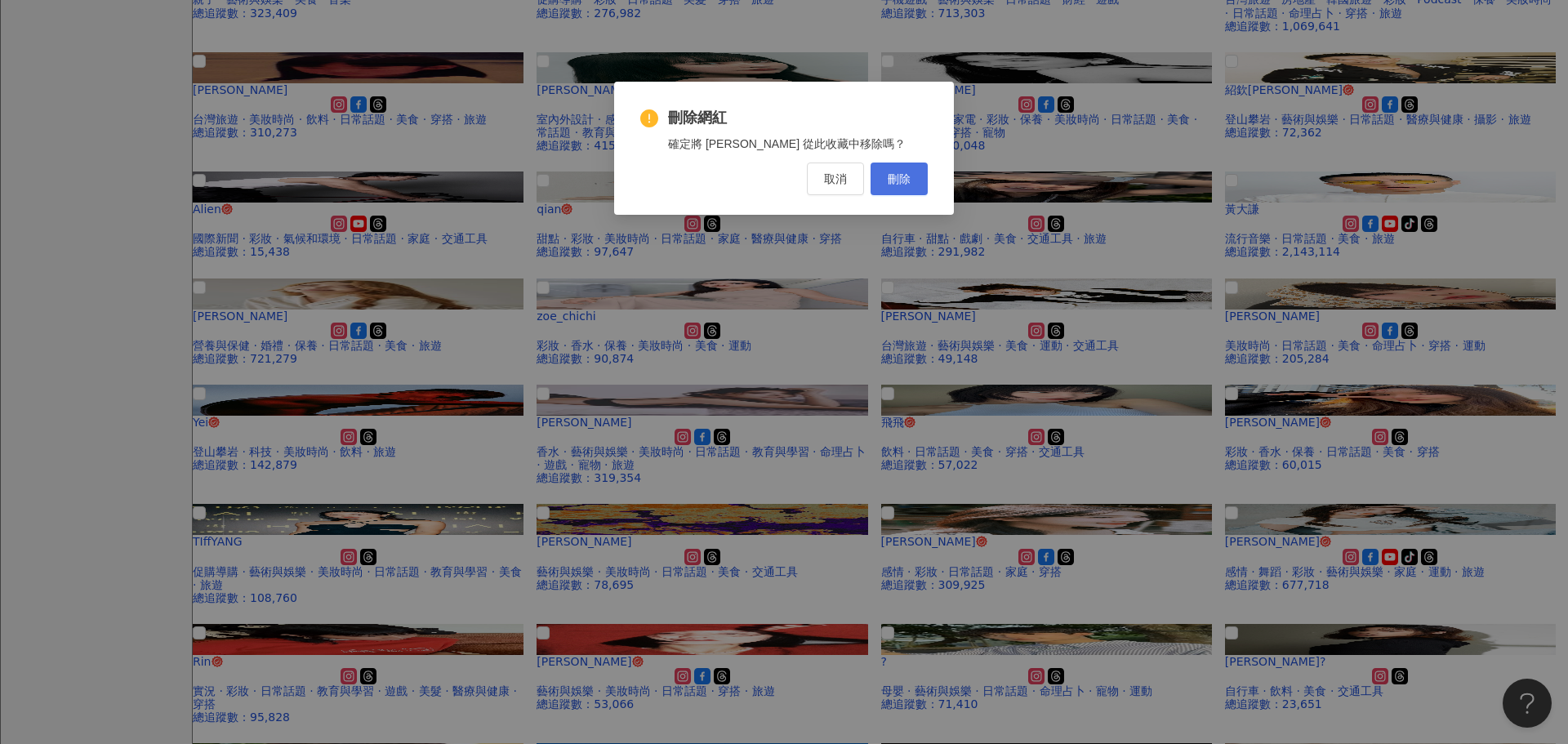
click at [896, 187] on button "刪除" at bounding box center [899, 179] width 57 height 33
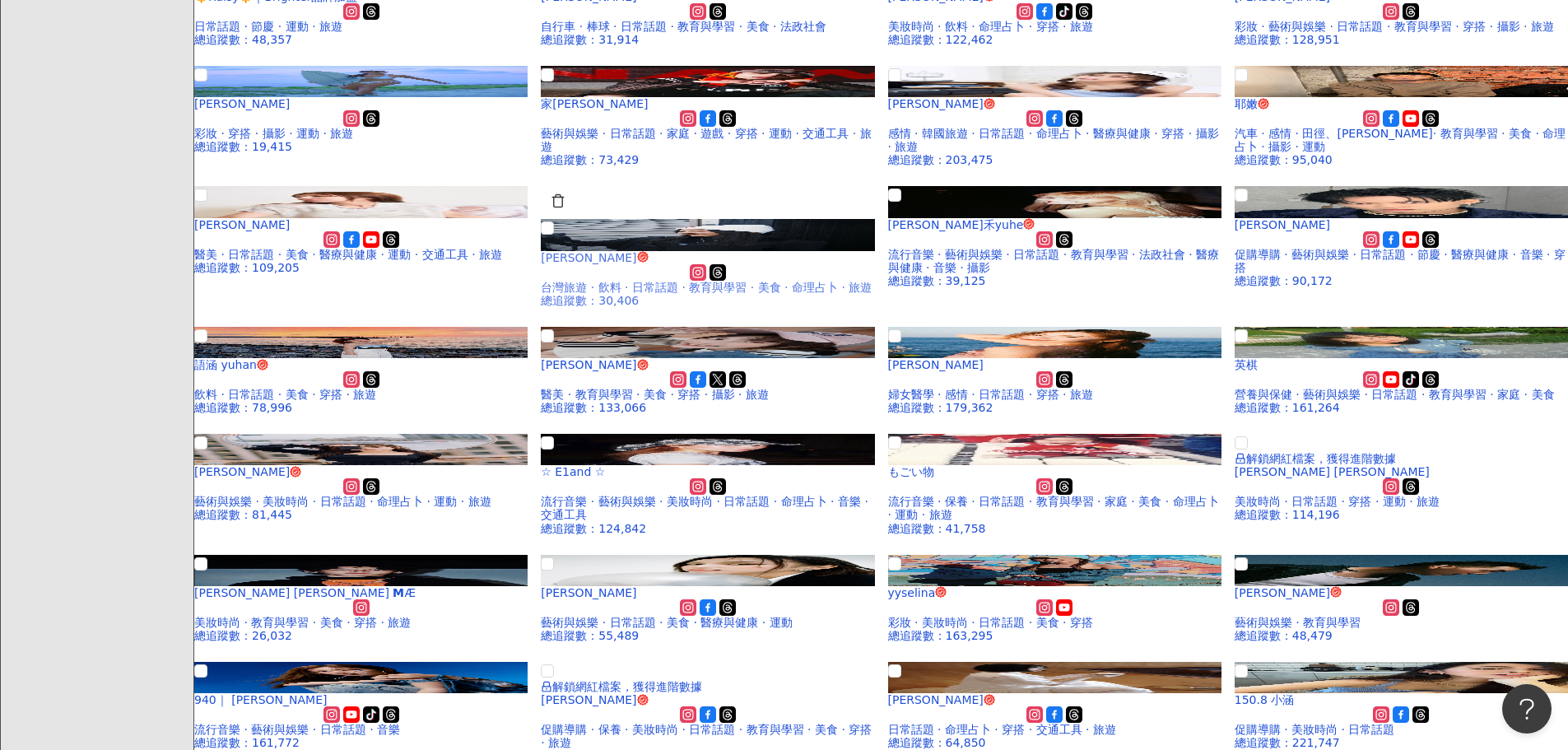
scroll to position [0, 0]
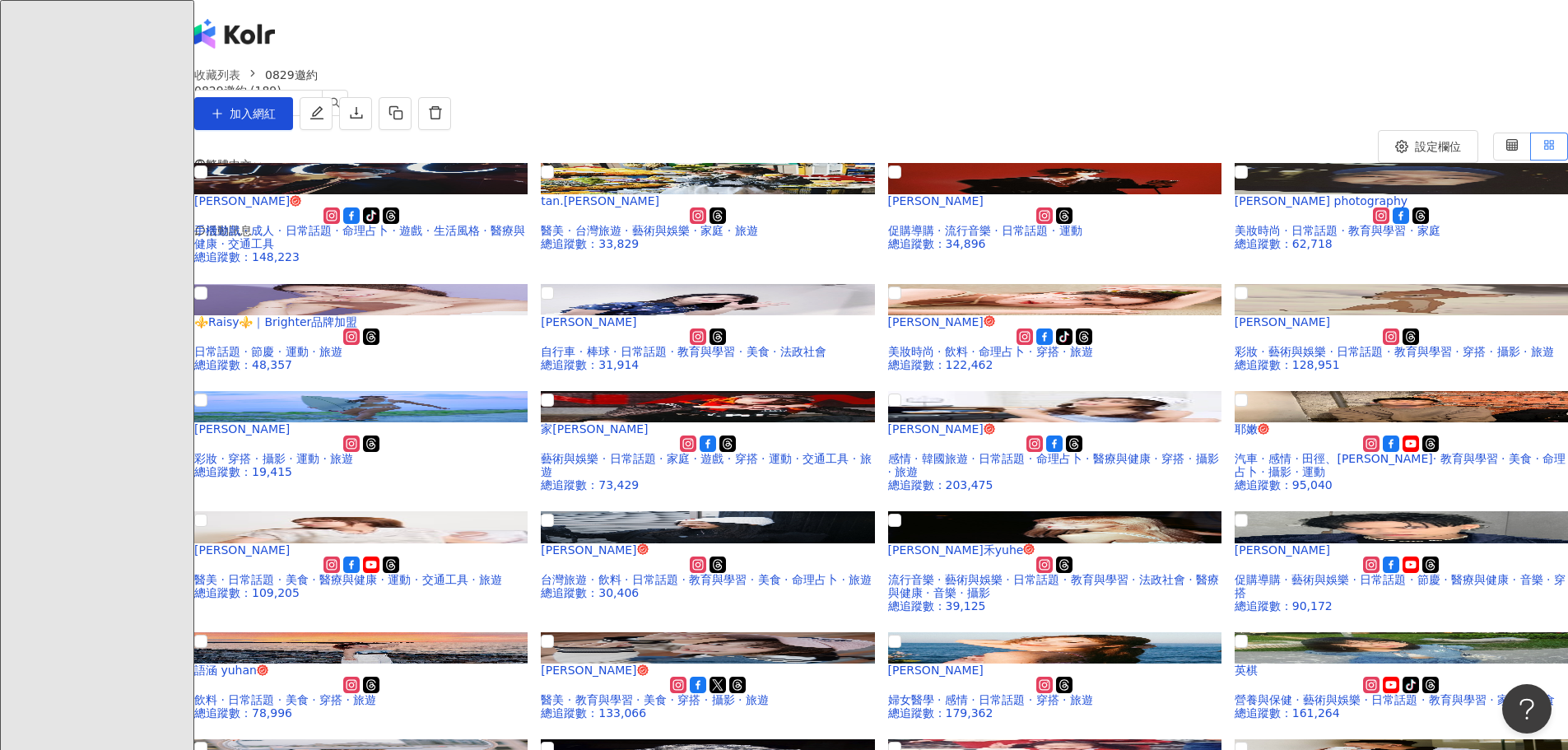
click at [276, 120] on span "加入網紅" at bounding box center [252, 114] width 46 height 13
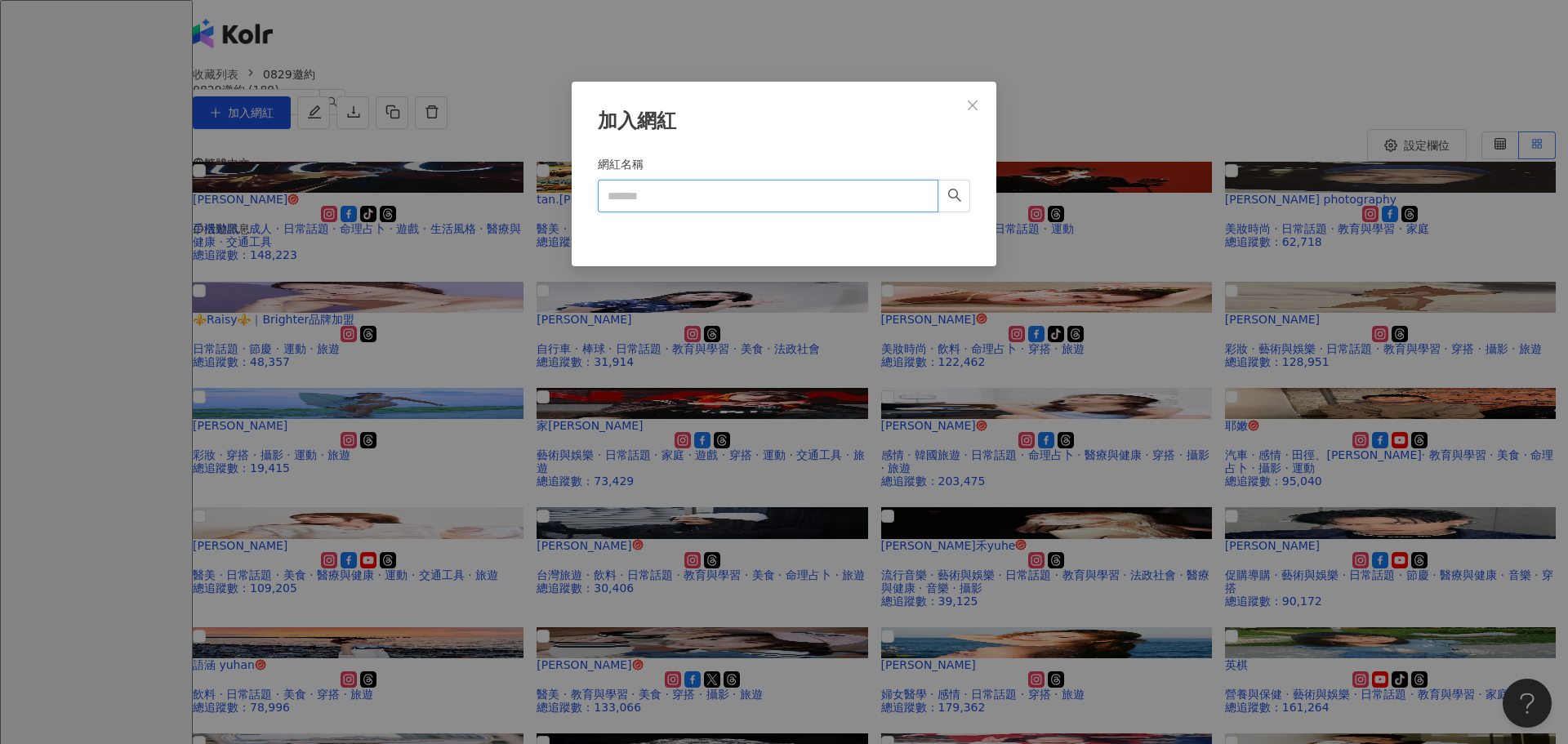
click at [703, 185] on input "網紅名稱" at bounding box center [768, 195] width 340 height 33
paste input "**********"
type input "**********"
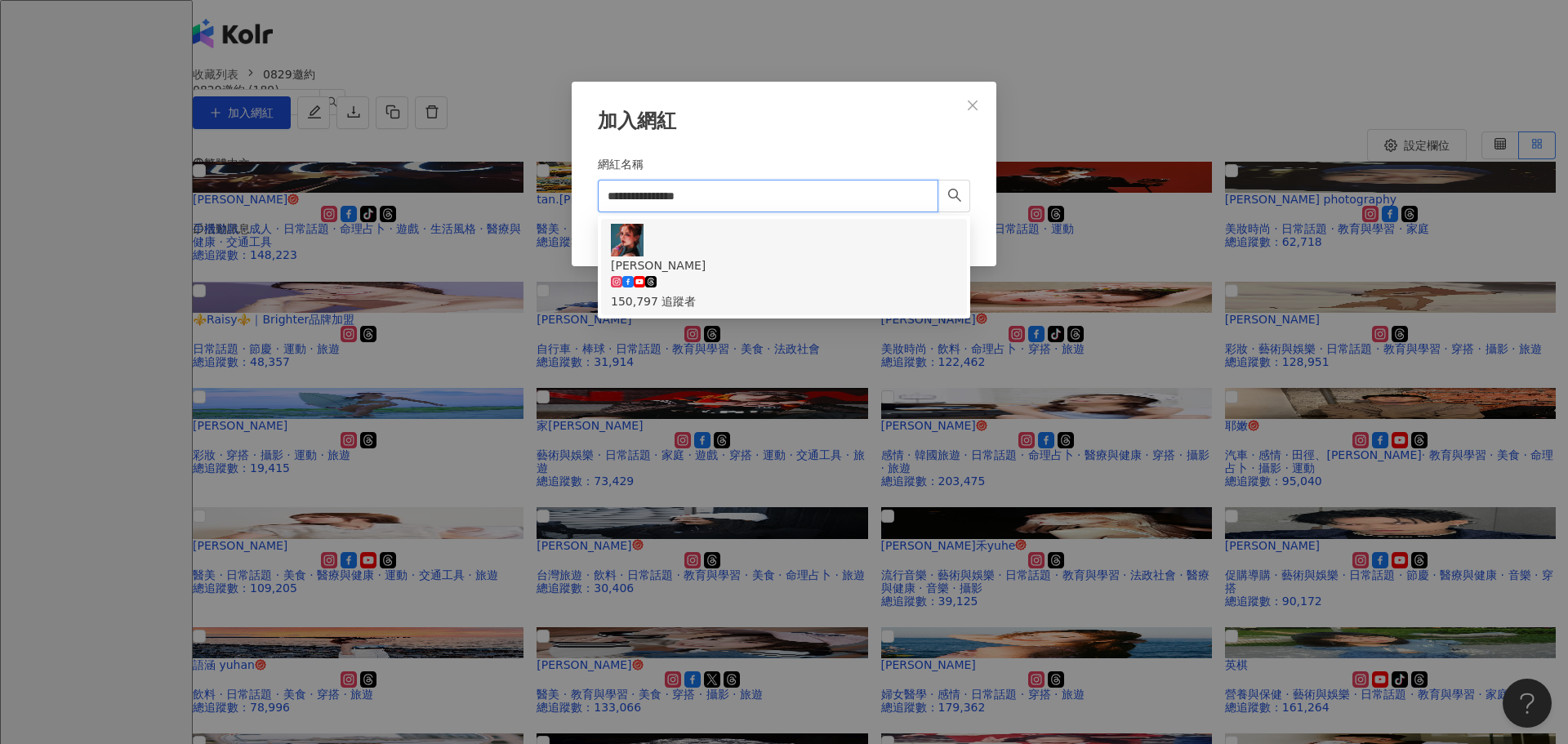
click at [784, 245] on div "裴頡 150,797 追蹤者" at bounding box center [784, 267] width 346 height 87
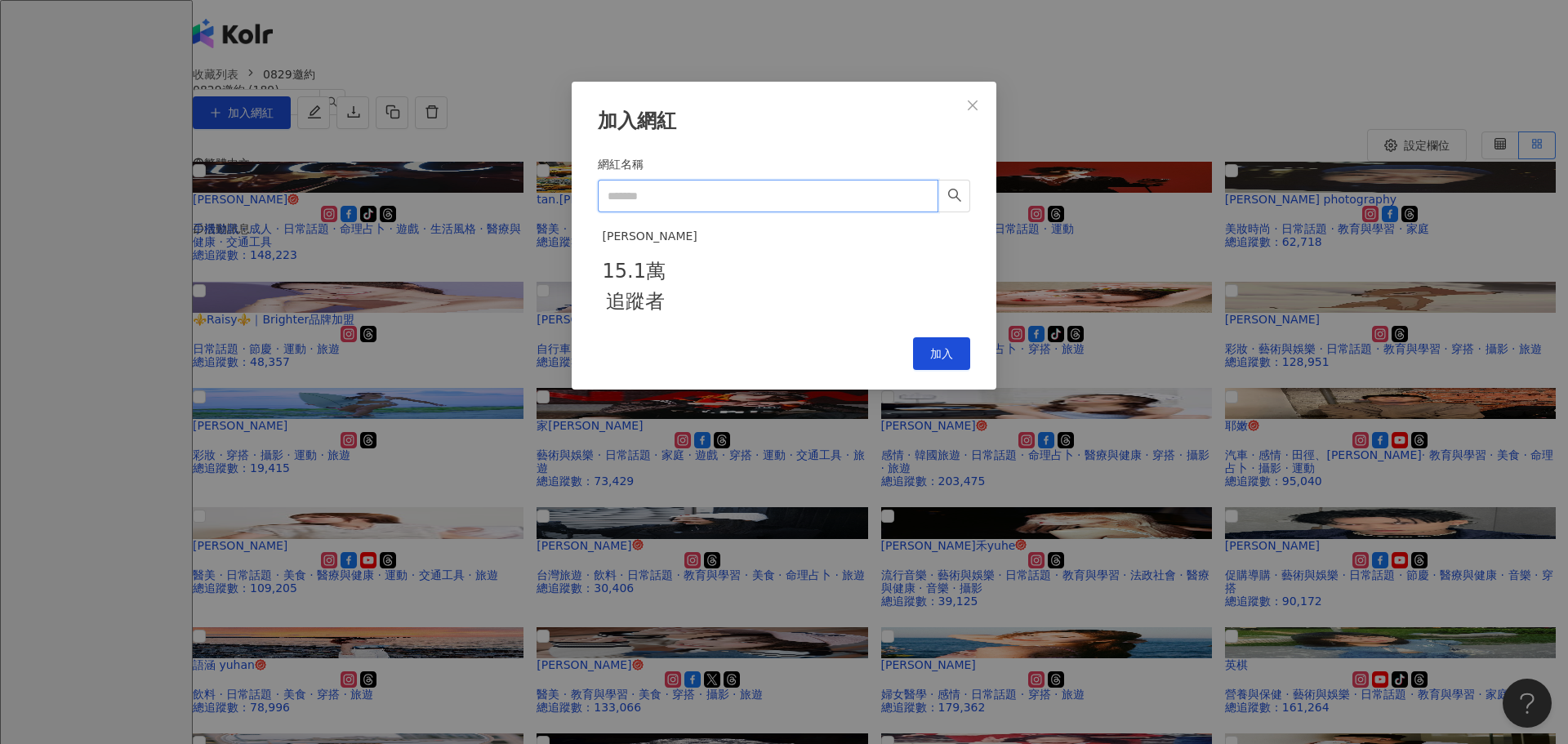
drag, startPoint x: 809, startPoint y: 186, endPoint x: 808, endPoint y: 196, distance: 10.0
click at [809, 186] on input "網紅名稱" at bounding box center [768, 195] width 340 height 33
paste input "**********"
type input "**********"
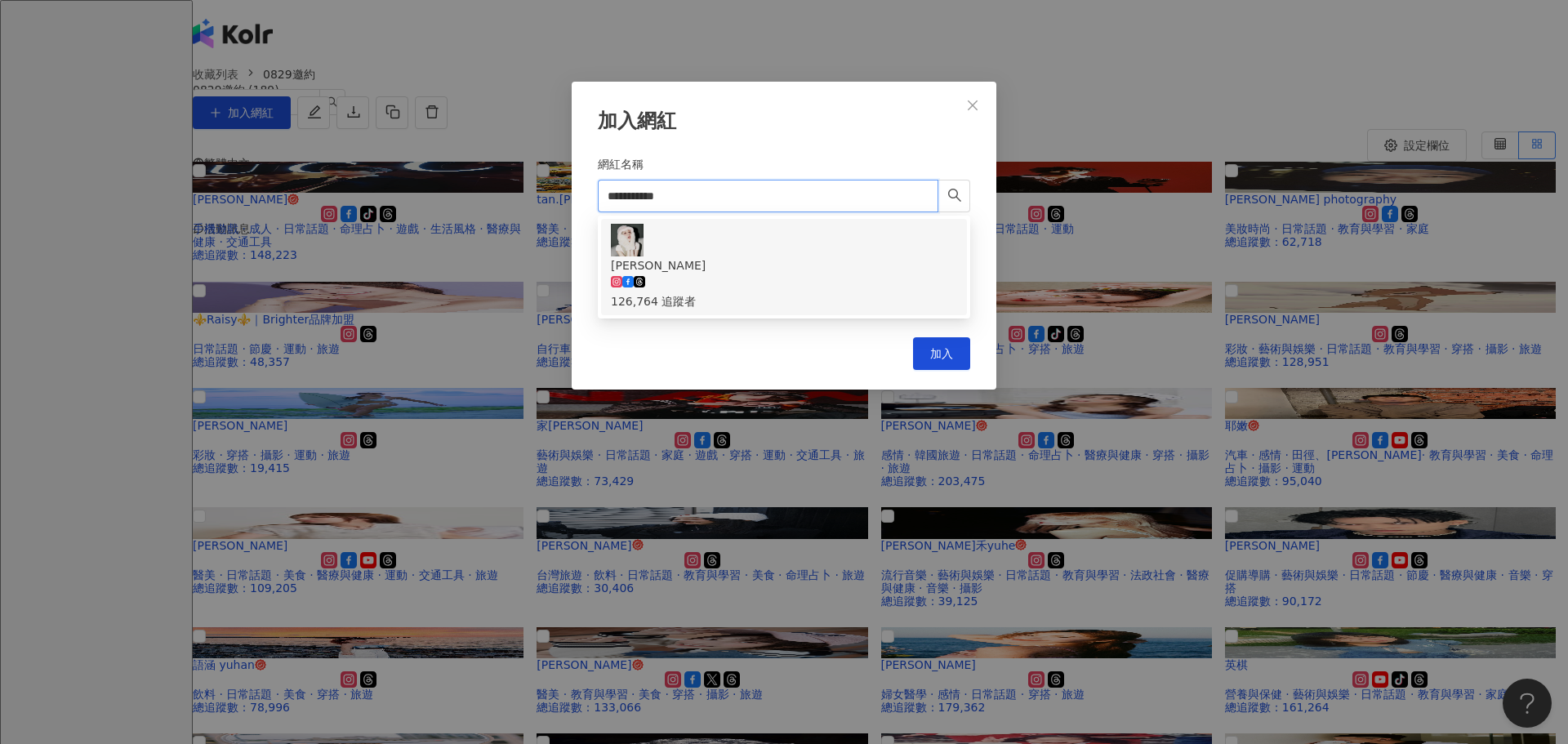
click at [731, 256] on div "佟凱玲Kylie 126,764 追蹤者" at bounding box center [784, 283] width 346 height 54
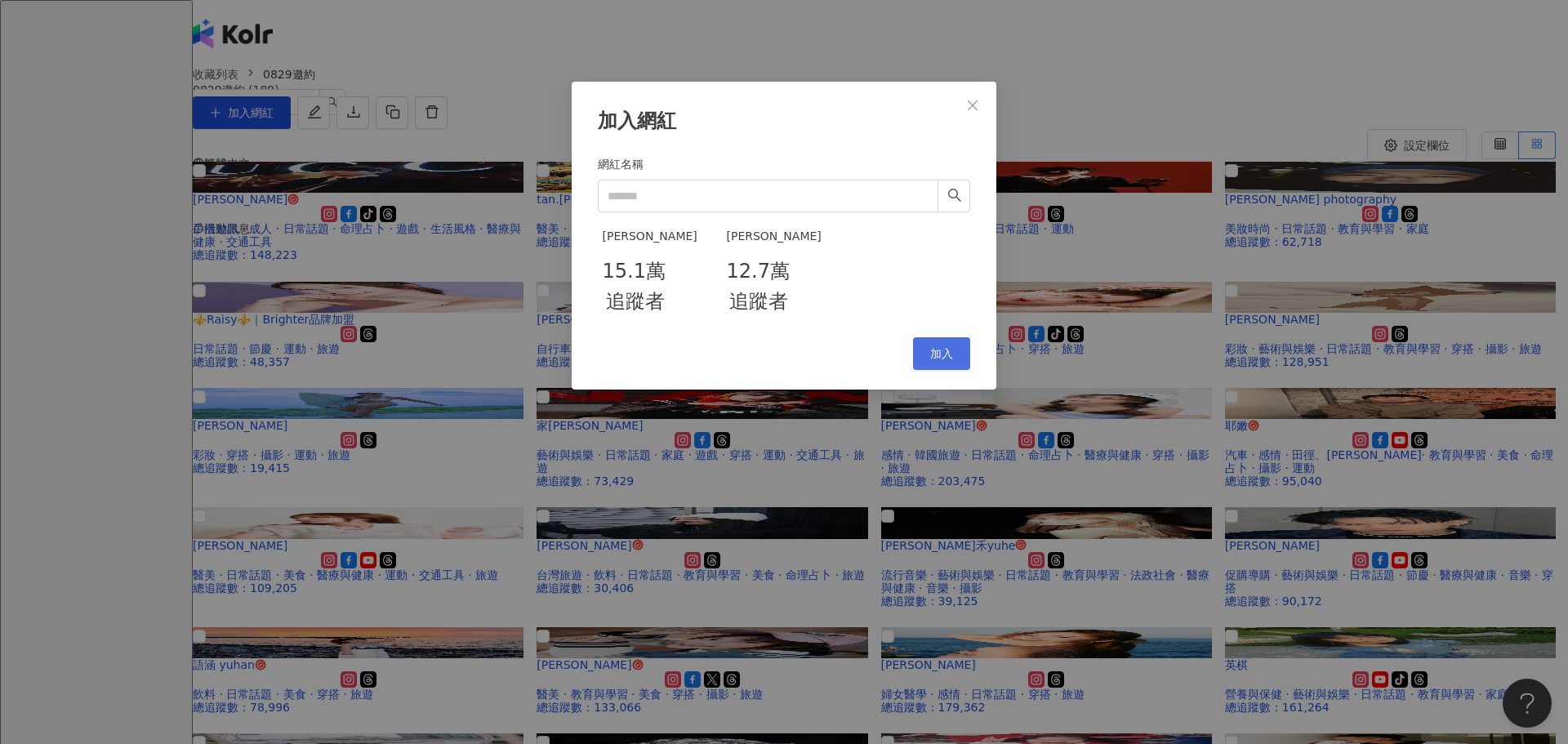
click at [942, 360] on span "加入" at bounding box center [940, 354] width 23 height 13
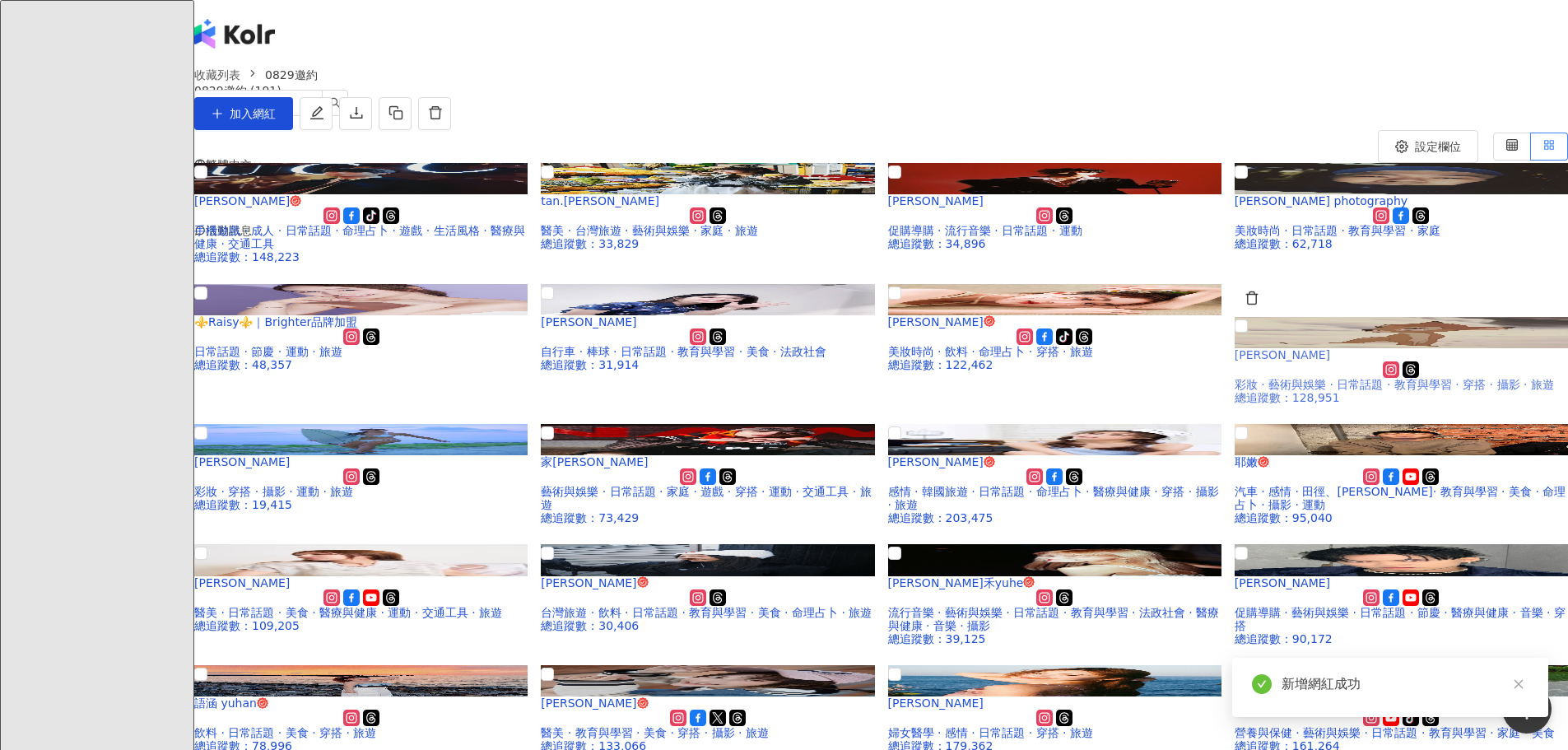
scroll to position [247, 0]
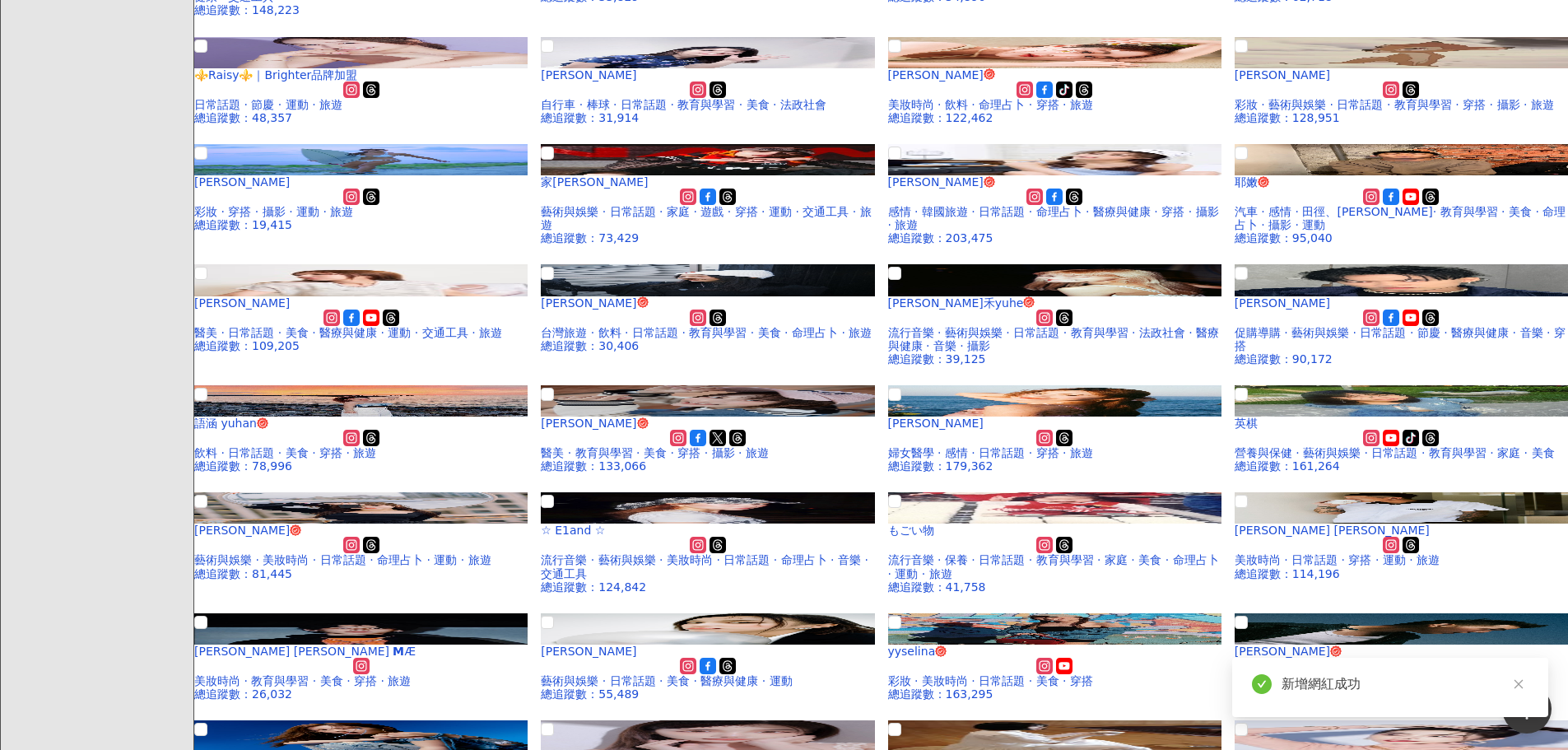
click at [1337, 682] on div "新增網紅成功" at bounding box center [1405, 684] width 247 height 19
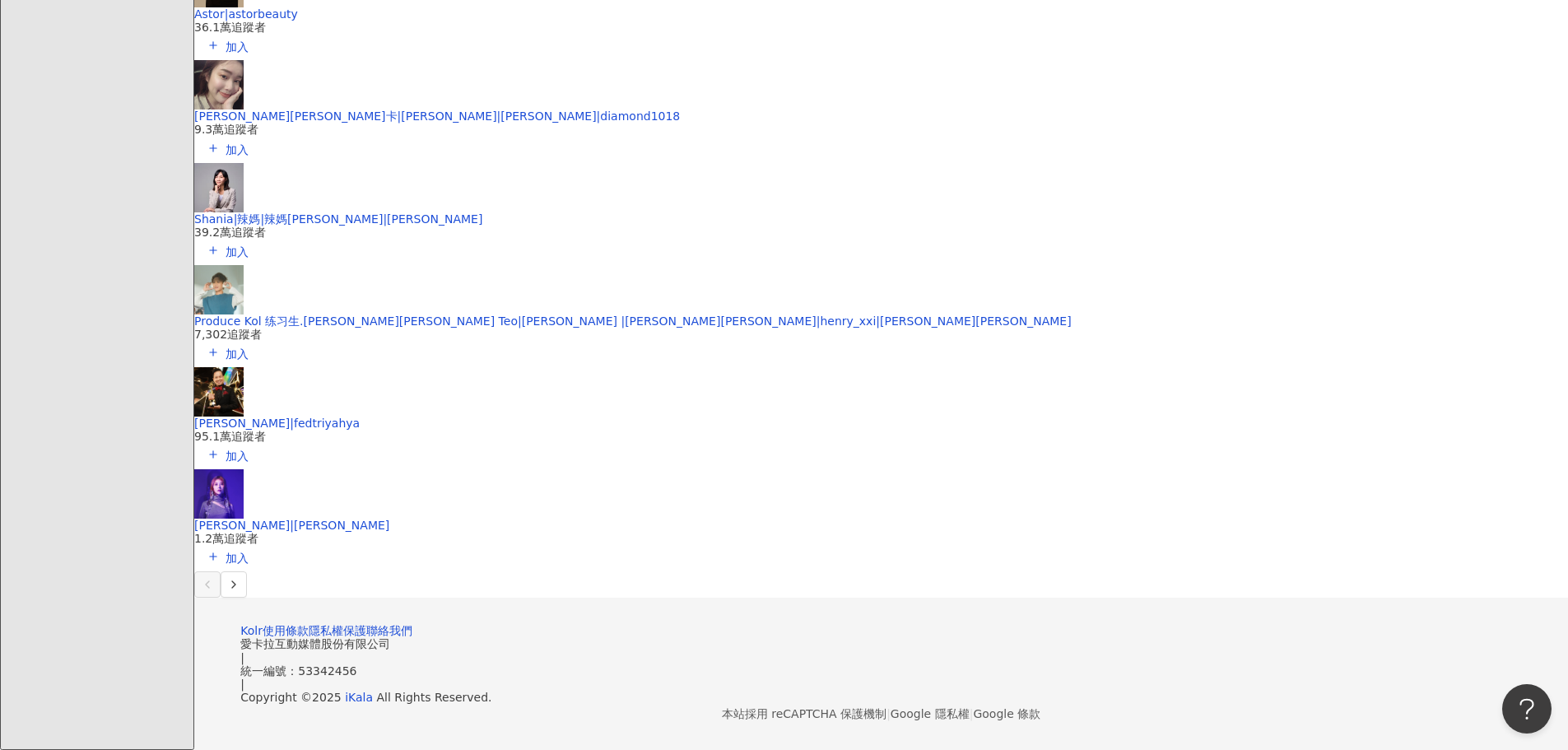
scroll to position [14754, 0]
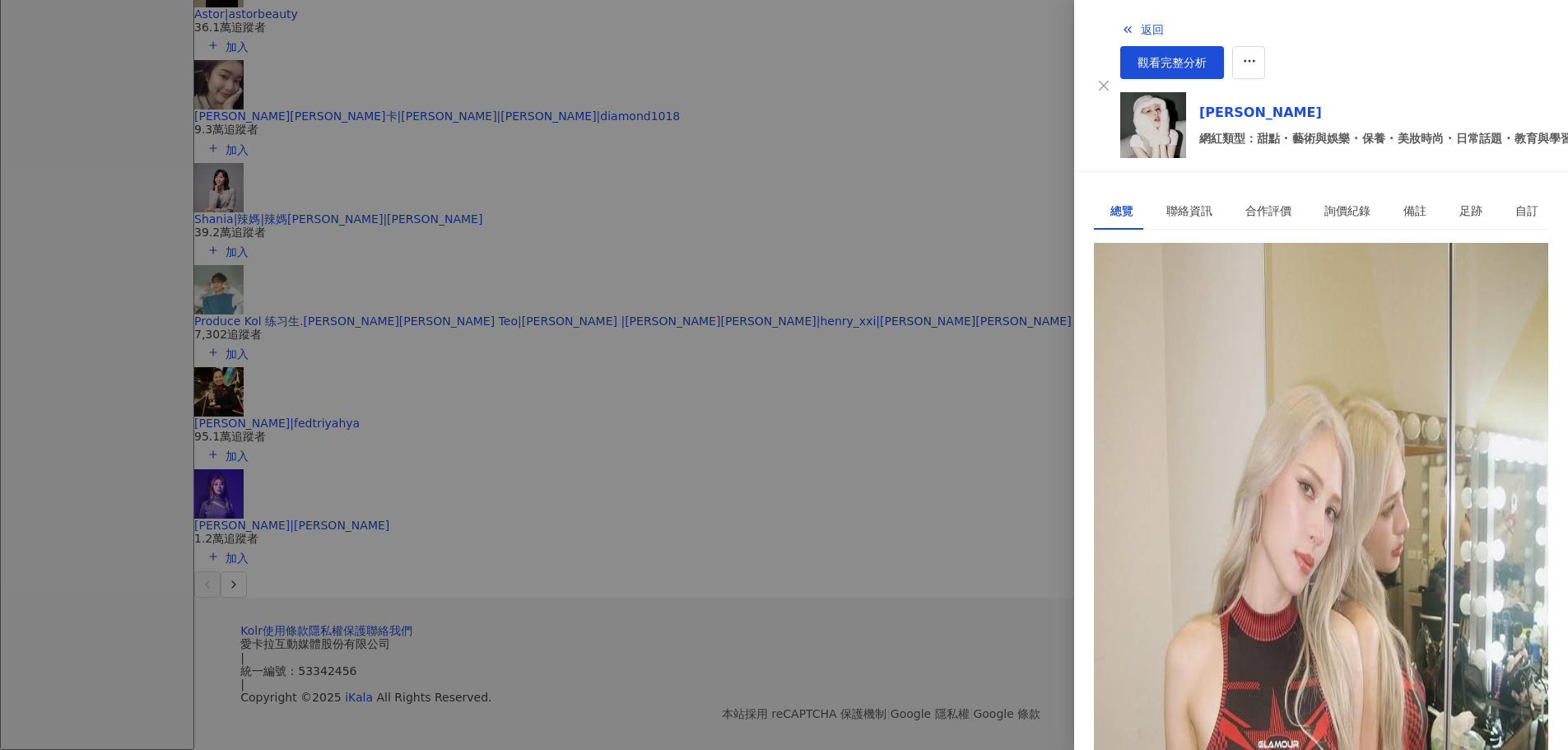
scroll to position [82, 0]
drag, startPoint x: 1126, startPoint y: 385, endPoint x: 1100, endPoint y: 400, distance: 30.0
click at [1099, 384] on div "佟凱玲 Shannon | shannjacks https://www.instagram.com/shannjacks/ 95 K-Score : 優良 …" at bounding box center [1321, 645] width 454 height 710
copy div "65,601"
click at [1310, 545] on div "2.55% 良好" at bounding box center [1321, 563] width 454 height 36
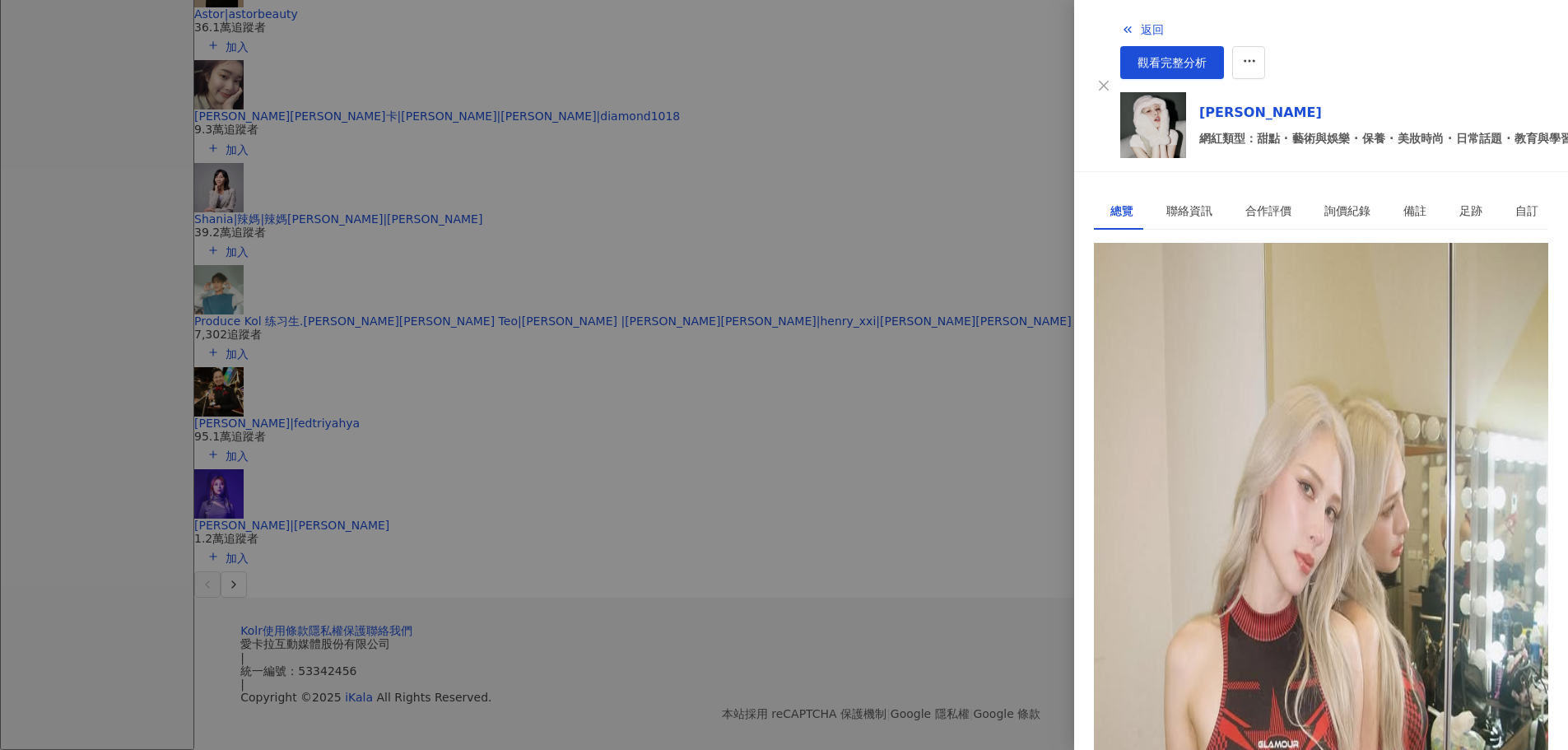
copy div "2.55%"
drag, startPoint x: 1184, startPoint y: 163, endPoint x: 1228, endPoint y: 161, distance: 44.0
click at [1184, 202] on div "聯絡資訊" at bounding box center [1189, 211] width 46 height 19
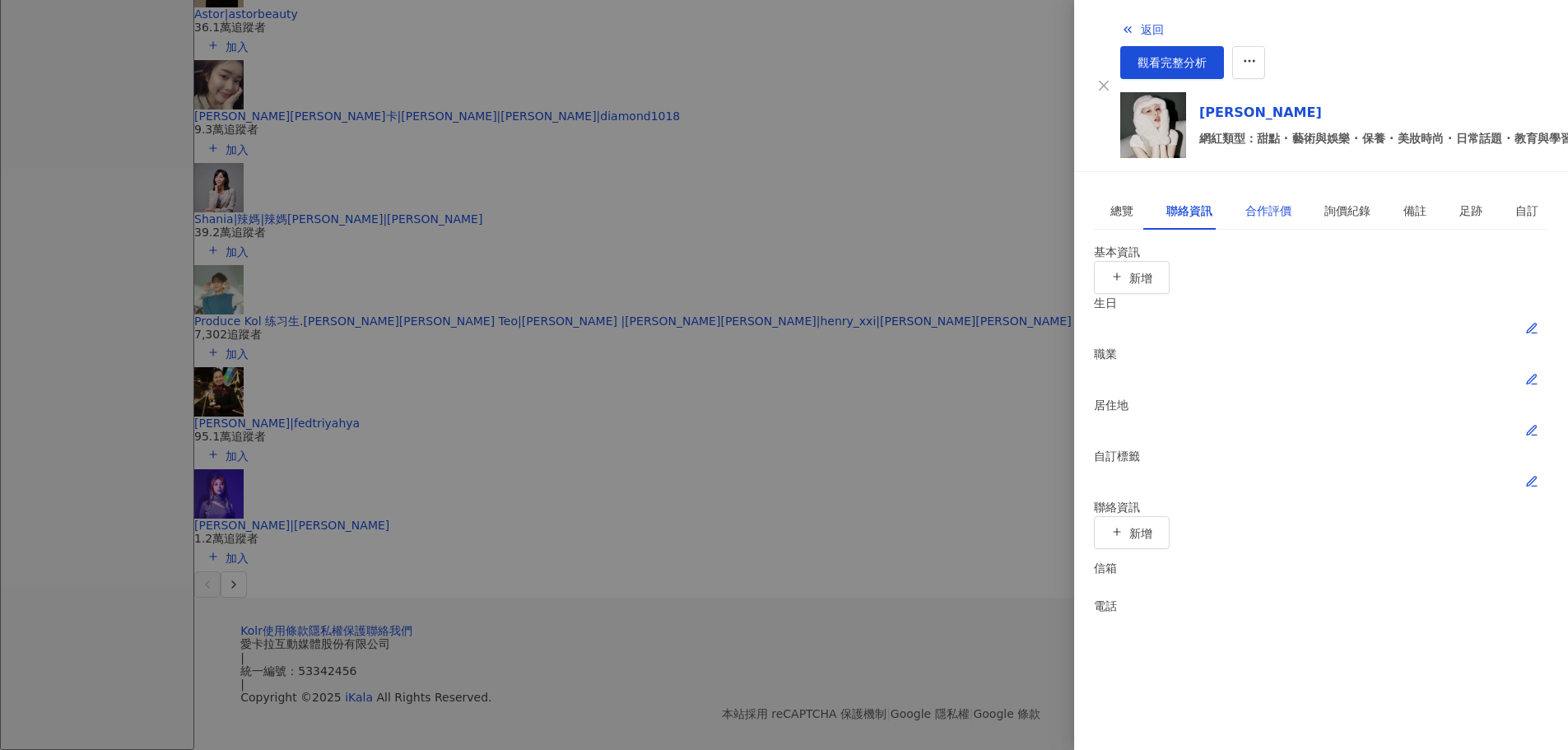
click at [1257, 202] on div "合作評價" at bounding box center [1268, 211] width 46 height 19
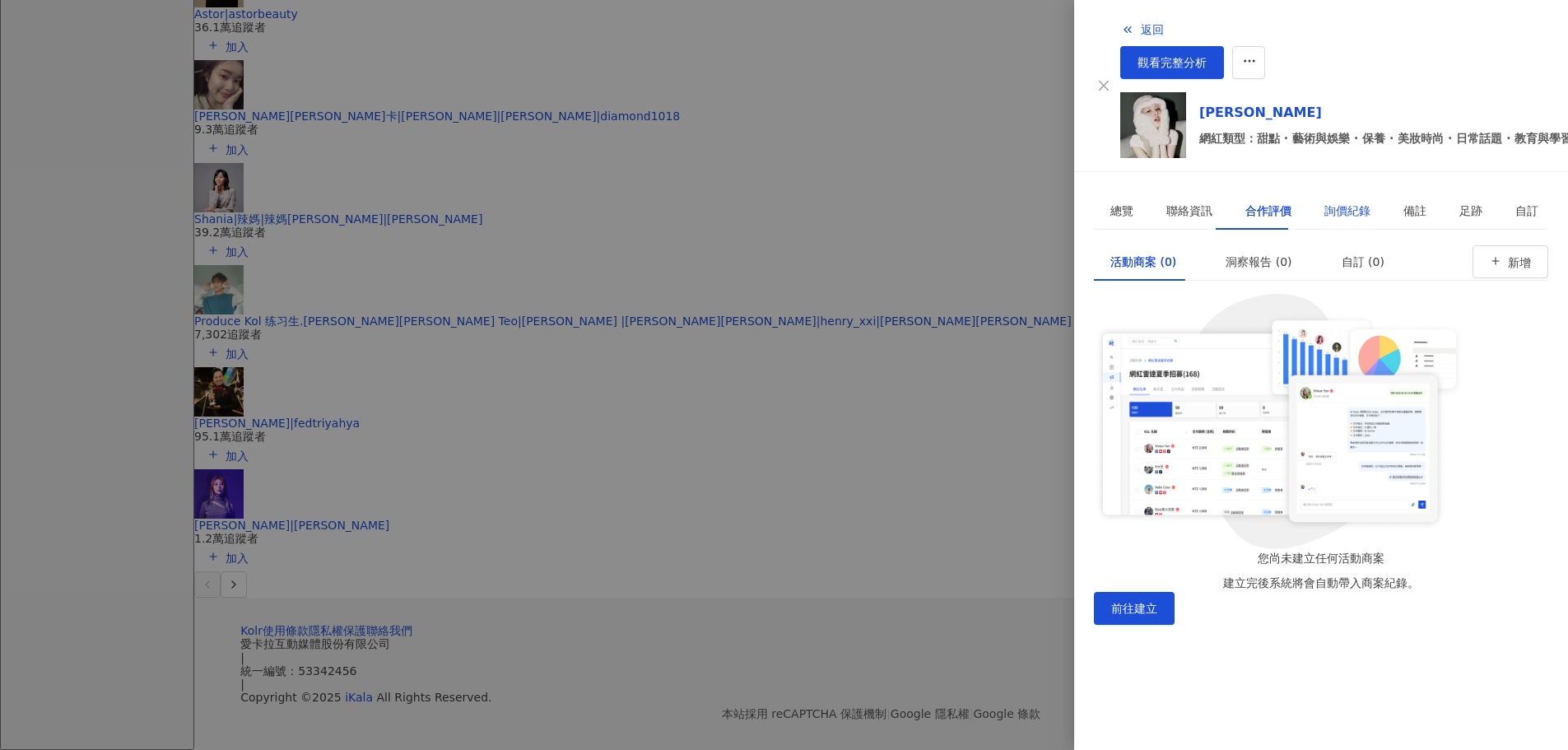
click at [1332, 202] on div "詢價紀錄" at bounding box center [1347, 211] width 46 height 19
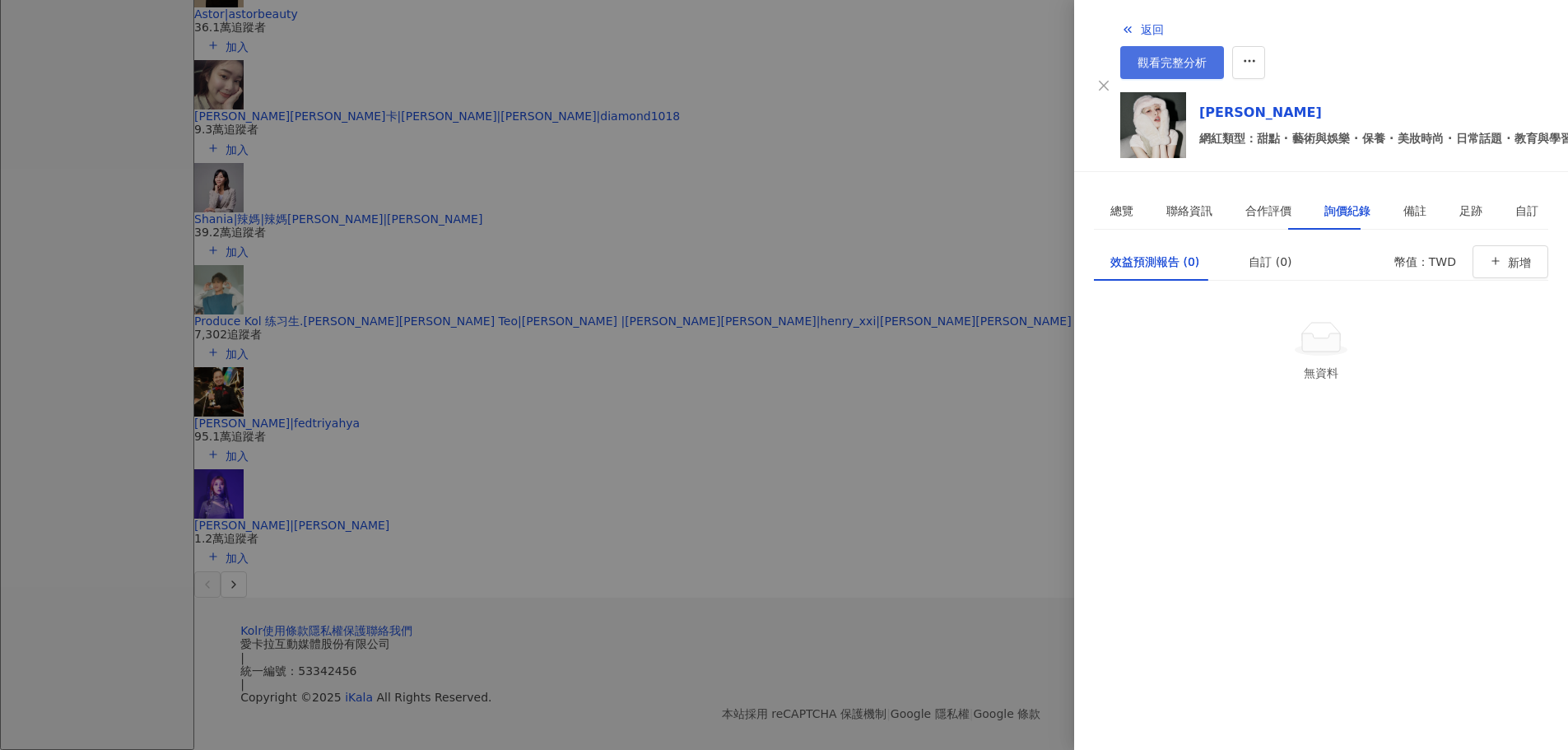
click at [1206, 56] on span "觀看完整分析" at bounding box center [1172, 63] width 69 height 13
click at [357, 289] on div at bounding box center [784, 375] width 1568 height 750
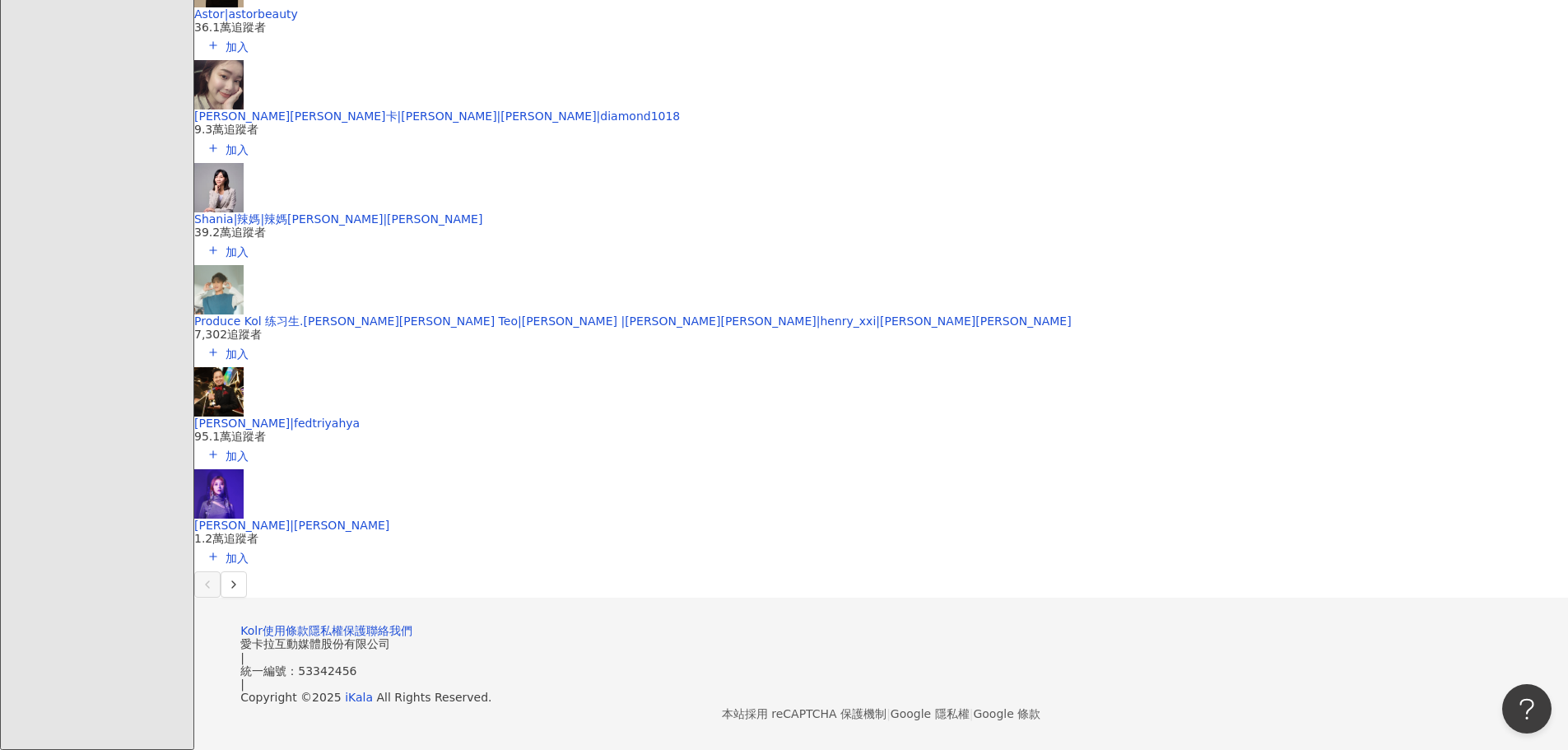
scroll to position [7599, 0]
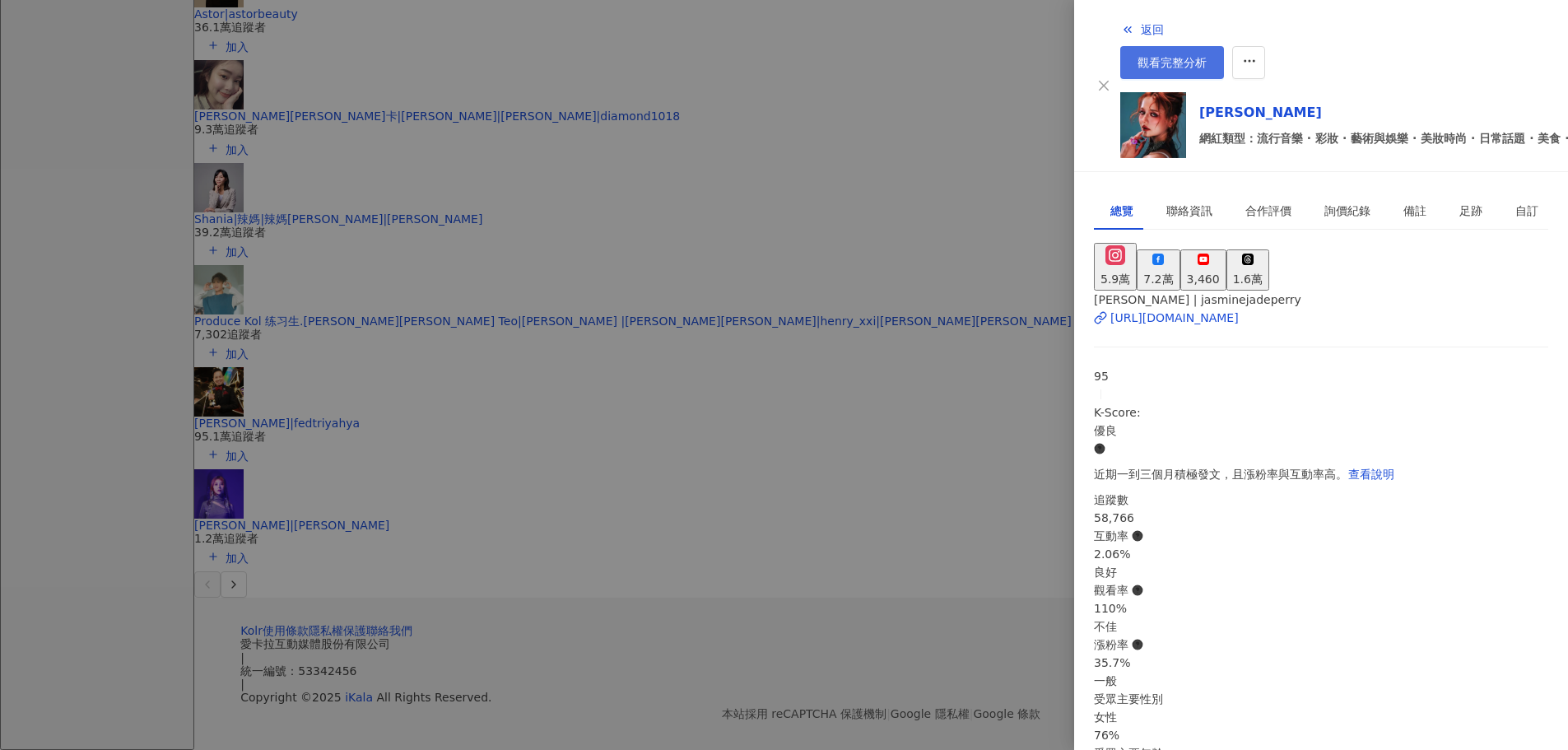
click at [1224, 46] on link "觀看完整分析" at bounding box center [1172, 62] width 103 height 33
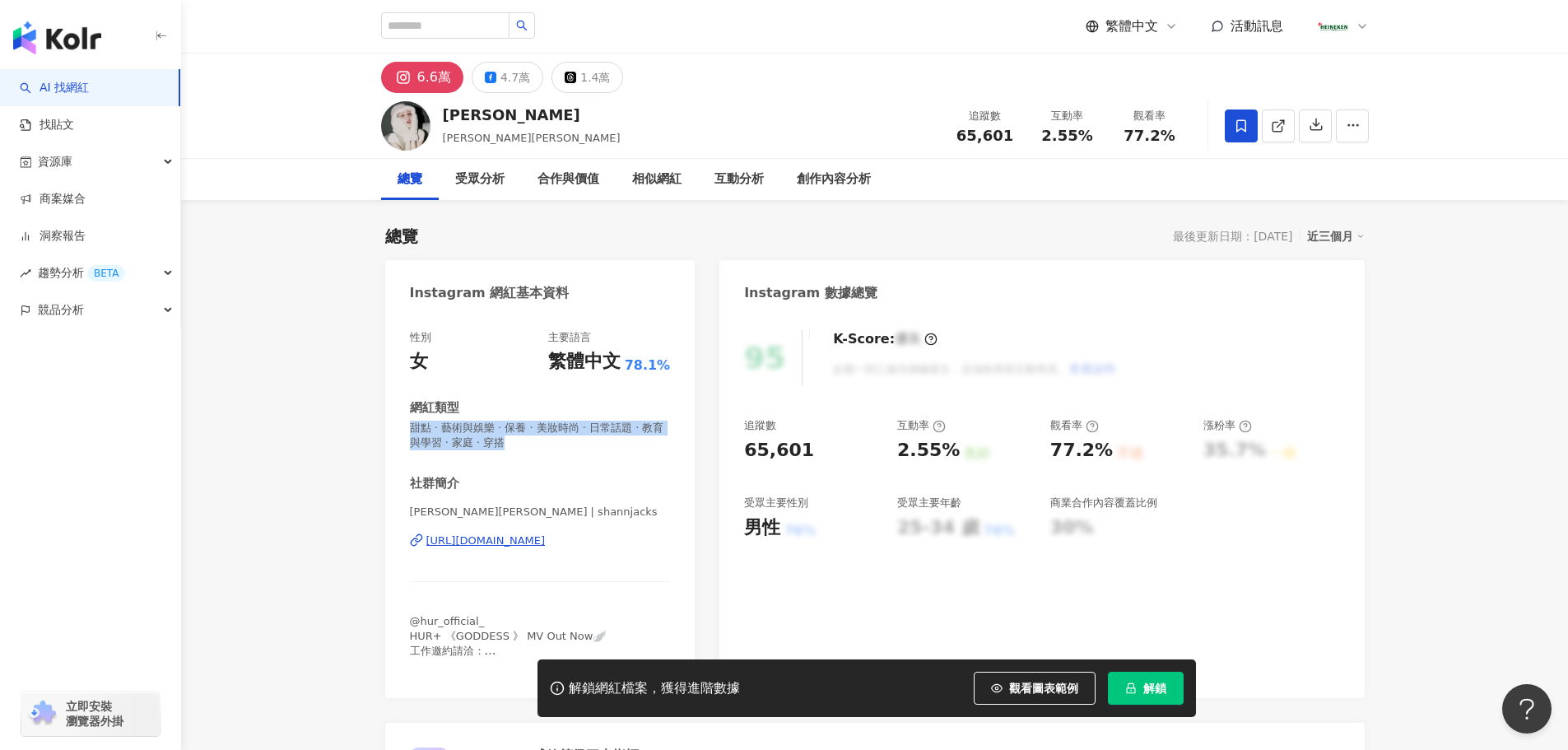
drag, startPoint x: 411, startPoint y: 426, endPoint x: 399, endPoint y: 444, distance: 21.6
click at [388, 423] on div "性別 女 主要語言 繁體中文 78.1% 網紅類型 甜點 · 藝術與娛樂 · 保養 · 美妝時尚 · 日常話題 · 教育與學習 · 家庭 · 穿搭 社群簡介 …" at bounding box center [540, 506] width 310 height 385
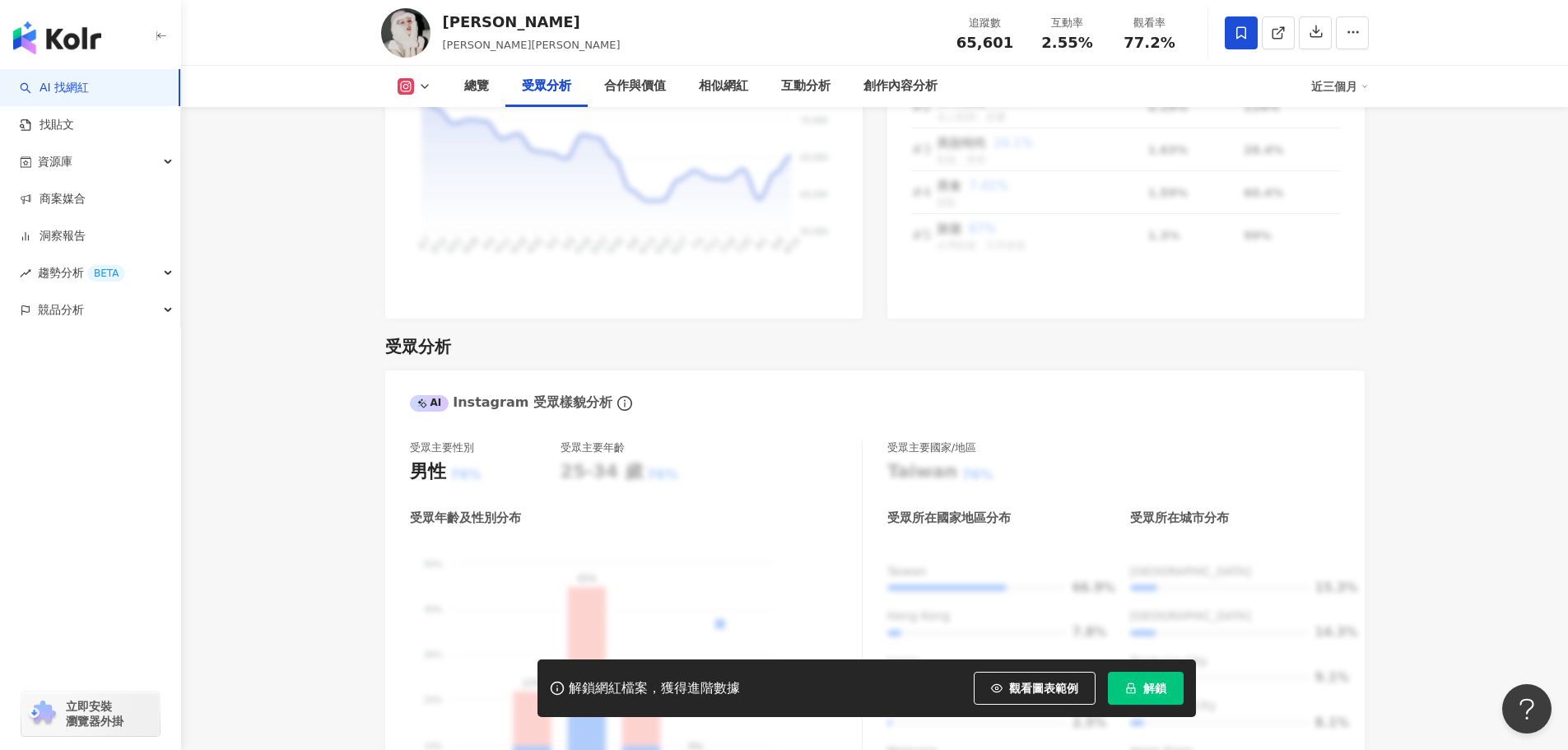
scroll to position [2306, 0]
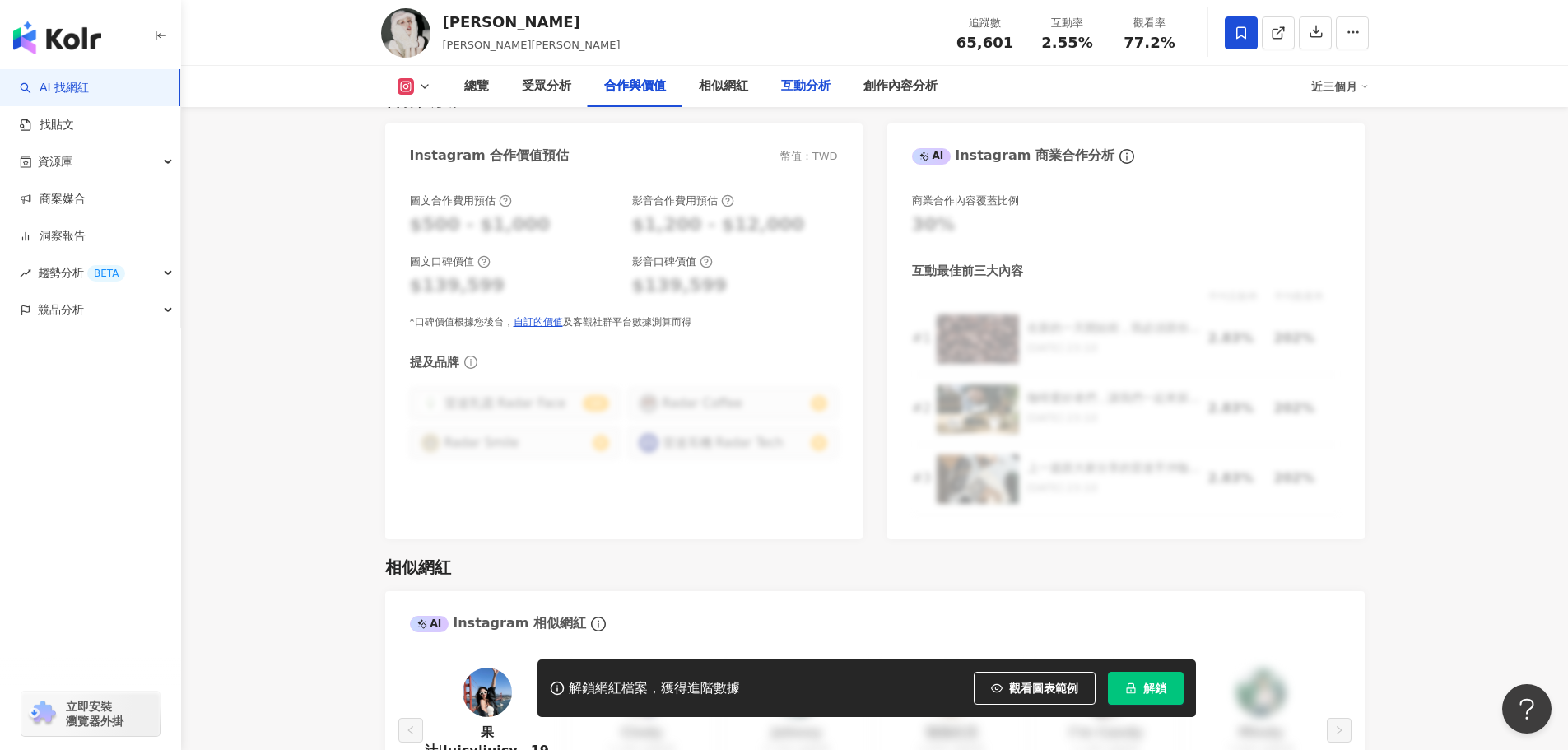
click at [791, 89] on div "互動分析" at bounding box center [806, 86] width 50 height 19
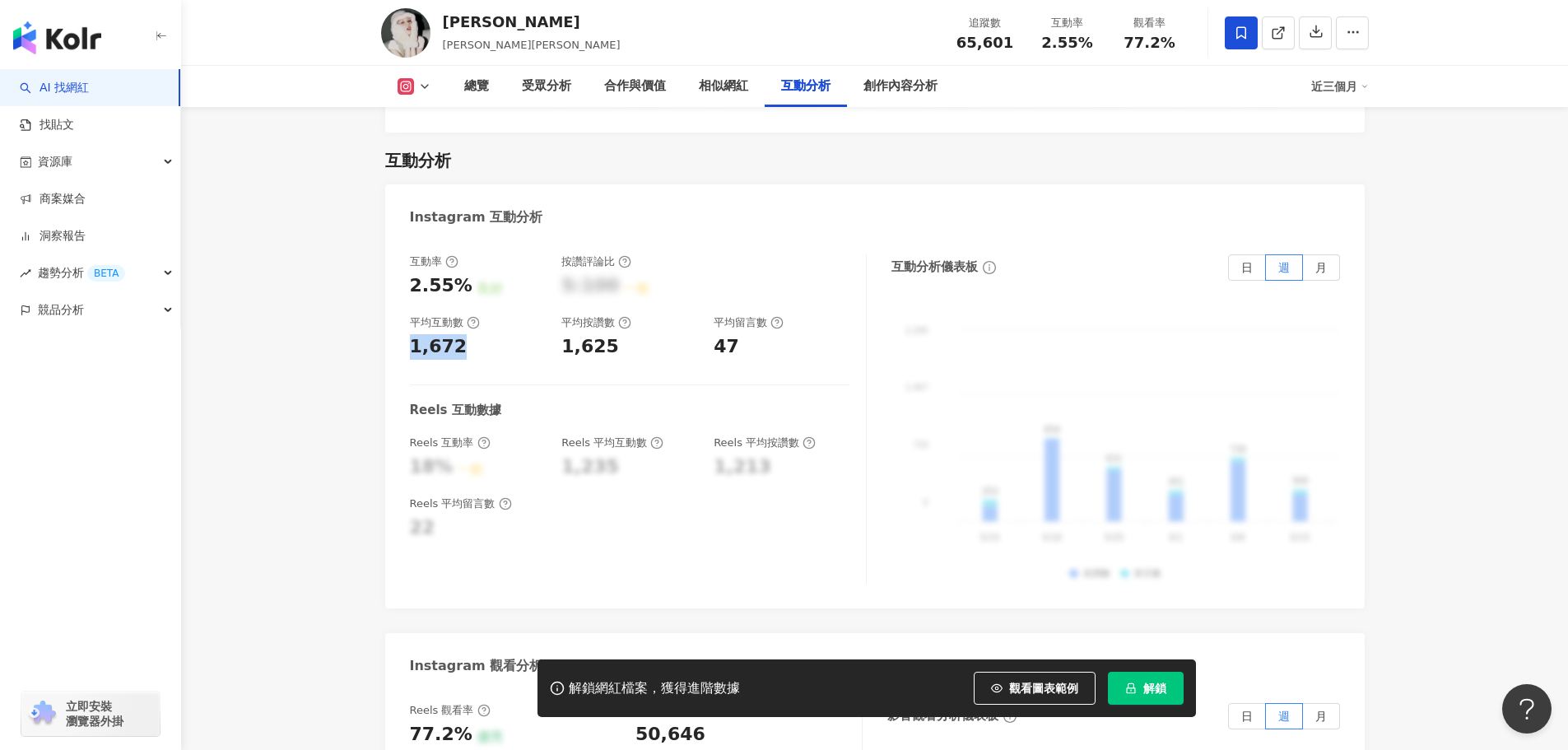
drag, startPoint x: 410, startPoint y: 320, endPoint x: 456, endPoint y: 326, distance: 46.4
click at [456, 334] on div "1,672" at bounding box center [438, 347] width 57 height 25
copy div "1,672"
click at [597, 334] on div "1,625" at bounding box center [590, 347] width 57 height 25
drag, startPoint x: 559, startPoint y: 324, endPoint x: 617, endPoint y: 326, distance: 58.0
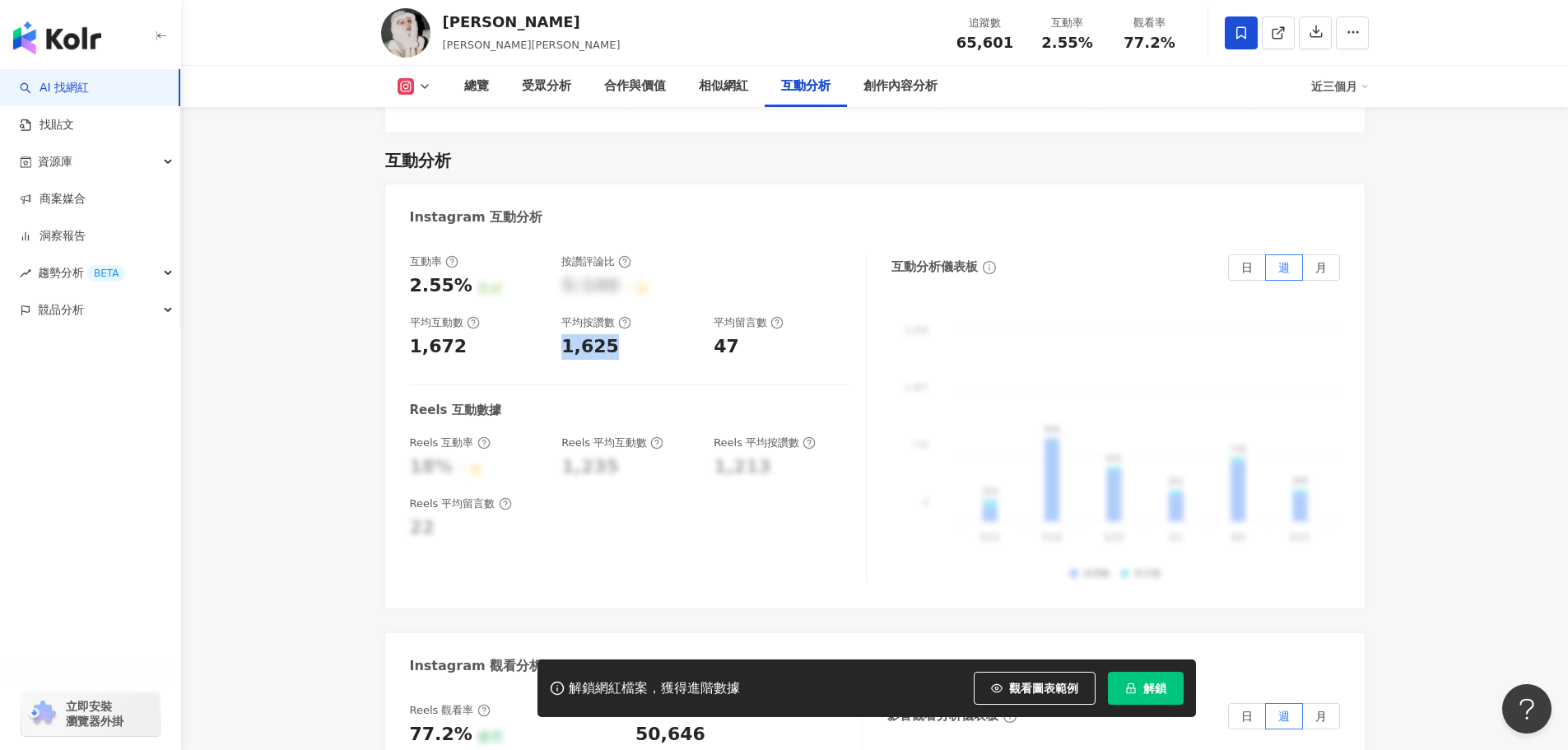
click at [617, 326] on div "互動率 2.55% 良好 按讚評論比 5:100 一般 平均互動數 1,672 平均按讚數 1,625 平均留言數 47" at bounding box center [629, 306] width 439 height 105
copy div "1,625"
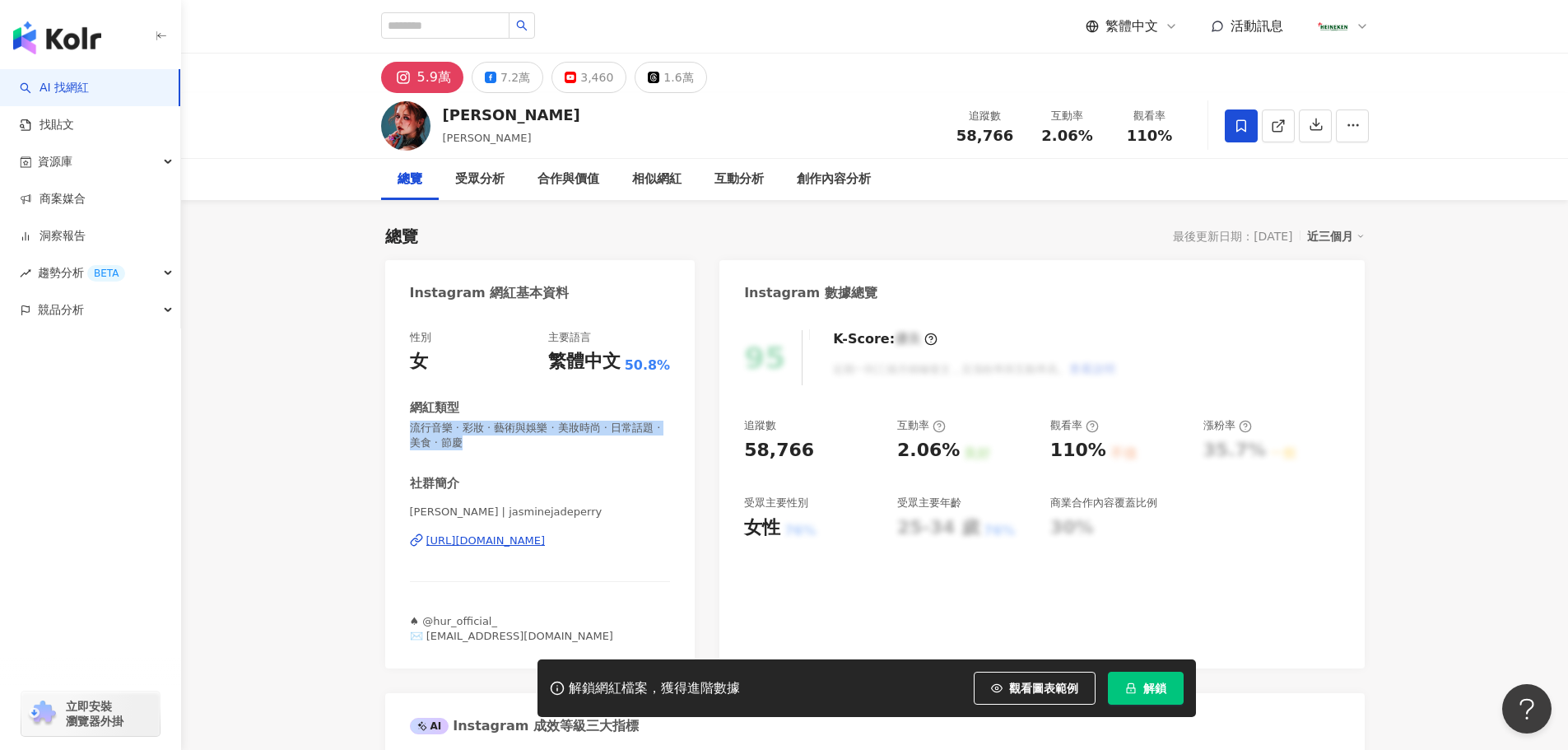
drag, startPoint x: 381, startPoint y: 425, endPoint x: 509, endPoint y: 452, distance: 130.8
drag, startPoint x: 812, startPoint y: 451, endPoint x: 752, endPoint y: 450, distance: 60.0
click at [751, 449] on div "58,766" at bounding box center [813, 451] width 136 height 25
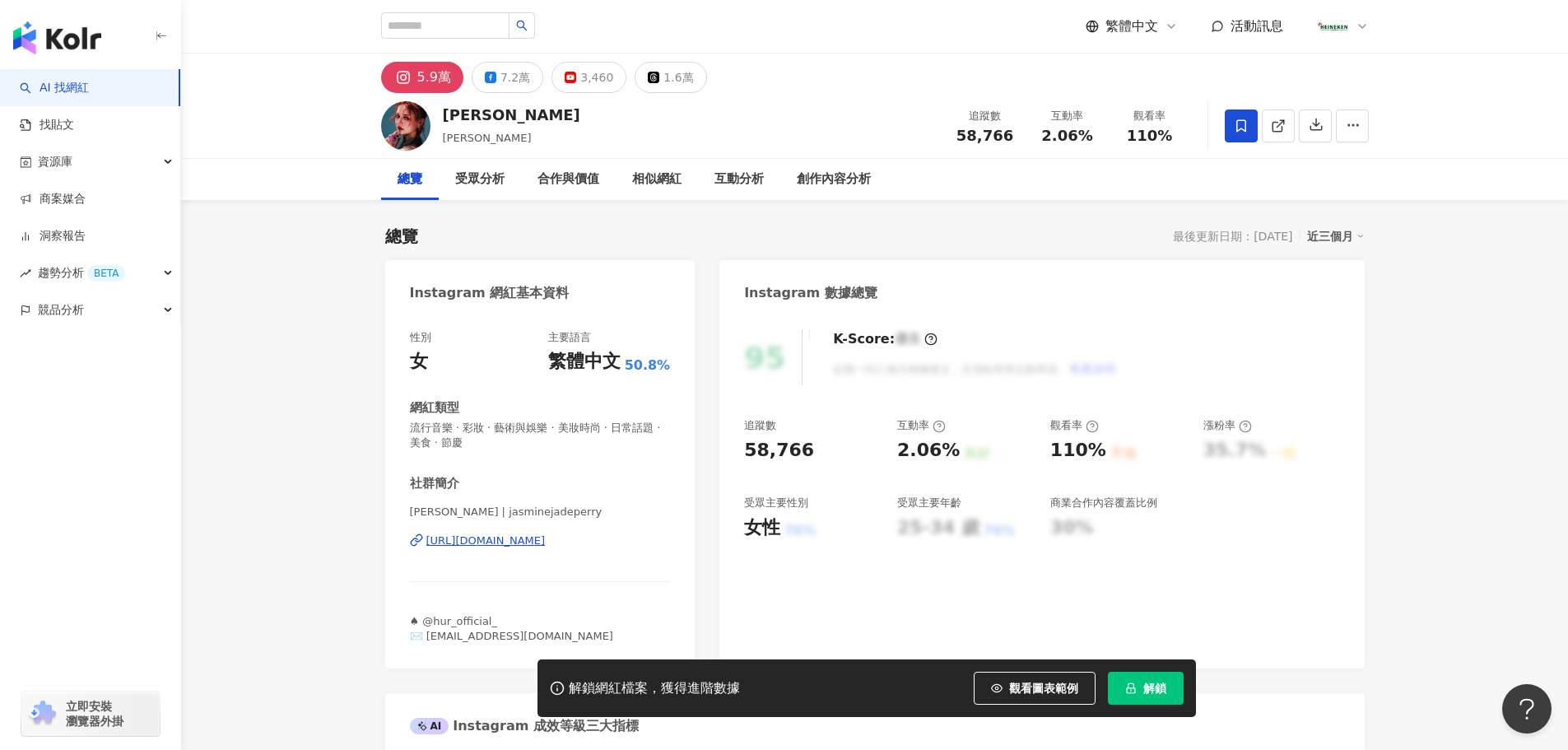
drag, startPoint x: 722, startPoint y: 450, endPoint x: 737, endPoint y: 449, distance: 15.0
click at [722, 449] on div "95 K-Score : 優良 近期一到三個月積極發文，且漲粉率與互動率高。 查看說明 追蹤數 58,766 互動率 2.06% 良好 觀看率 110% 不佳…" at bounding box center [1041, 492] width 644 height 355
drag, startPoint x: 744, startPoint y: 449, endPoint x: 824, endPoint y: 449, distance: 80.0
click at [824, 449] on div "58,766" at bounding box center [813, 451] width 136 height 25
copy div "58,766"
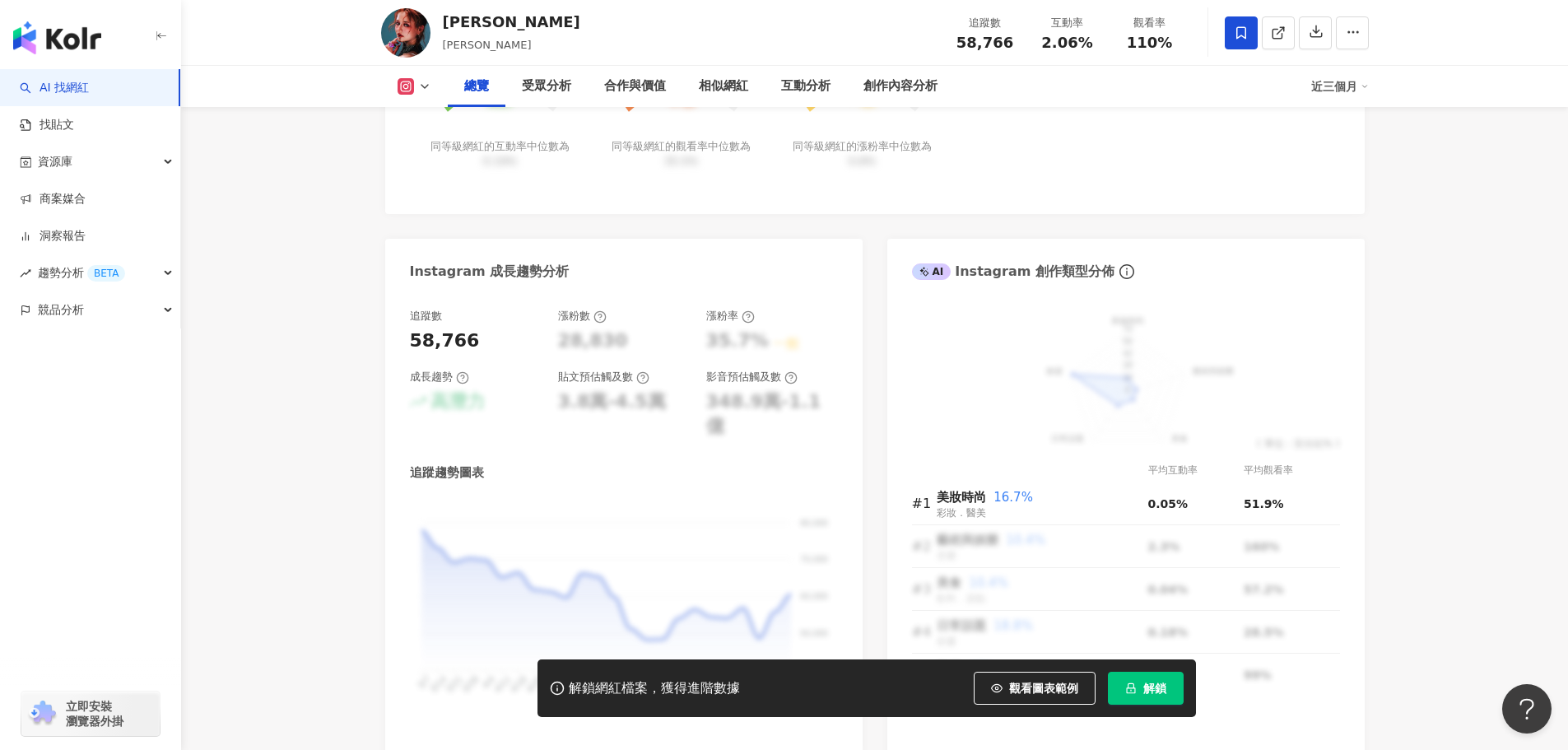
scroll to position [988, 0]
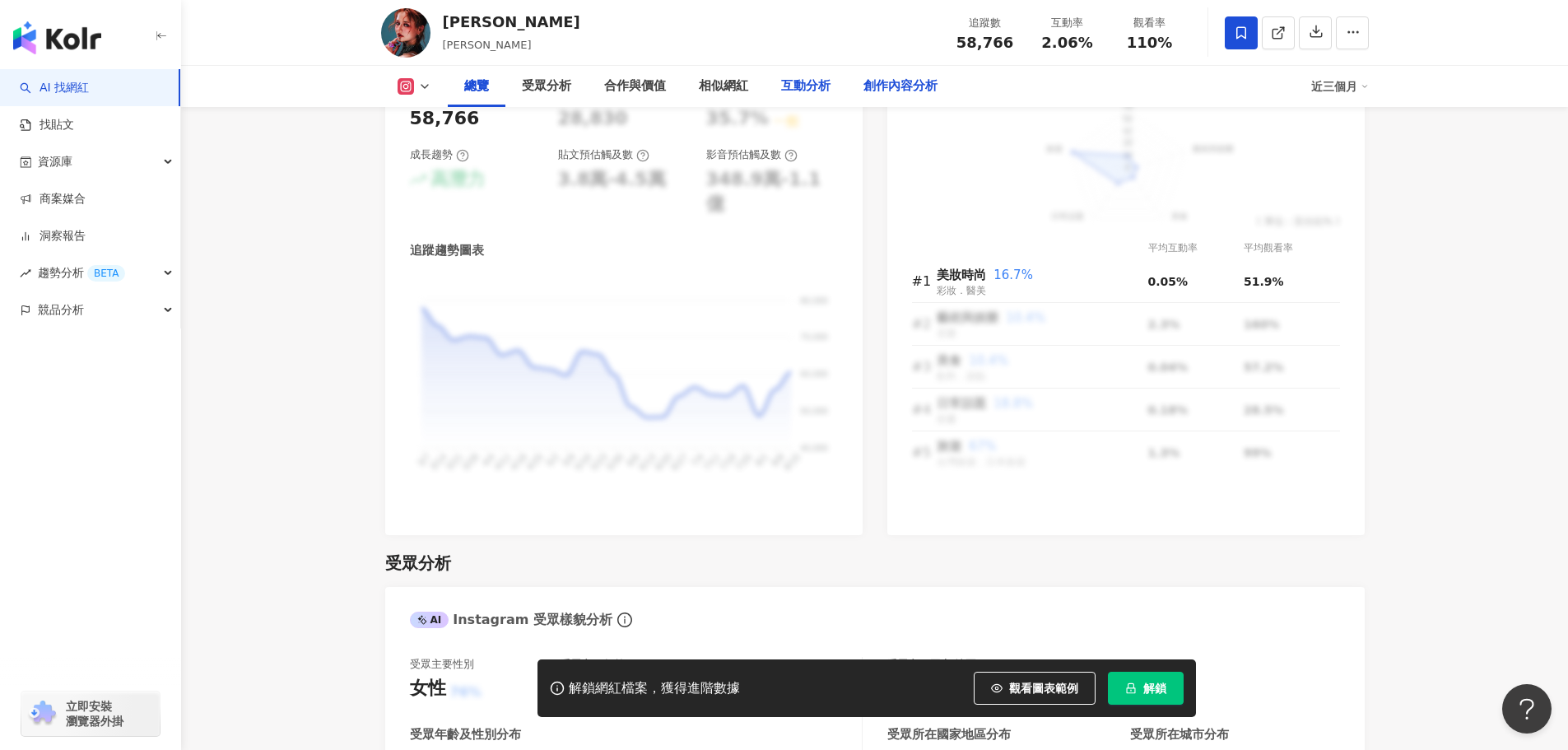
click at [877, 87] on div "創作內容分析" at bounding box center [900, 86] width 74 height 19
click at [825, 89] on div "互動分析" at bounding box center [806, 86] width 50 height 19
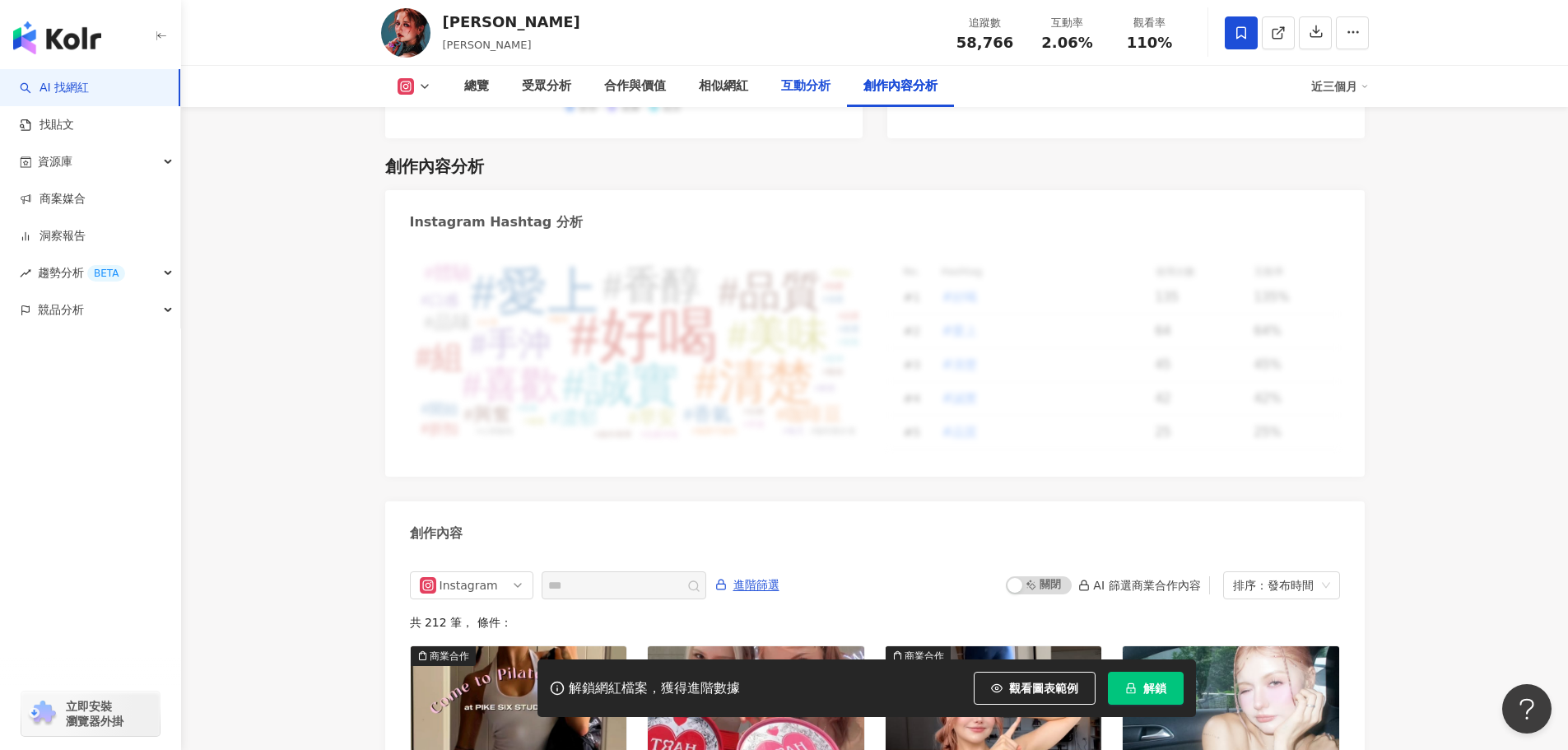
click at [805, 96] on div "互動分析" at bounding box center [806, 86] width 82 height 41
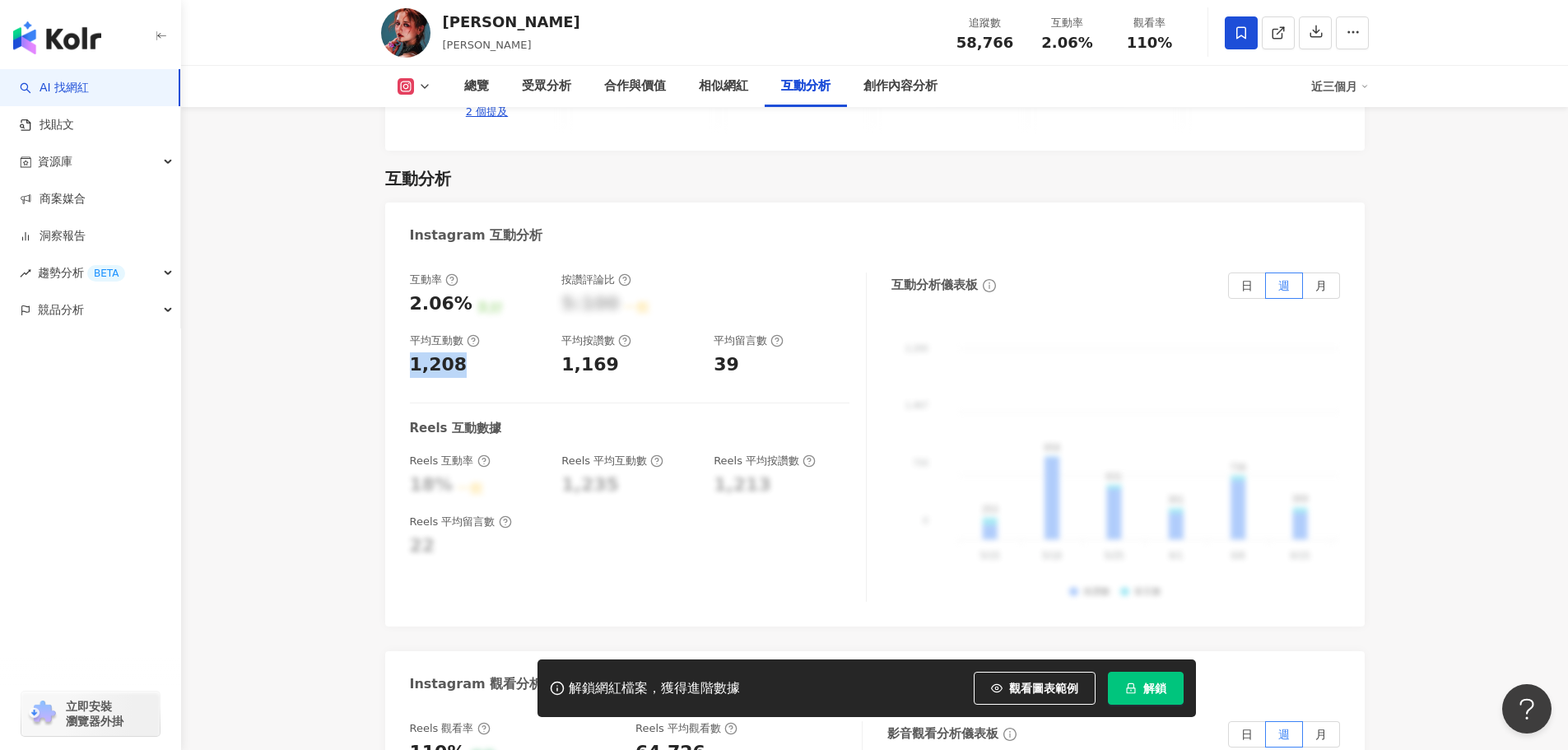
drag, startPoint x: 421, startPoint y: 324, endPoint x: 461, endPoint y: 325, distance: 40.0
click at [461, 325] on div "互動率 2.06% 良好 按讚評論比 5:100 一般 平均互動數 1,208 平均按讚數 1,169 平均留言數 39 Reels 互動數據 Reels 互…" at bounding box center [875, 441] width 979 height 370
drag, startPoint x: 605, startPoint y: 322, endPoint x: 70, endPoint y: 423, distance: 544.5
click at [611, 353] on div "1,169" at bounding box center [628, 365] width 135 height 25
